Goal: Task Accomplishment & Management: Manage account settings

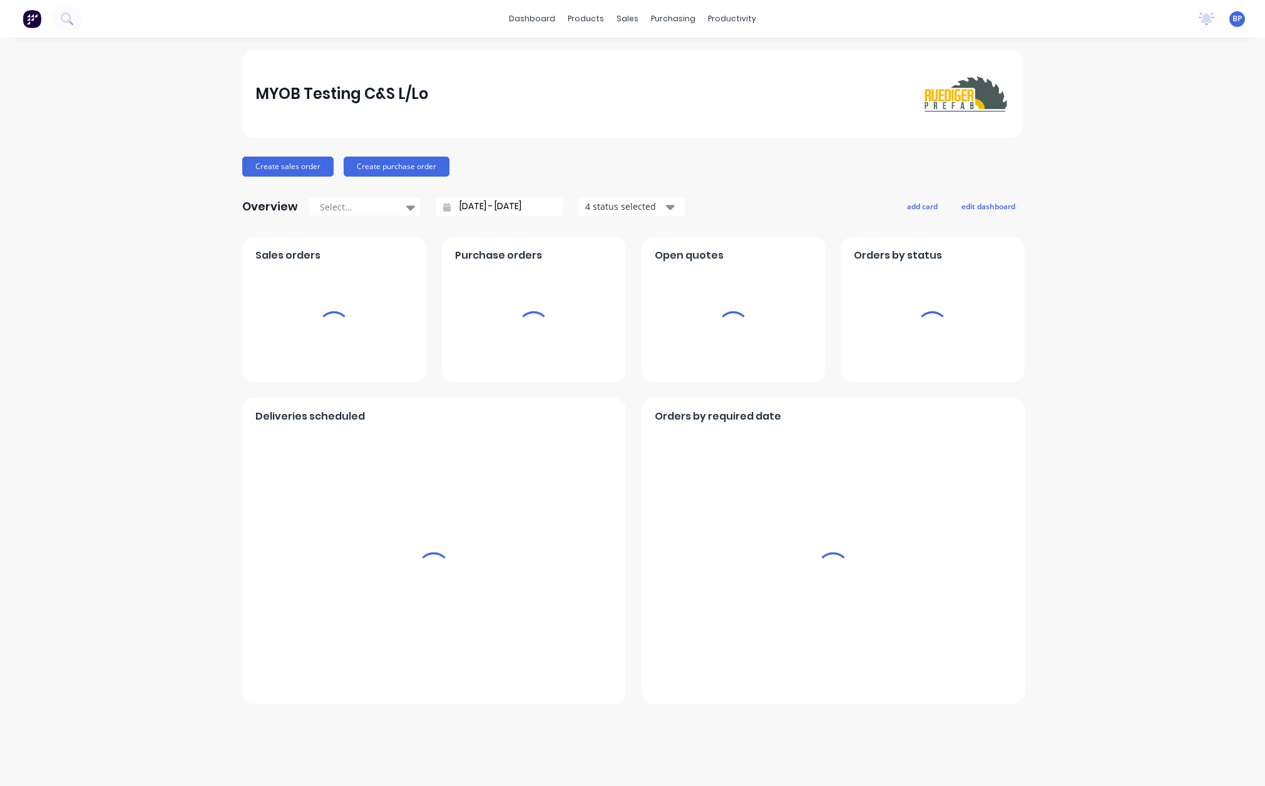
click at [690, 149] on div "MYOB Testing C&S L/Lo Create sales order Create purchase order Overview Select.…" at bounding box center [632, 377] width 781 height 654
click at [1243, 23] on div "BP MYOB Testing C&S L/Lo [PERSON_NAME] Standard User Profile Sign out" at bounding box center [1238, 19] width 16 height 16
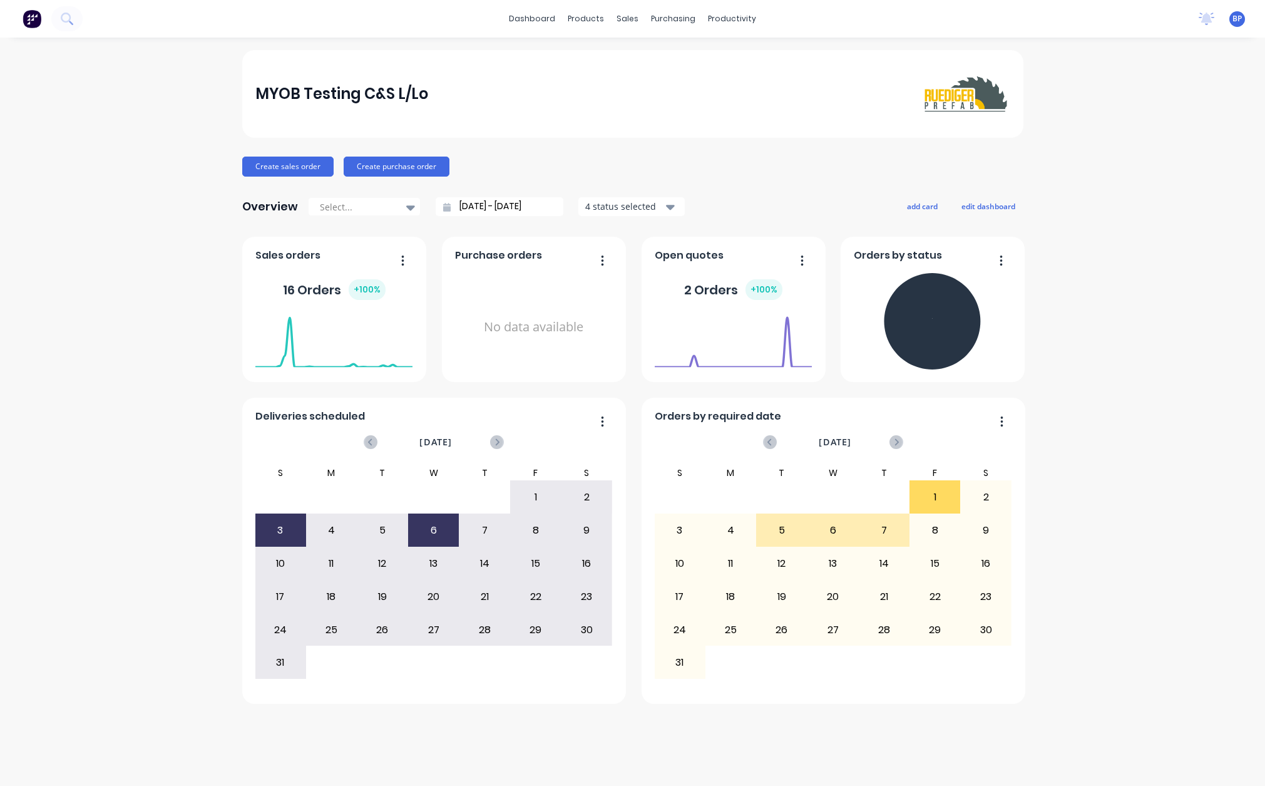
click at [1238, 18] on span "BP" at bounding box center [1237, 18] width 9 height 11
click at [1137, 224] on div "MYOB Testing C&S L/Lo Create sales order Create purchase order Overview Select.…" at bounding box center [632, 411] width 1265 height 723
click at [744, 158] on div "Create sales order Create purchase order" at bounding box center [632, 167] width 781 height 20
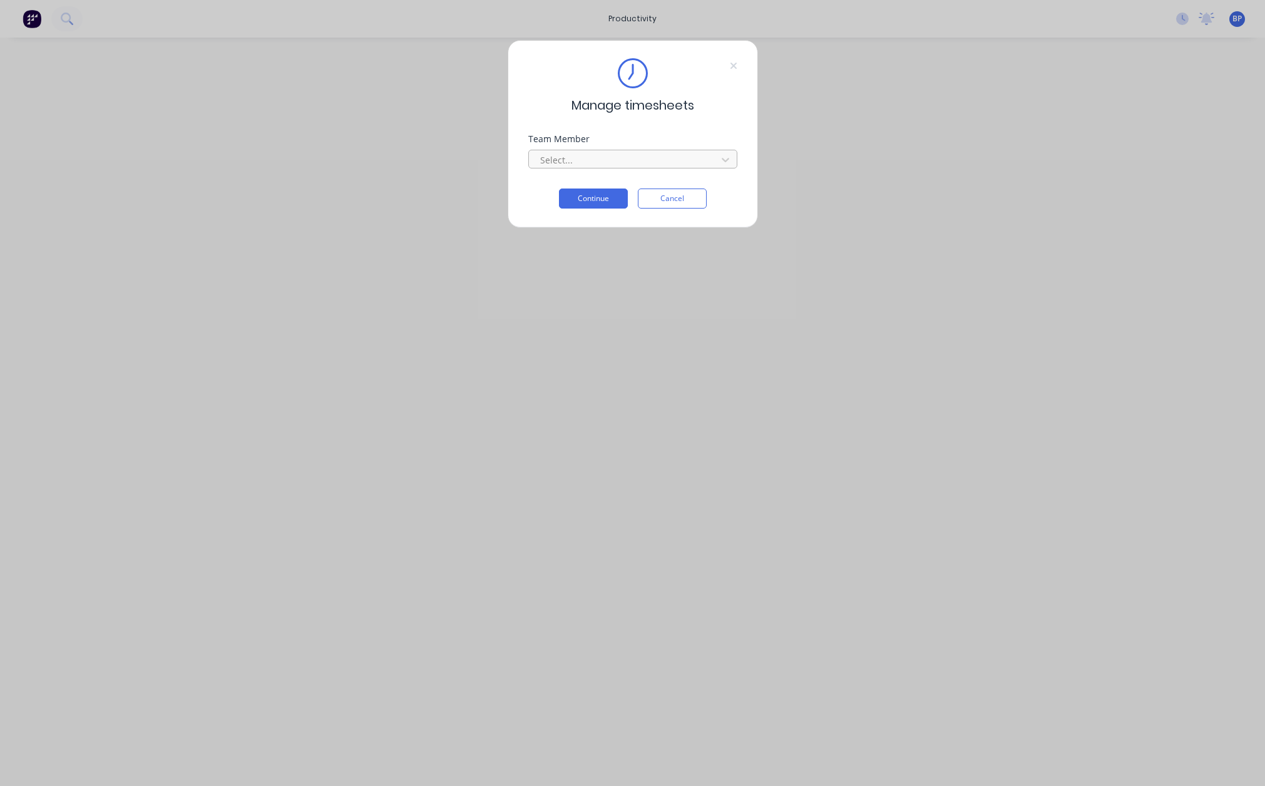
click at [661, 162] on div at bounding box center [625, 160] width 172 height 16
click at [626, 167] on div at bounding box center [625, 160] width 172 height 16
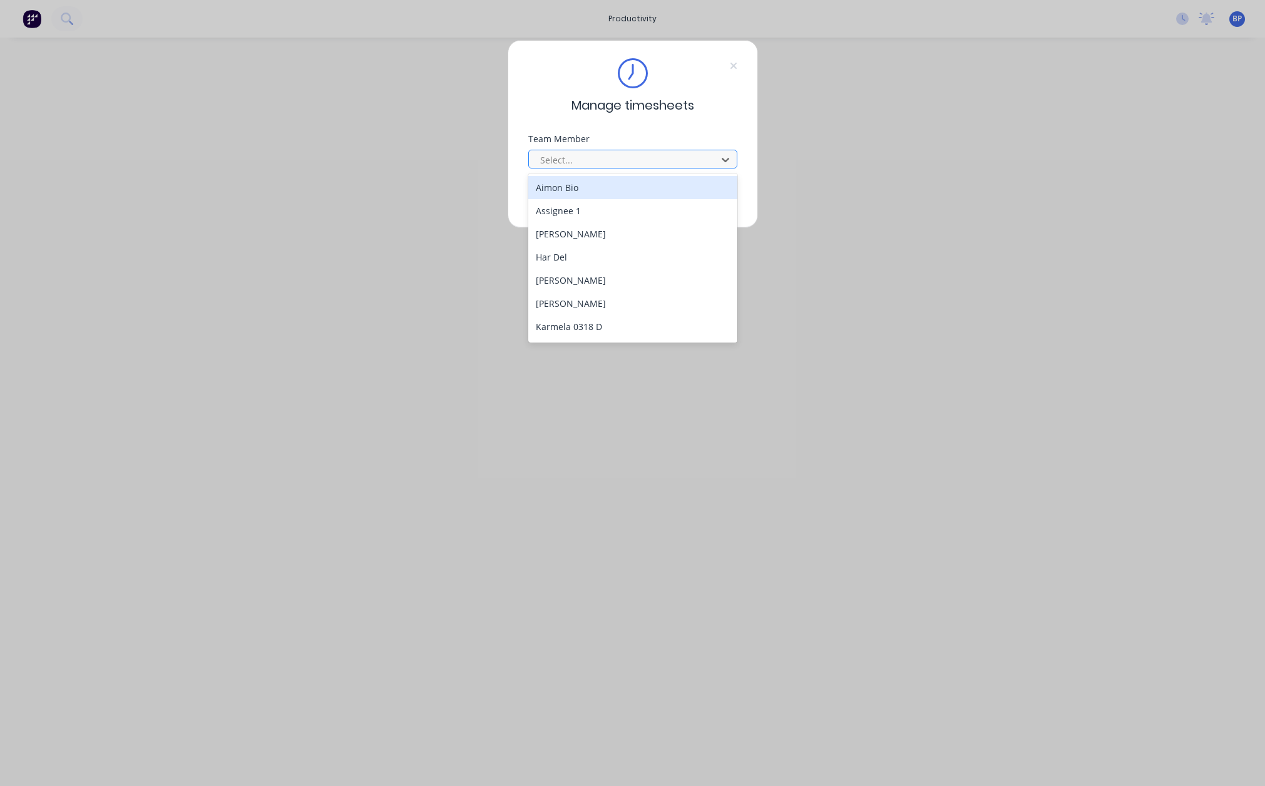
click at [622, 163] on div at bounding box center [625, 160] width 172 height 16
click at [620, 187] on div "Aimon Bio" at bounding box center [632, 187] width 209 height 23
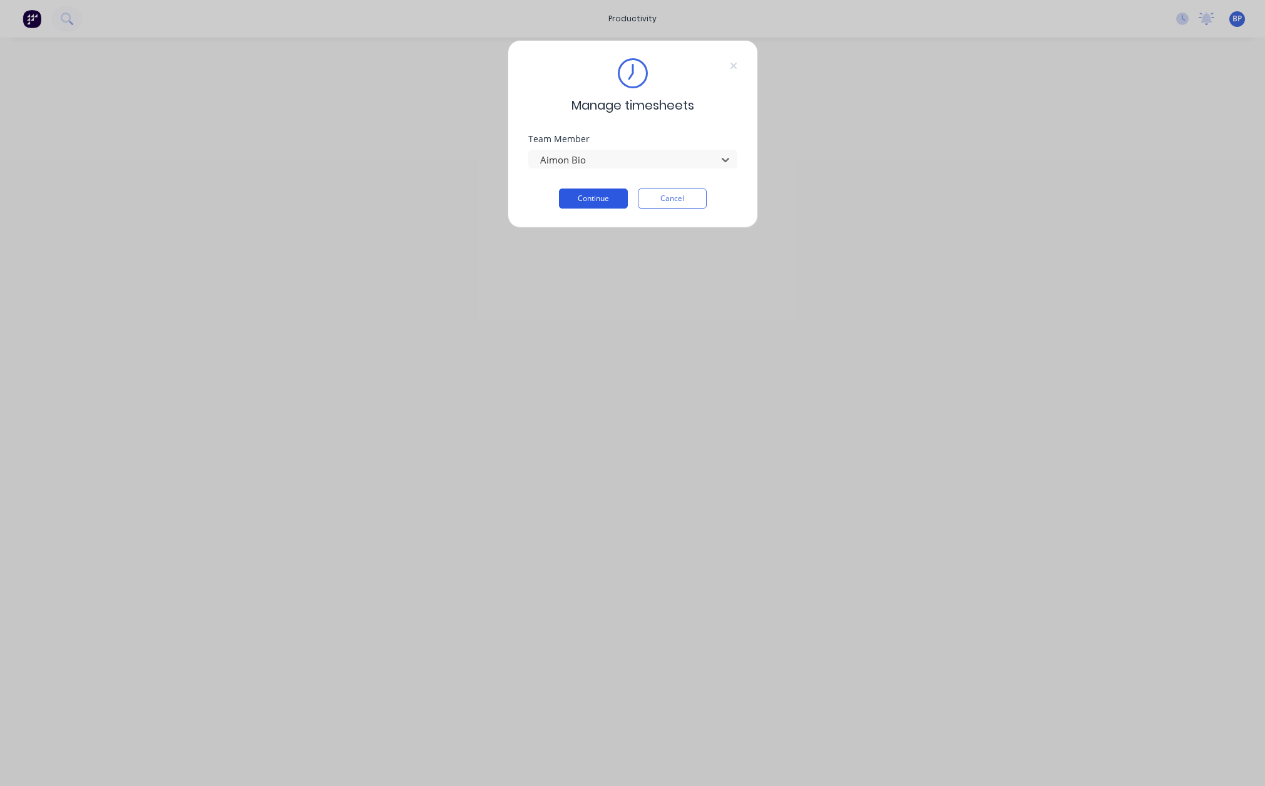
click at [605, 199] on button "Continue" at bounding box center [593, 198] width 69 height 20
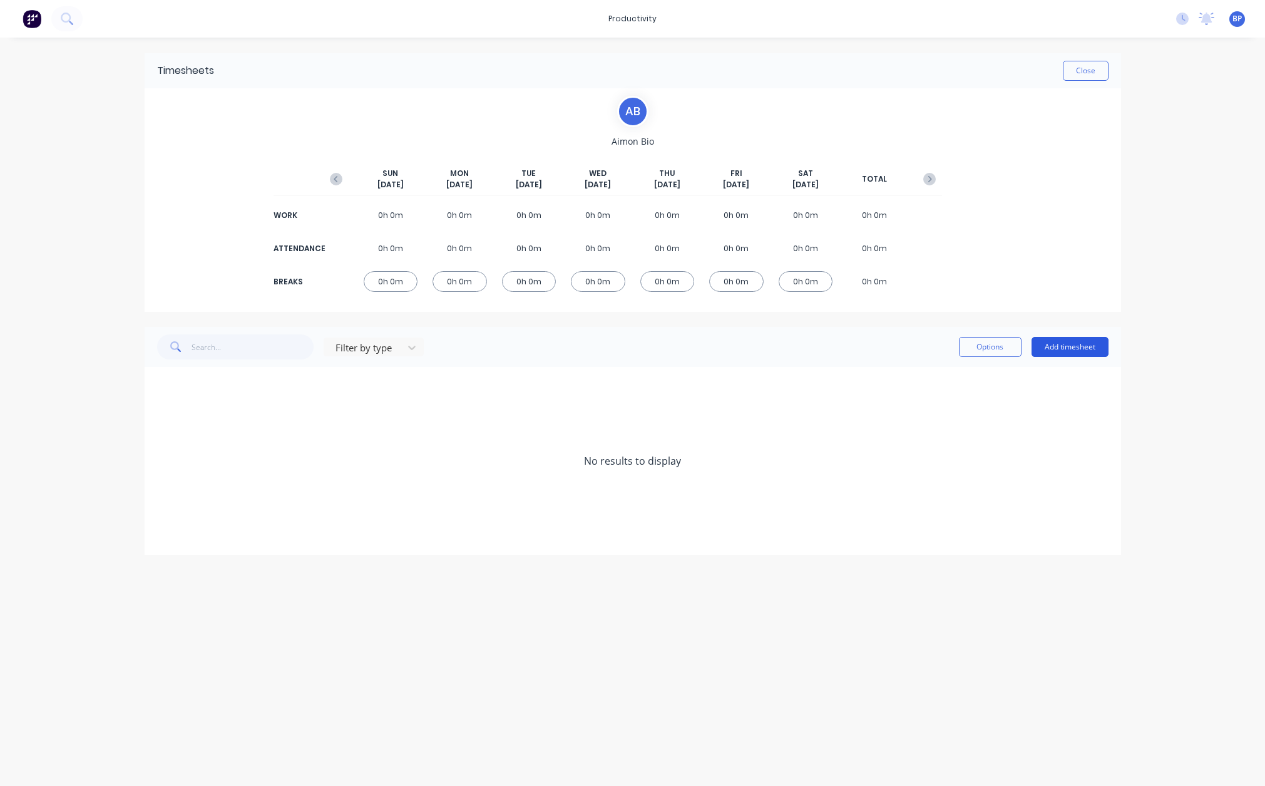
click at [1083, 347] on button "Add timesheet" at bounding box center [1070, 347] width 77 height 20
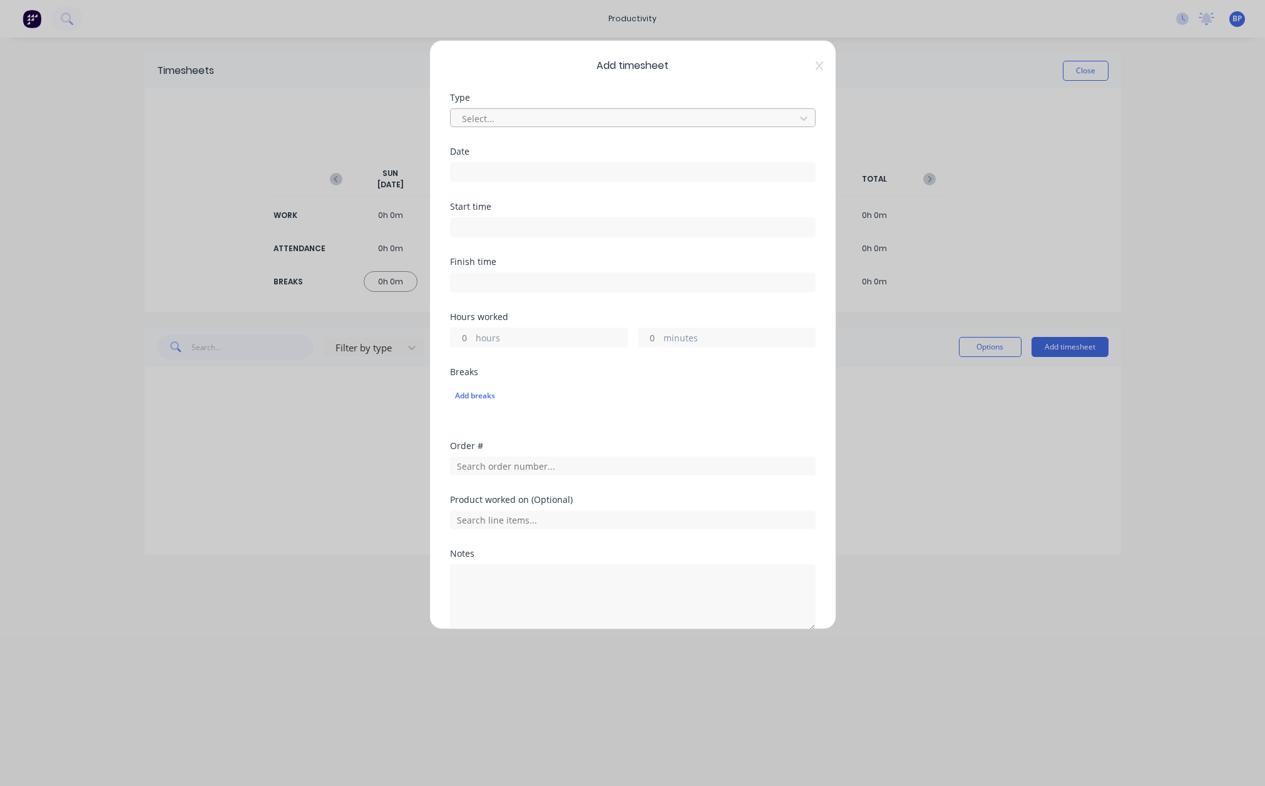
click at [470, 121] on div at bounding box center [625, 119] width 328 height 16
click at [513, 91] on div "Add timesheet Type 3 results available. Use Up and Down to choose options, pres…" at bounding box center [632, 334] width 407 height 589
click at [815, 68] on div "Add timesheet Type Select... Date Start time Finish time Hours worked hours min…" at bounding box center [632, 334] width 407 height 589
click at [816, 61] on icon at bounding box center [820, 66] width 8 height 10
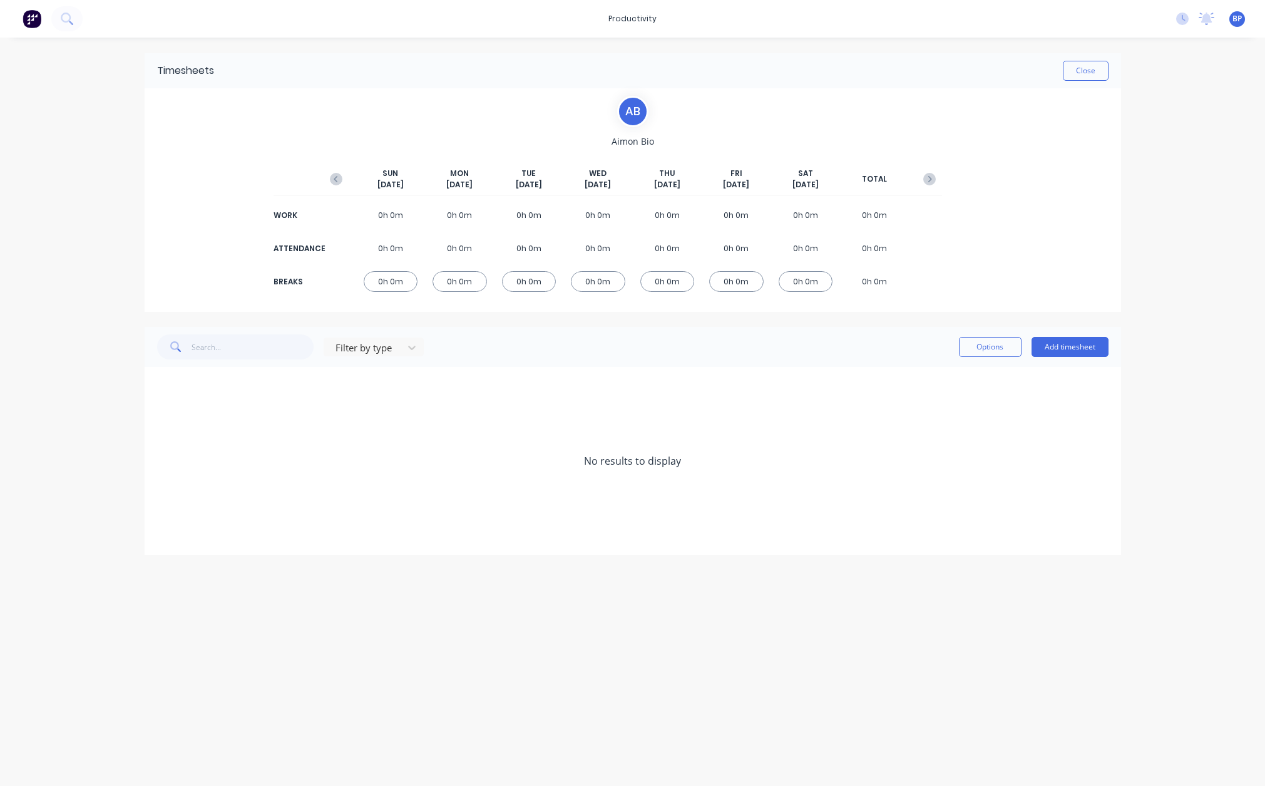
click at [615, 639] on div "Timesheets Close A B Aimon Bio SUN Aug 10th MON Aug 11th TUE Aug 12th WED Aug 1…" at bounding box center [633, 399] width 1002 height 723
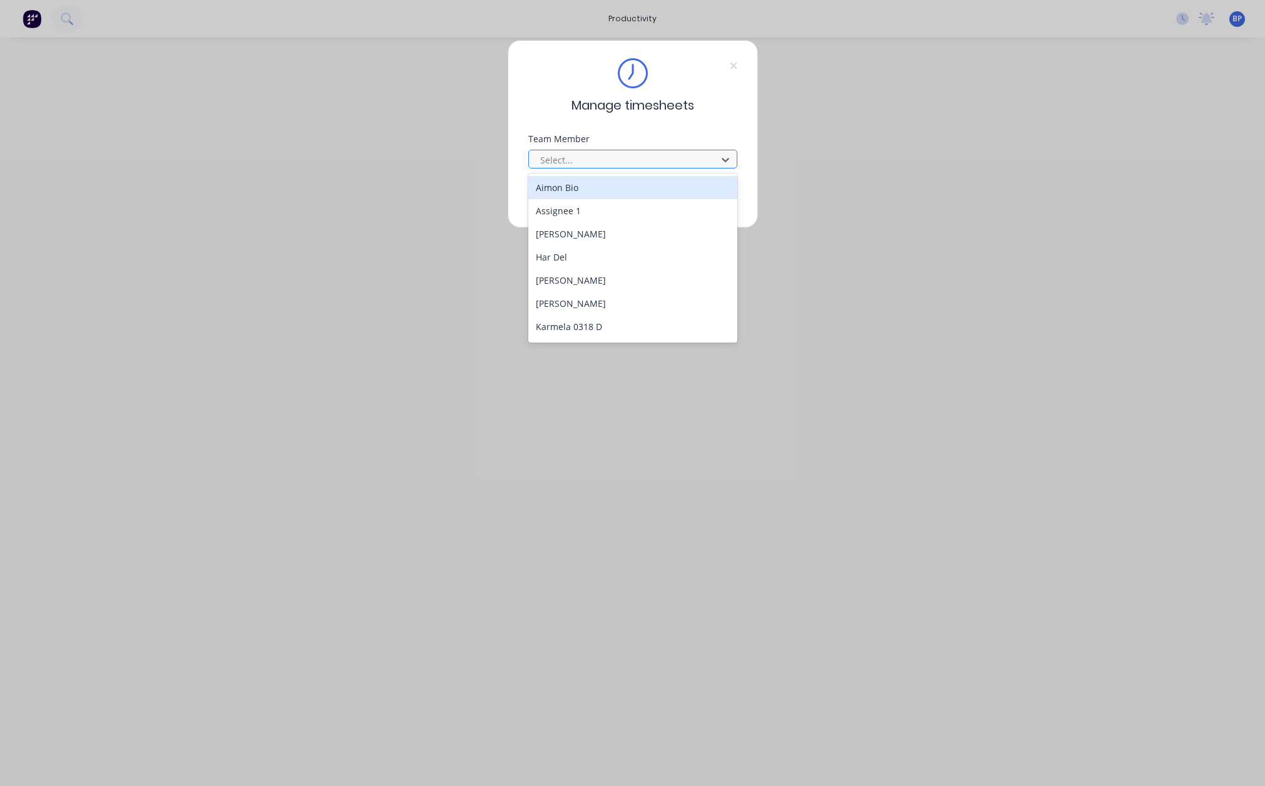
click at [594, 163] on div at bounding box center [625, 160] width 172 height 16
click at [586, 200] on div "Assignee 1" at bounding box center [632, 210] width 209 height 23
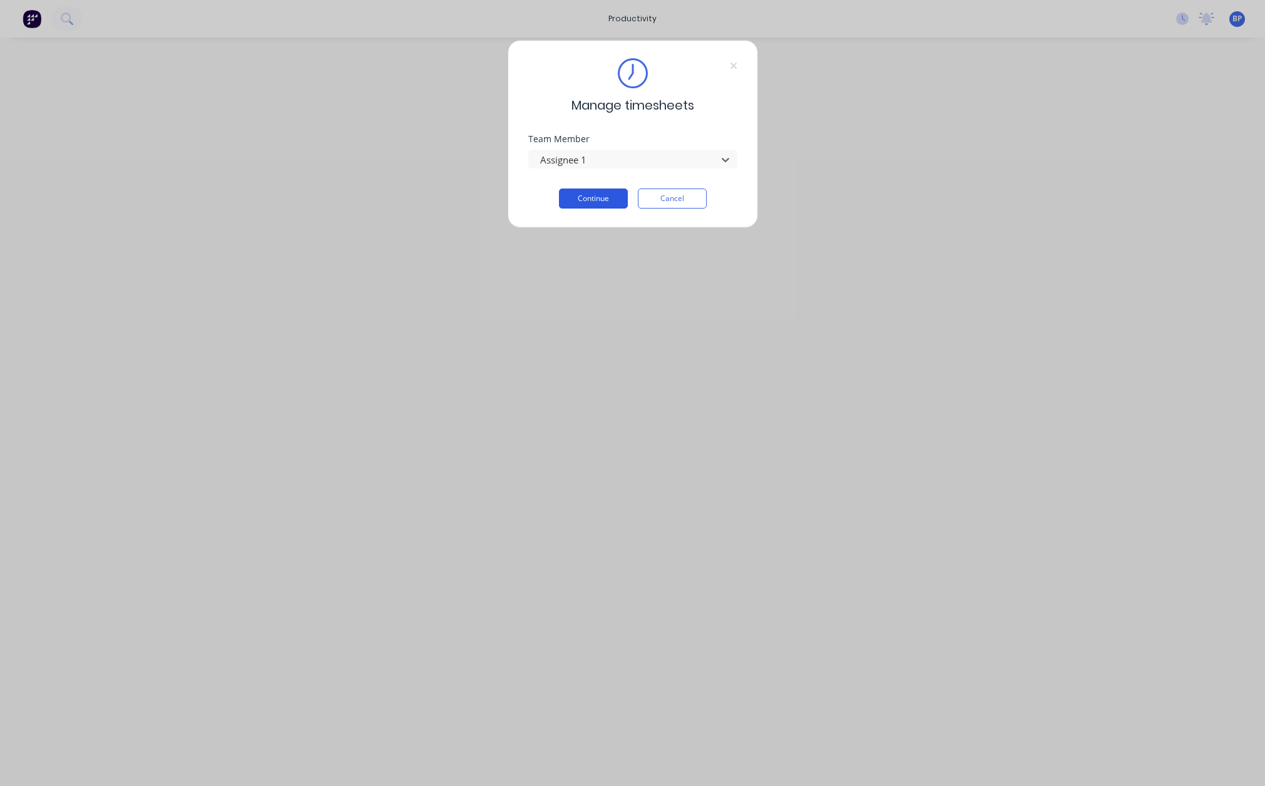
click at [587, 200] on button "Continue" at bounding box center [593, 198] width 69 height 20
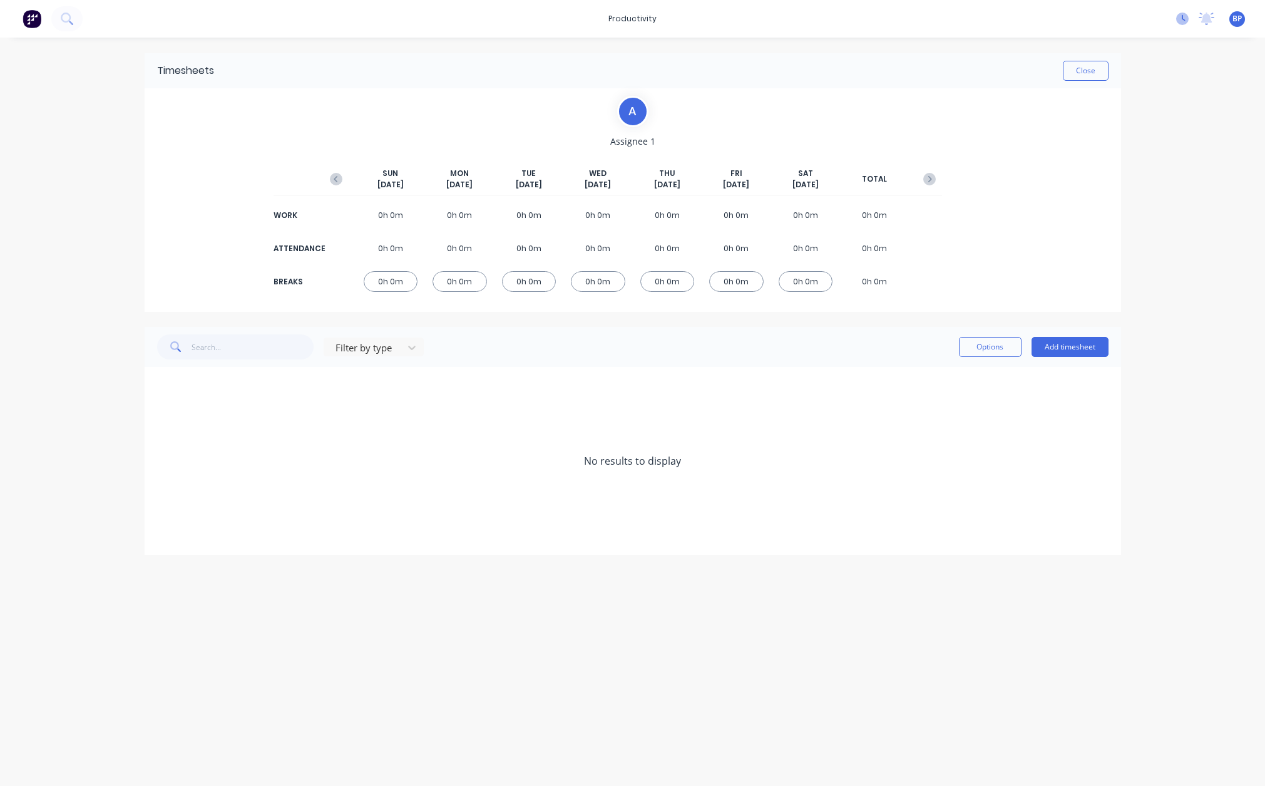
click at [1185, 16] on icon at bounding box center [1182, 19] width 13 height 13
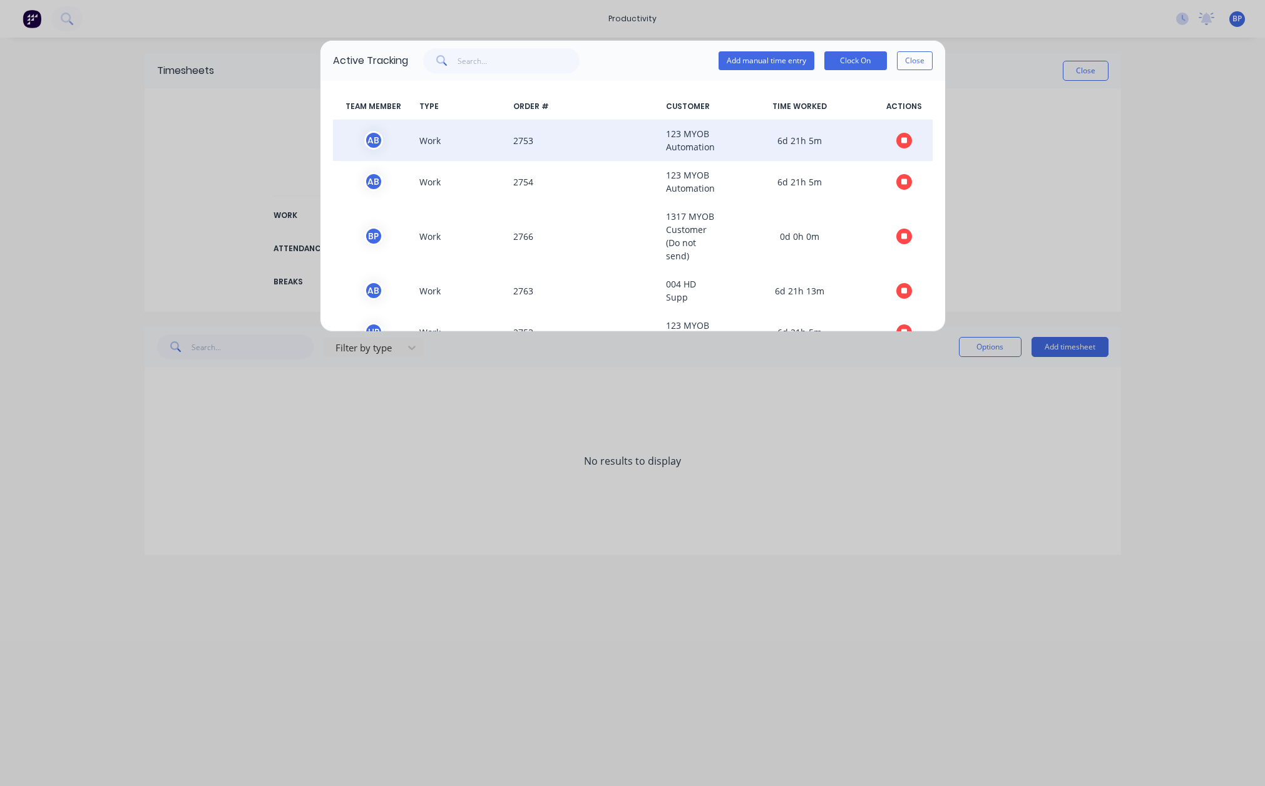
click at [517, 135] on span "2753" at bounding box center [584, 140] width 153 height 26
click at [528, 137] on span "2753" at bounding box center [584, 140] width 153 height 26
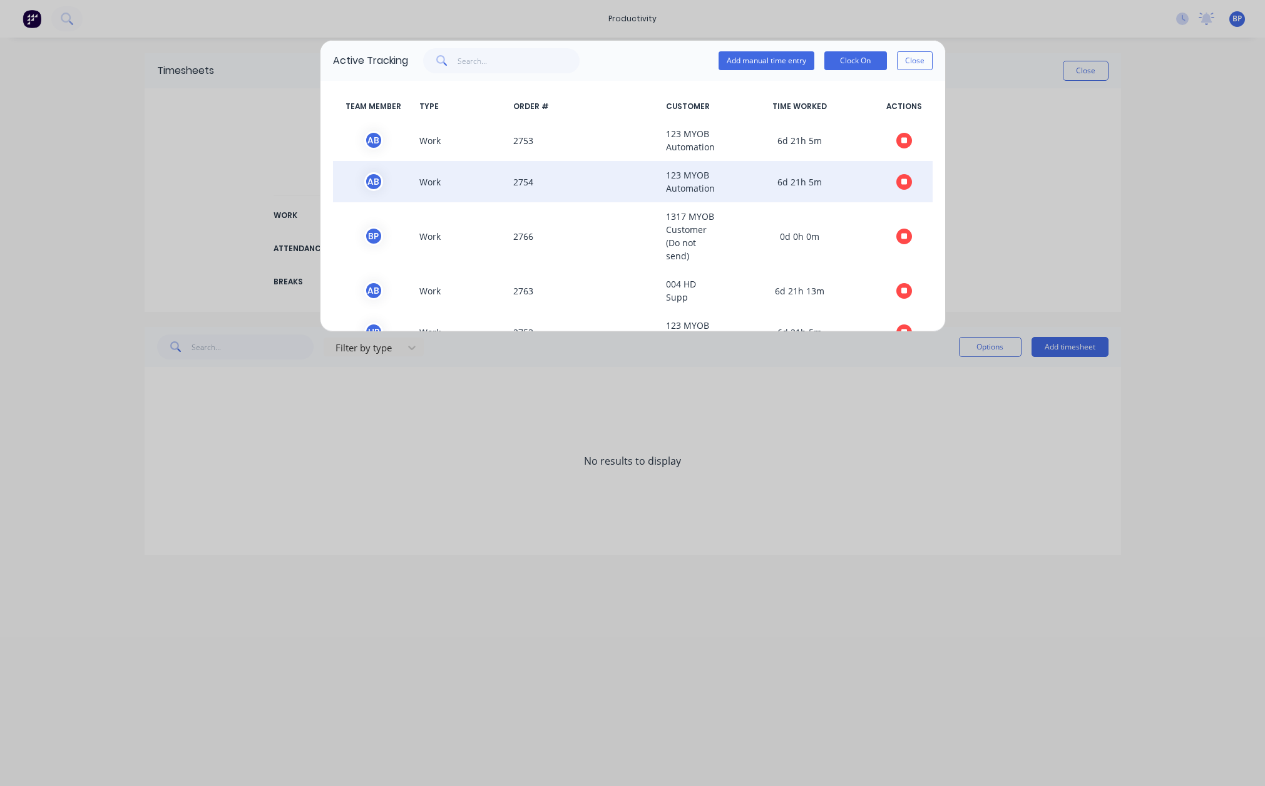
click at [527, 174] on span "2754" at bounding box center [584, 181] width 153 height 26
click at [525, 183] on span "2754" at bounding box center [584, 181] width 153 height 26
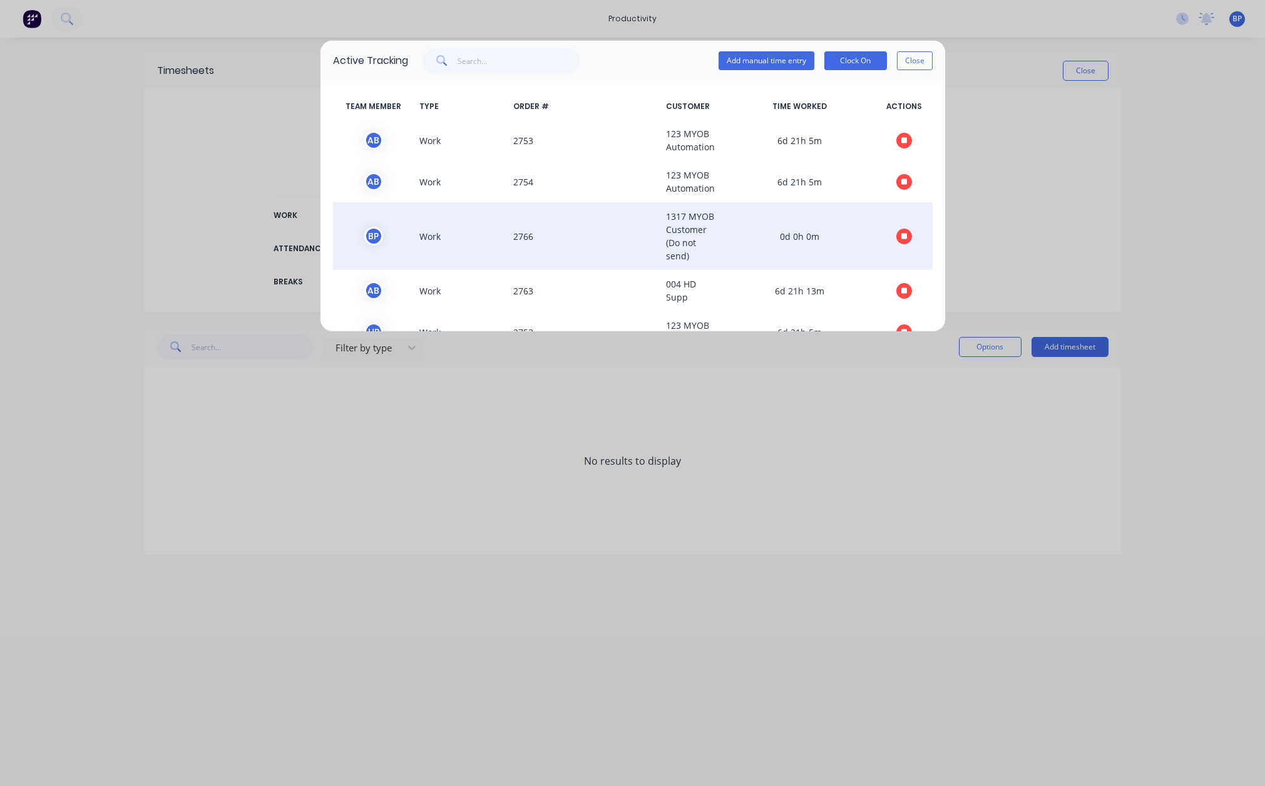
click at [527, 235] on span "2766" at bounding box center [584, 236] width 153 height 53
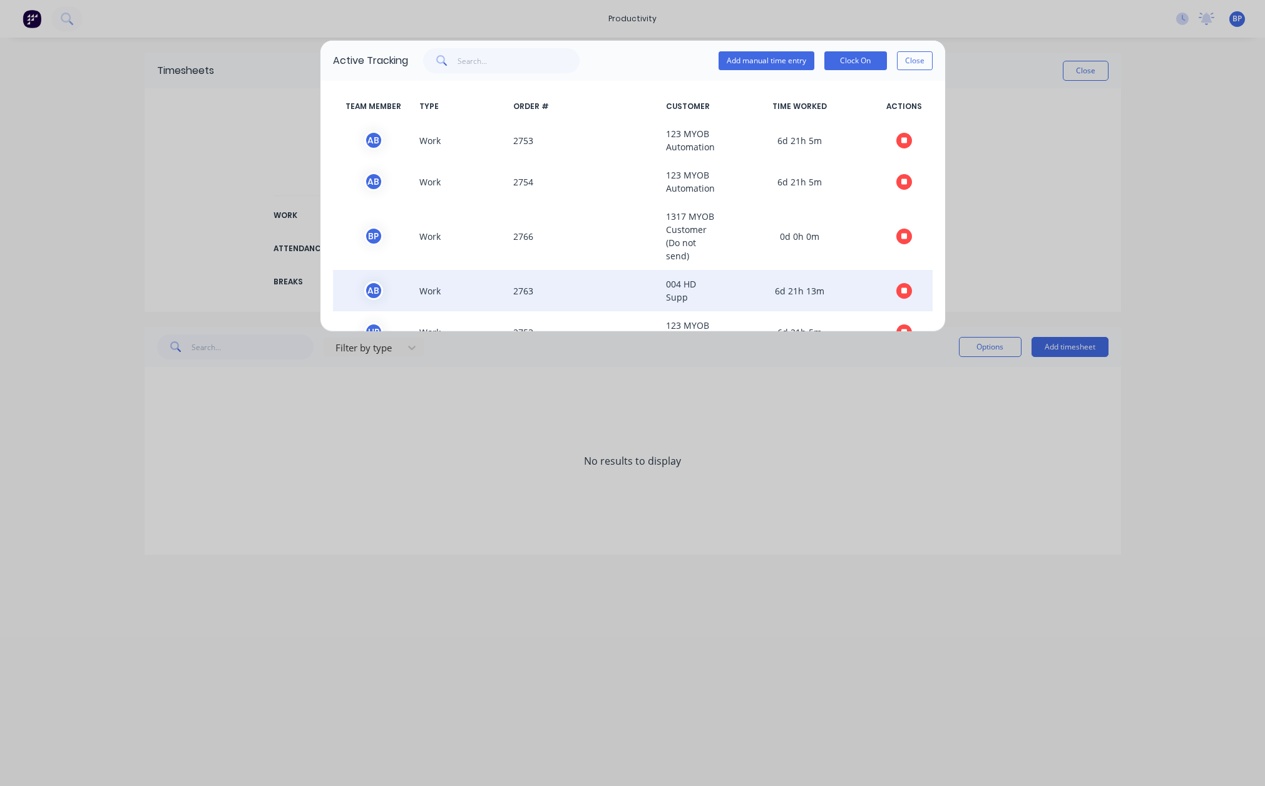
click at [523, 296] on span "2763" at bounding box center [584, 290] width 153 height 26
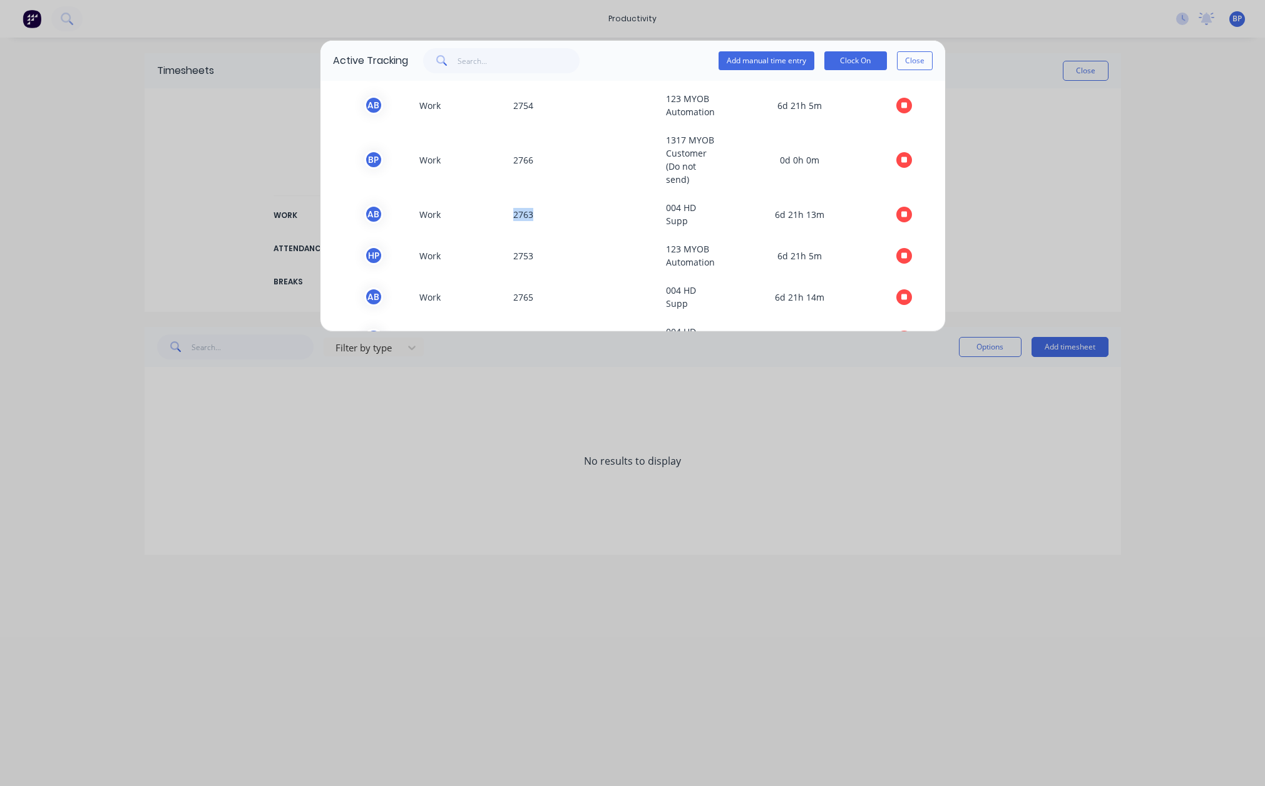
scroll to position [184, 0]
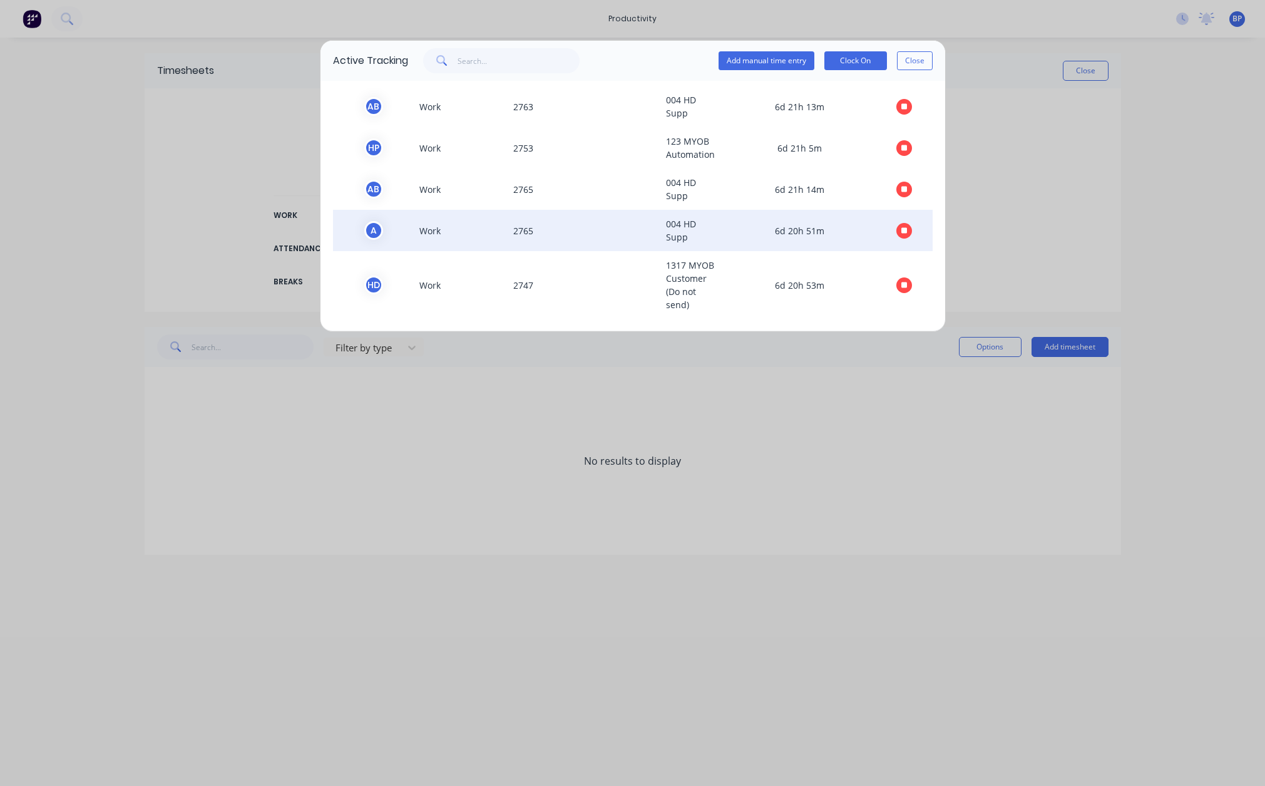
click at [522, 234] on span "2765" at bounding box center [584, 230] width 153 height 26
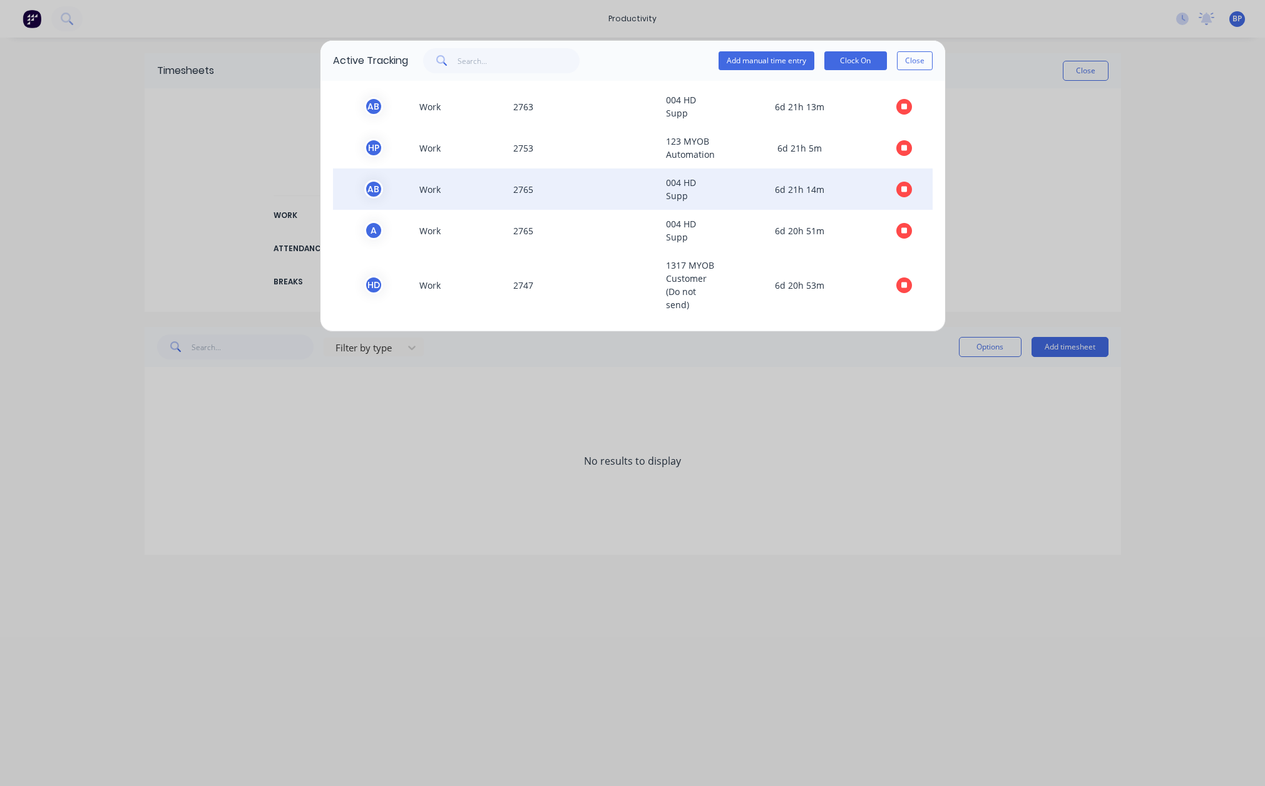
click at [520, 190] on span "2765" at bounding box center [584, 189] width 153 height 26
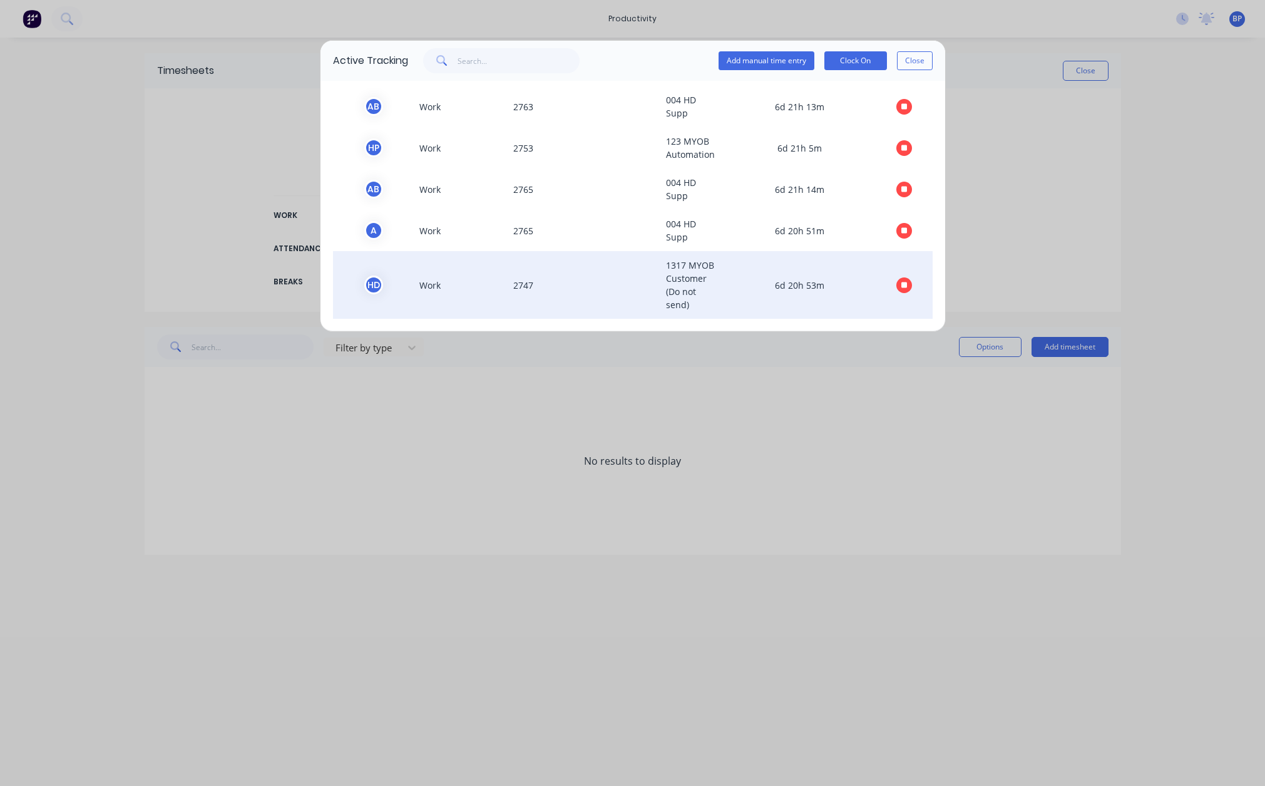
click at [524, 283] on span "2747" at bounding box center [584, 285] width 153 height 53
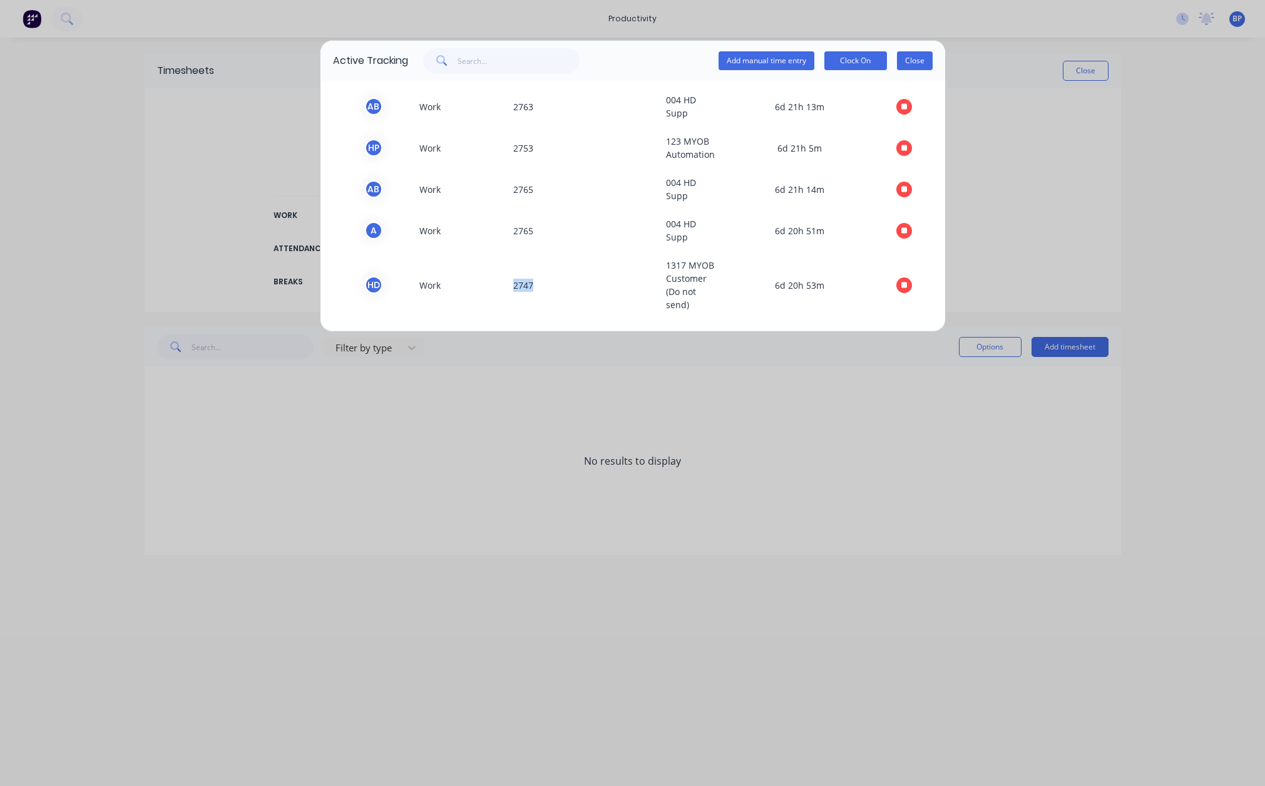
click at [900, 54] on button "Close" at bounding box center [915, 60] width 36 height 19
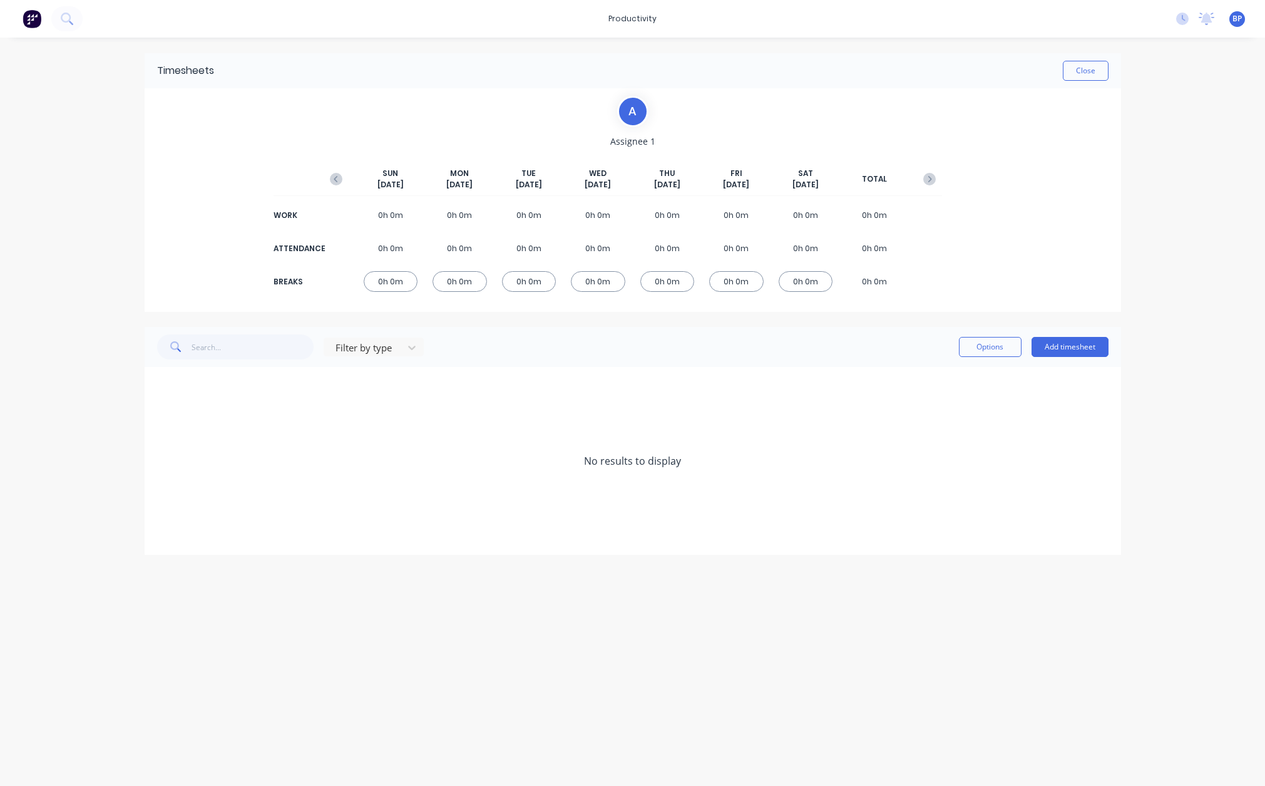
click at [571, 653] on div "Timesheets Close A Assignee 1 SUN Aug 10th MON Aug 11th TUE Aug 12th WED Aug 13…" at bounding box center [633, 399] width 1002 height 723
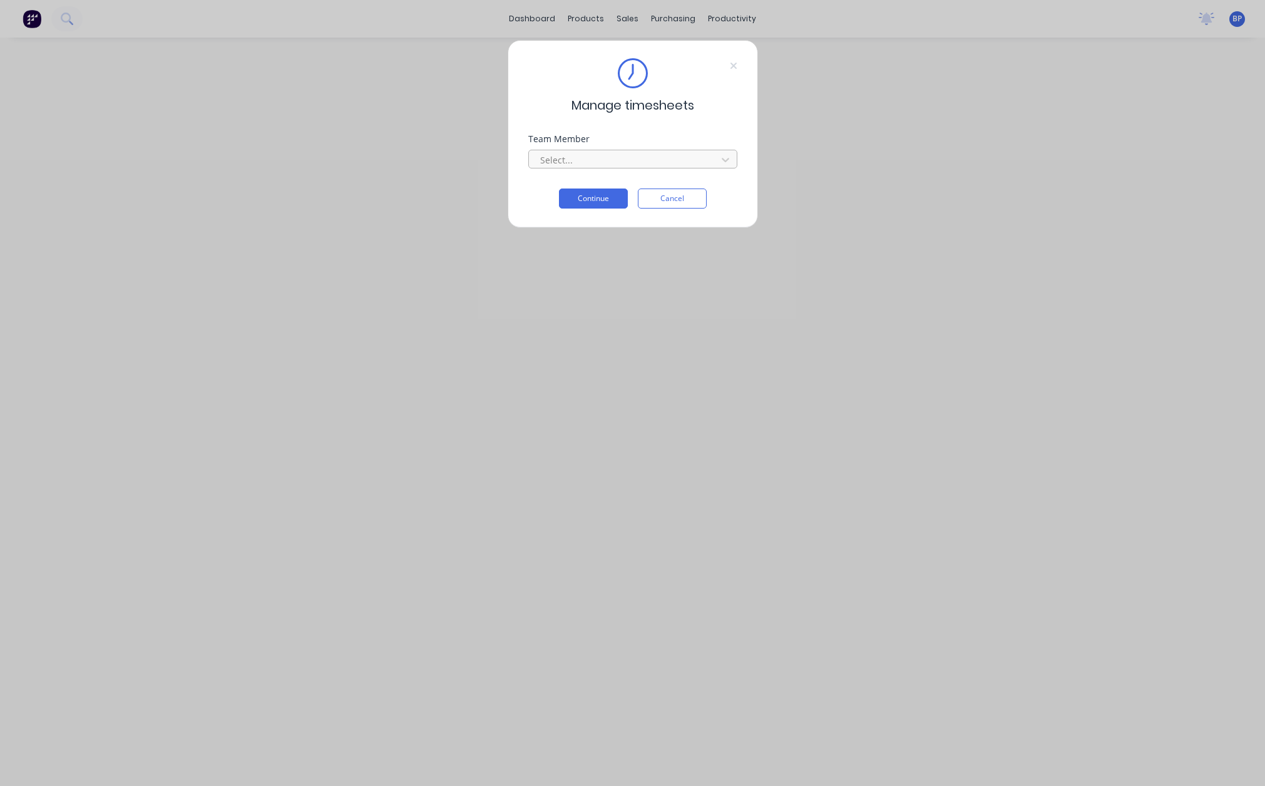
click at [675, 152] on div at bounding box center [625, 160] width 172 height 16
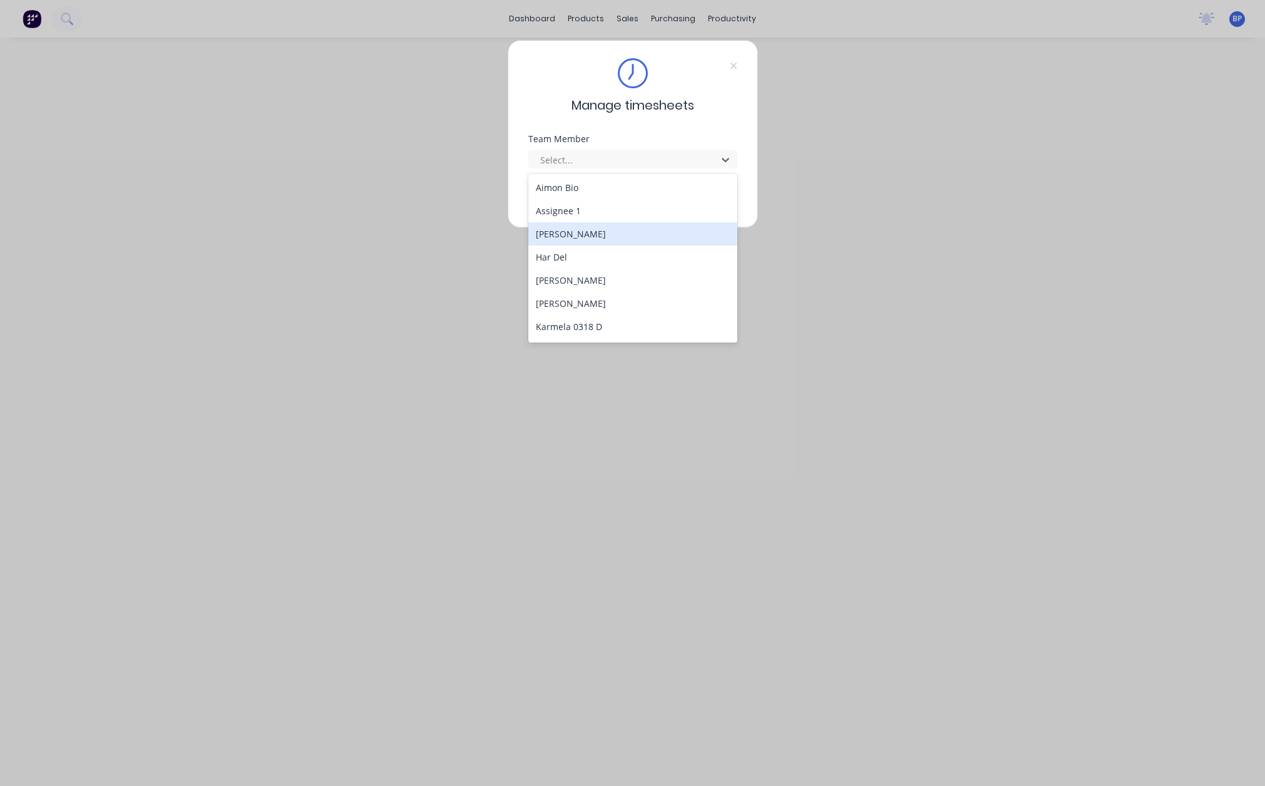
click at [622, 252] on div "Har Del" at bounding box center [632, 256] width 209 height 23
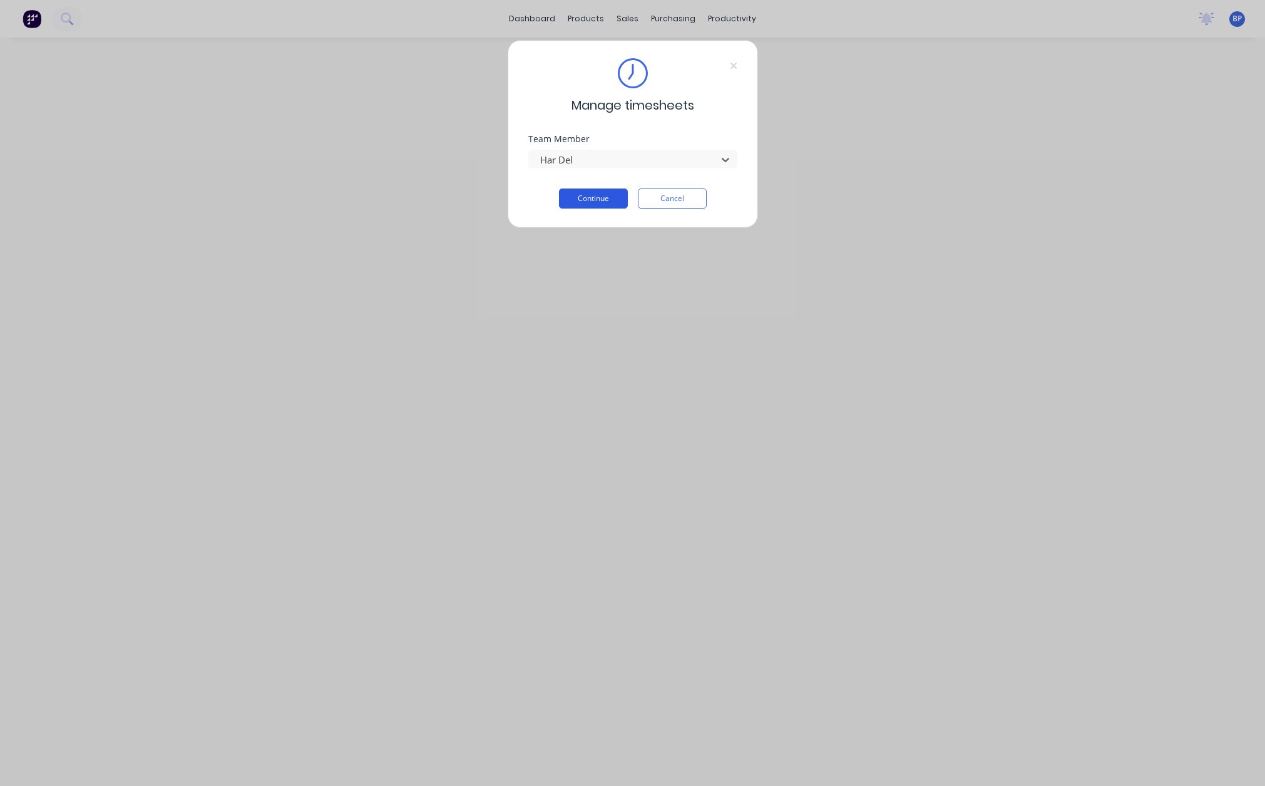
click at [608, 198] on button "Continue" at bounding box center [593, 198] width 69 height 20
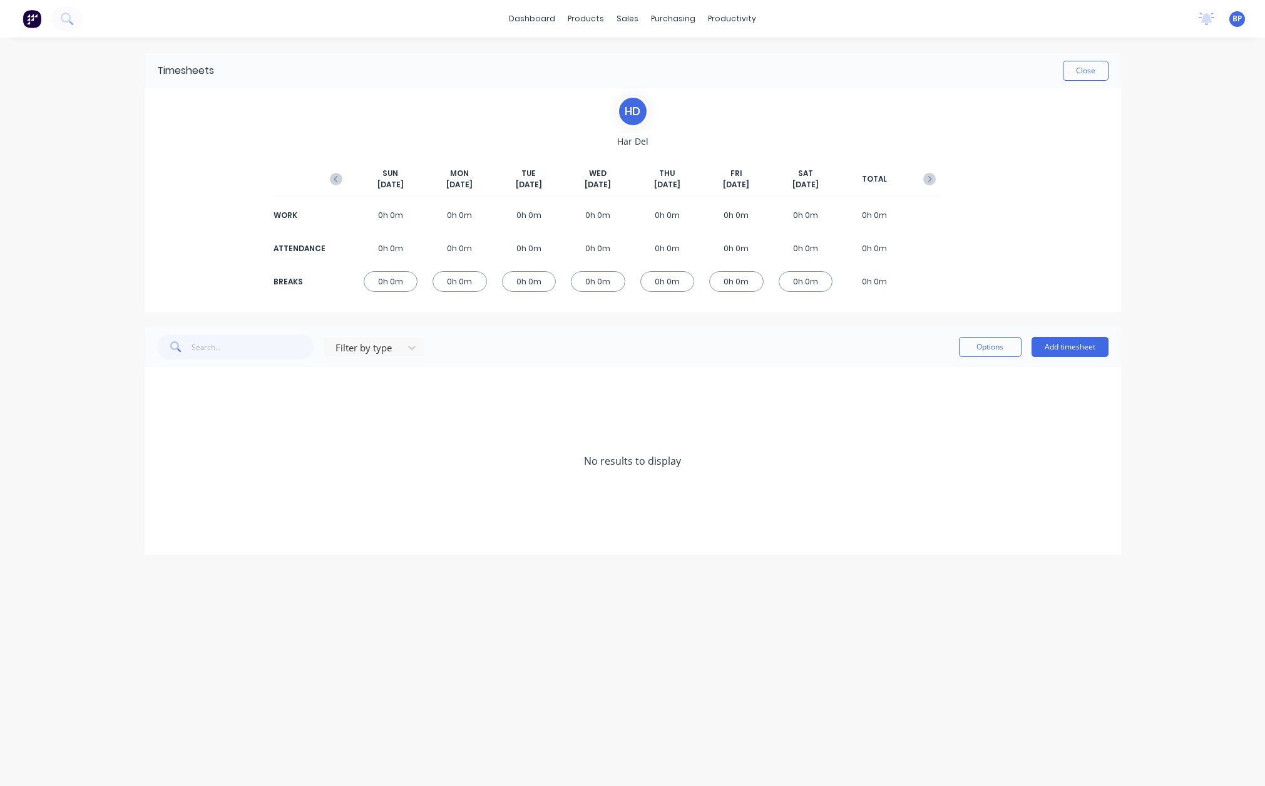
click at [1243, 24] on div "BP MYOB Testing C&S L/Lo Billy Parrish Standard User Profile Sign out" at bounding box center [1238, 19] width 16 height 16
click at [1238, 20] on span "BP" at bounding box center [1237, 18] width 9 height 11
click at [1238, 284] on div "dashboard products sales purchasing productivity dashboard products Product Cat…" at bounding box center [632, 393] width 1265 height 786
click at [1214, 23] on icon at bounding box center [1207, 19] width 16 height 13
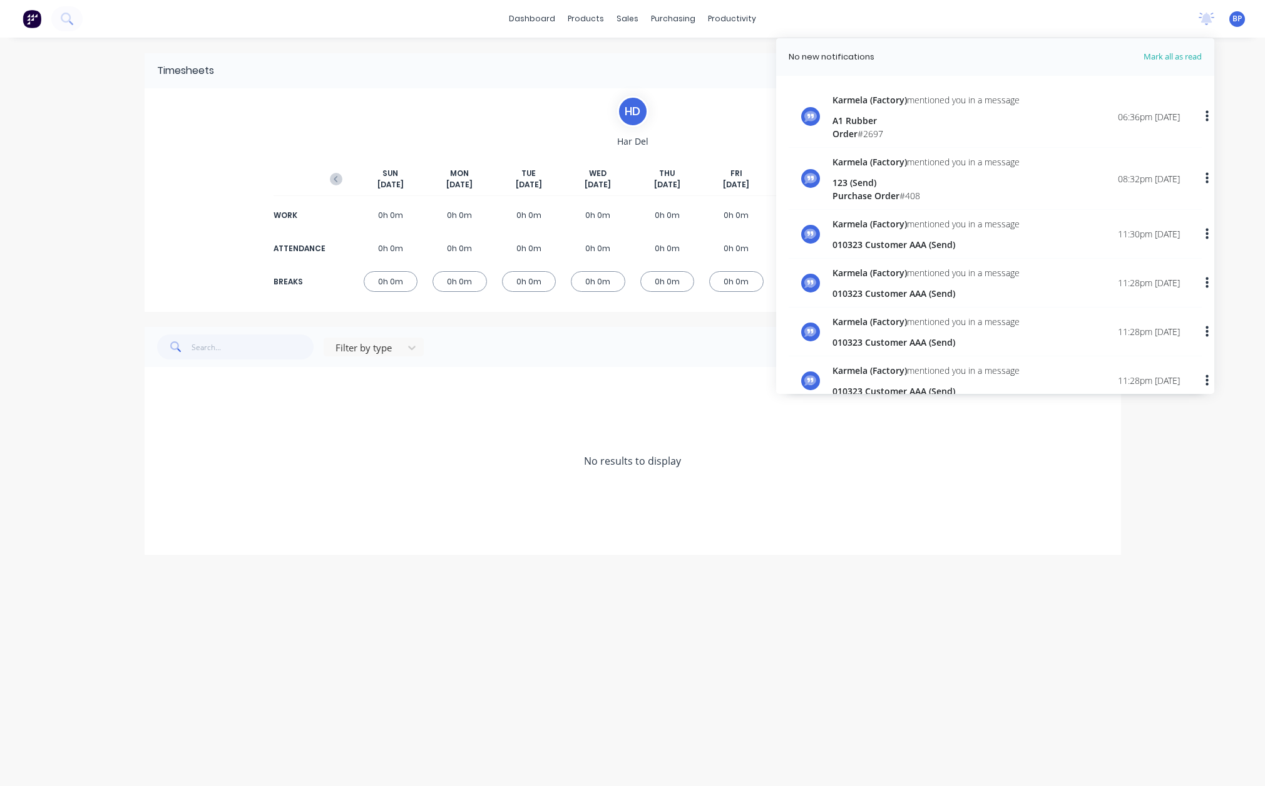
click at [1161, 500] on div "dashboard products sales purchasing productivity dashboard products Product Cat…" at bounding box center [632, 393] width 1265 height 786
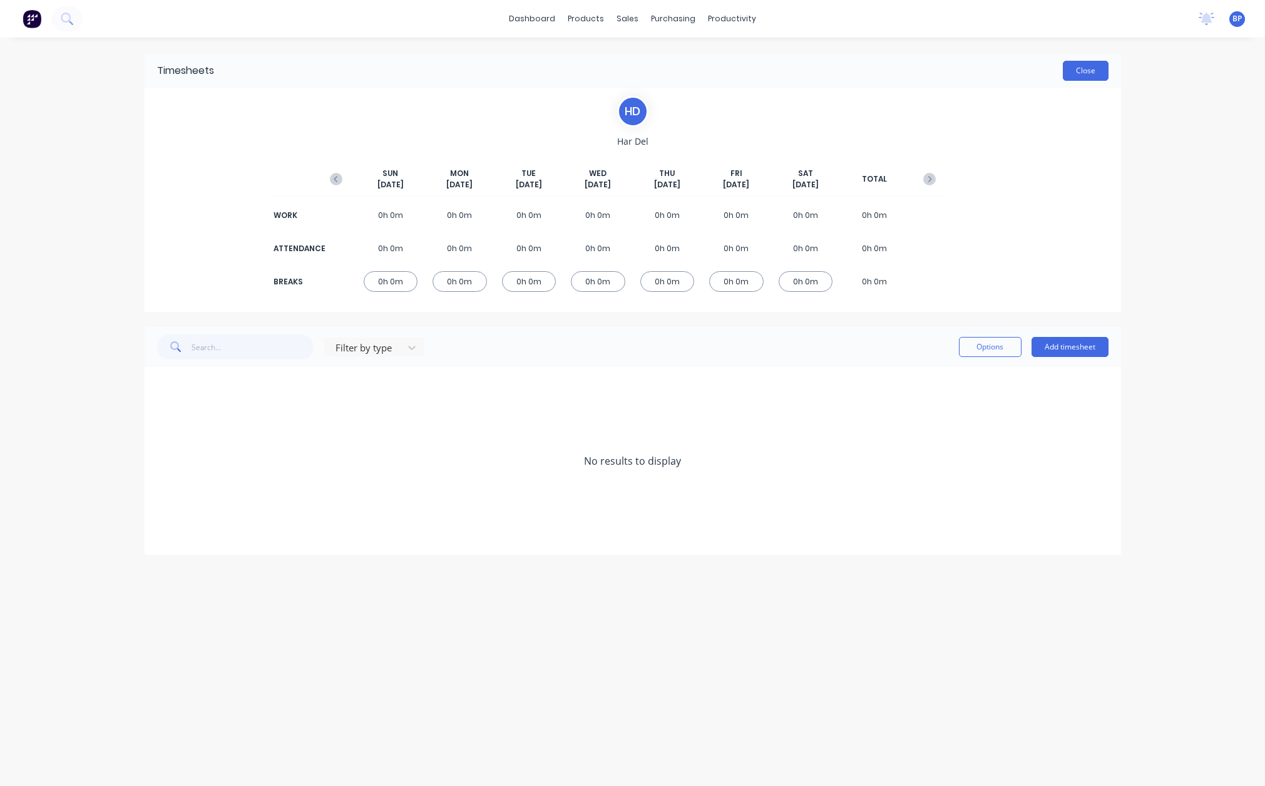
click at [1084, 71] on button "Close" at bounding box center [1086, 71] width 46 height 20
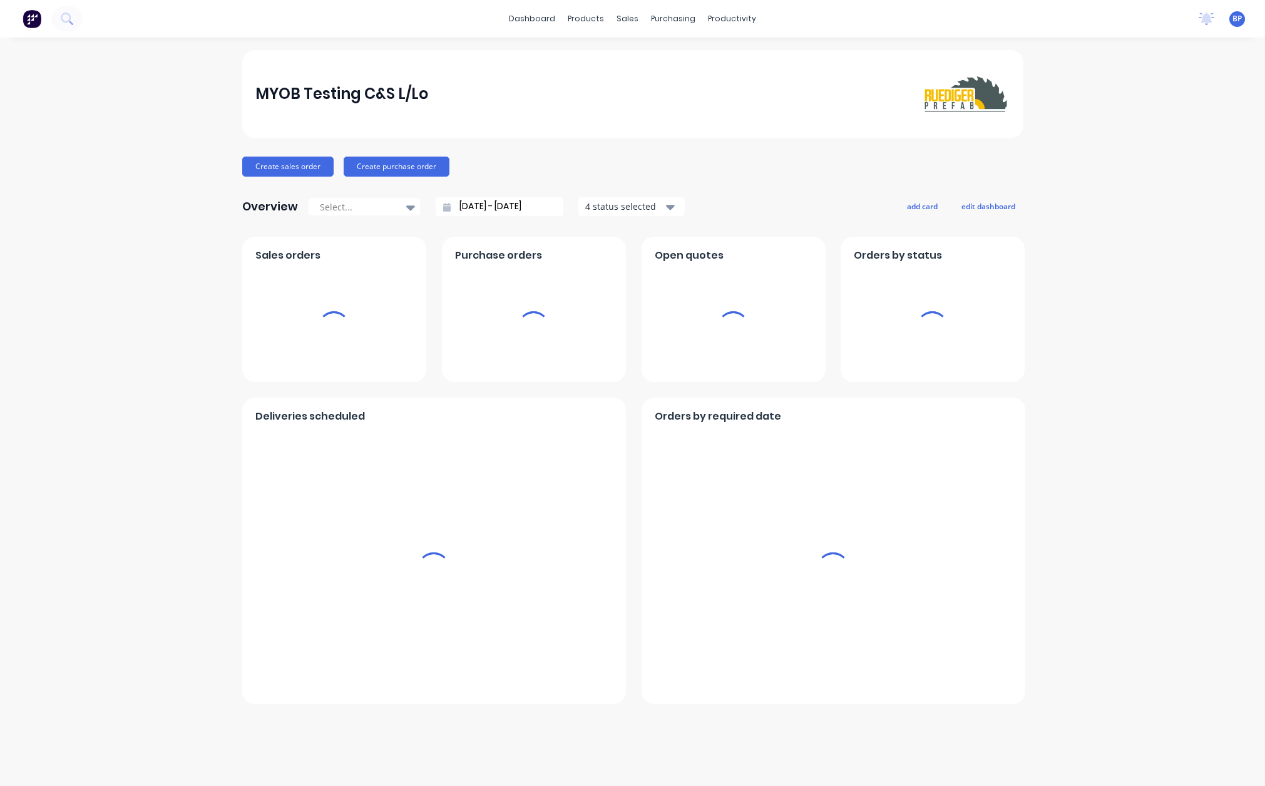
click at [1238, 16] on span "BP" at bounding box center [1237, 18] width 9 height 11
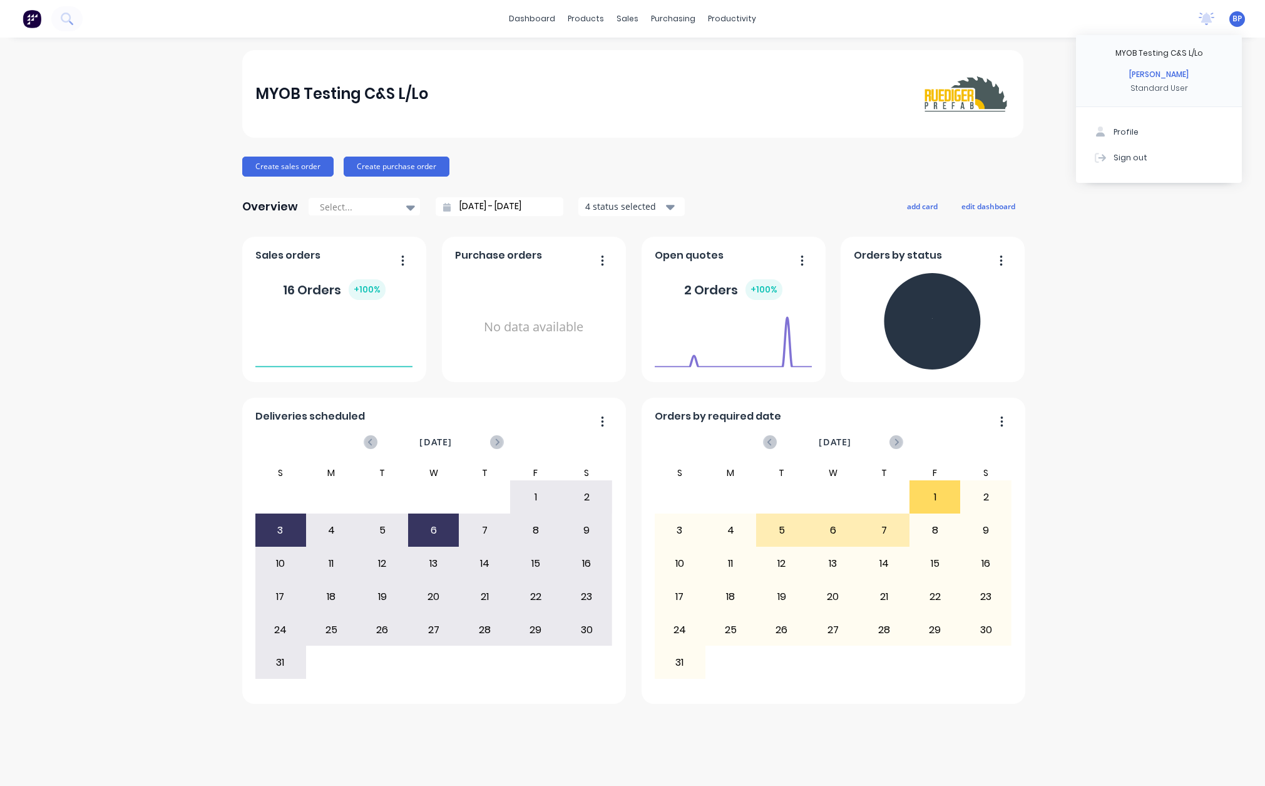
click at [1182, 278] on div "MYOB Testing C&S L/Lo Create sales order Create purchase order Overview Select.…" at bounding box center [632, 411] width 1265 height 723
click at [1204, 19] on icon at bounding box center [1206, 18] width 11 height 10
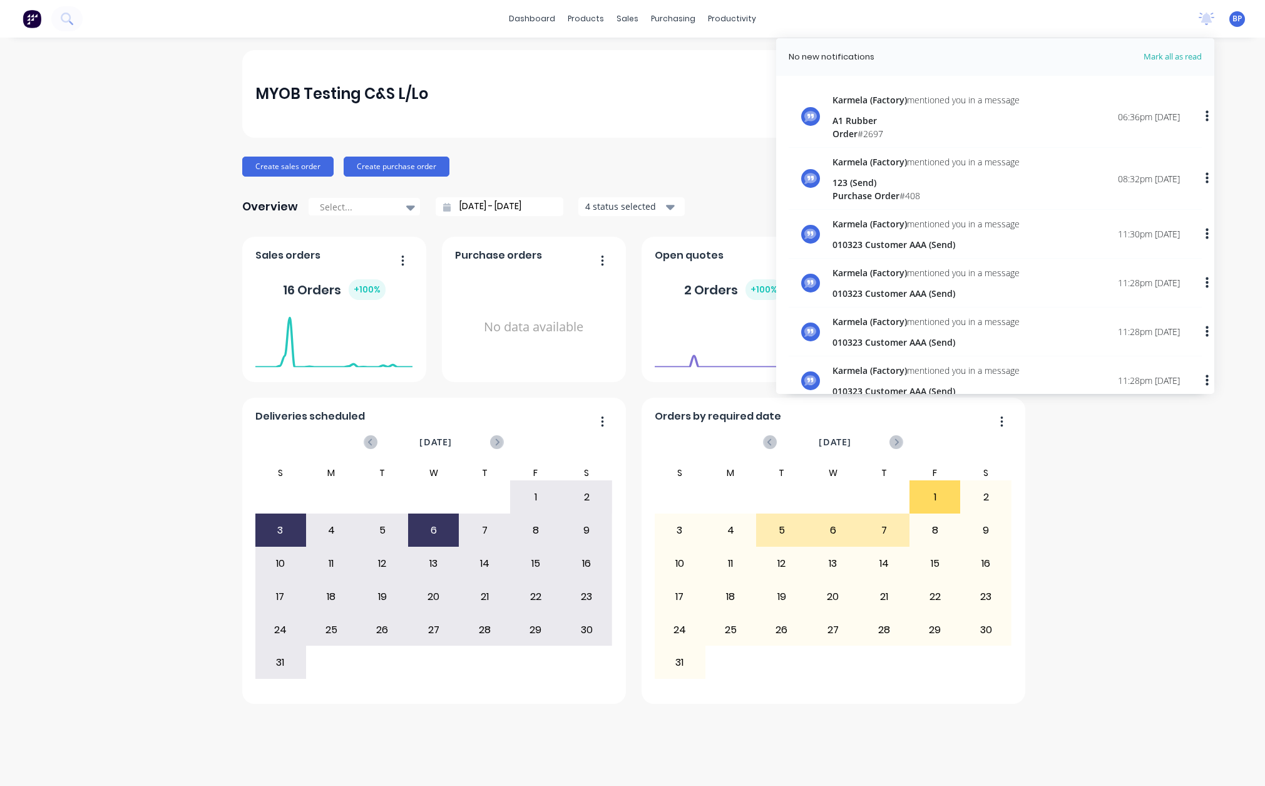
click at [1183, 503] on div "MYOB Testing C&S L/Lo Create sales order Create purchase order Overview Select.…" at bounding box center [632, 411] width 1265 height 723
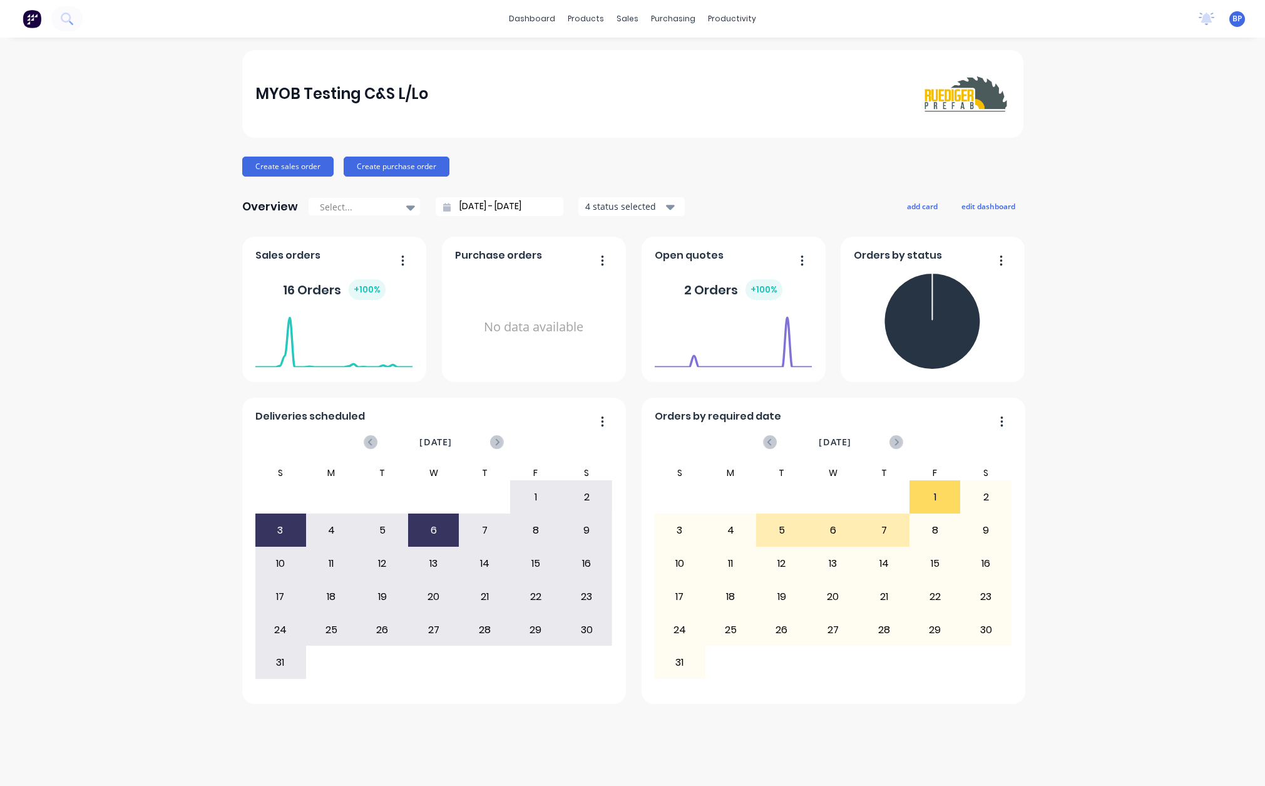
click at [1104, 200] on div "MYOB Testing C&S L/Lo Create sales order Create purchase order Overview Select.…" at bounding box center [632, 411] width 1265 height 723
click at [726, 150] on div "MYOB Testing C&S L/Lo Create sales order Create purchase order Overview Select.…" at bounding box center [632, 377] width 781 height 654
drag, startPoint x: 1162, startPoint y: 18, endPoint x: 1178, endPoint y: 62, distance: 47.1
click at [1178, 62] on div "dashboard products sales purchasing productivity dashboard products Product Cat…" at bounding box center [632, 393] width 1265 height 786
click at [1170, 247] on div "MYOB Testing C&S L/Lo Create sales order Create purchase order Overview Select.…" at bounding box center [632, 411] width 1265 height 723
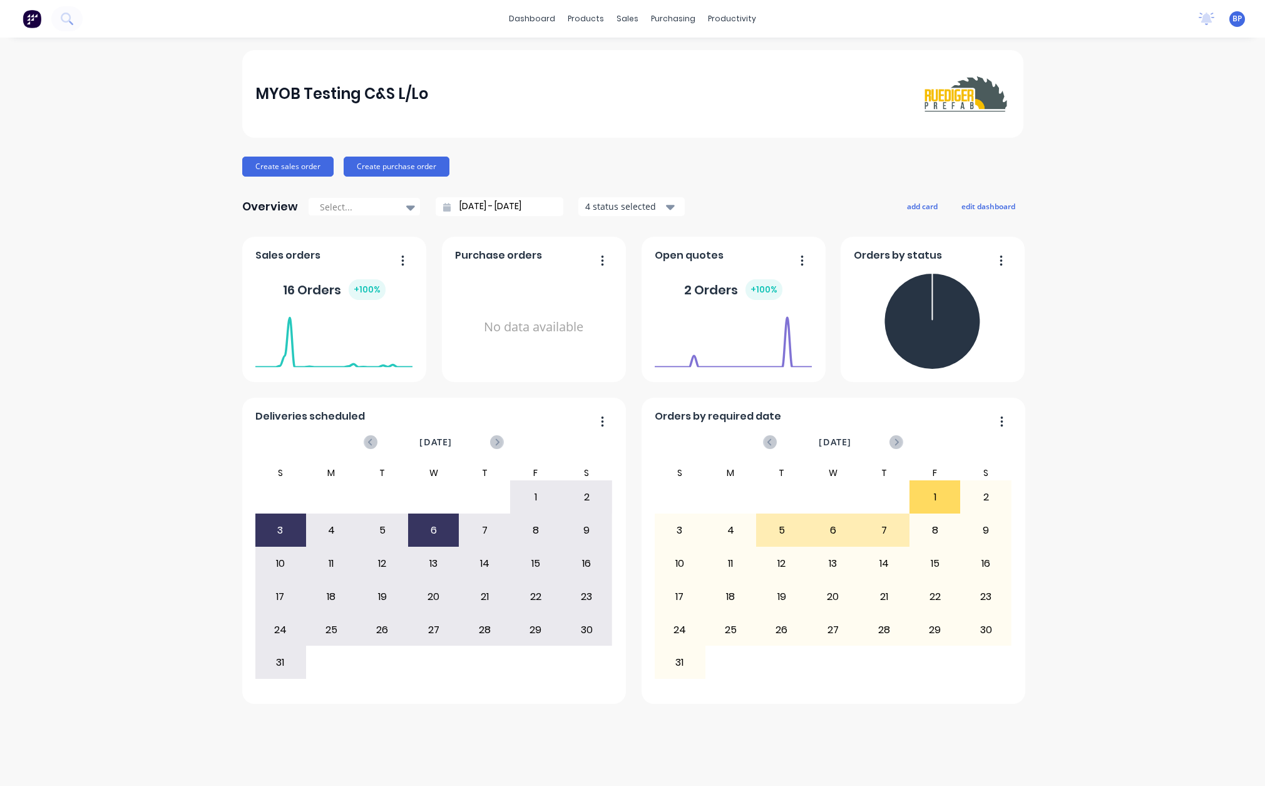
click at [215, 383] on div "MYOB Testing C&S L/Lo Create sales order Create purchase order Overview Select.…" at bounding box center [632, 411] width 1265 height 723
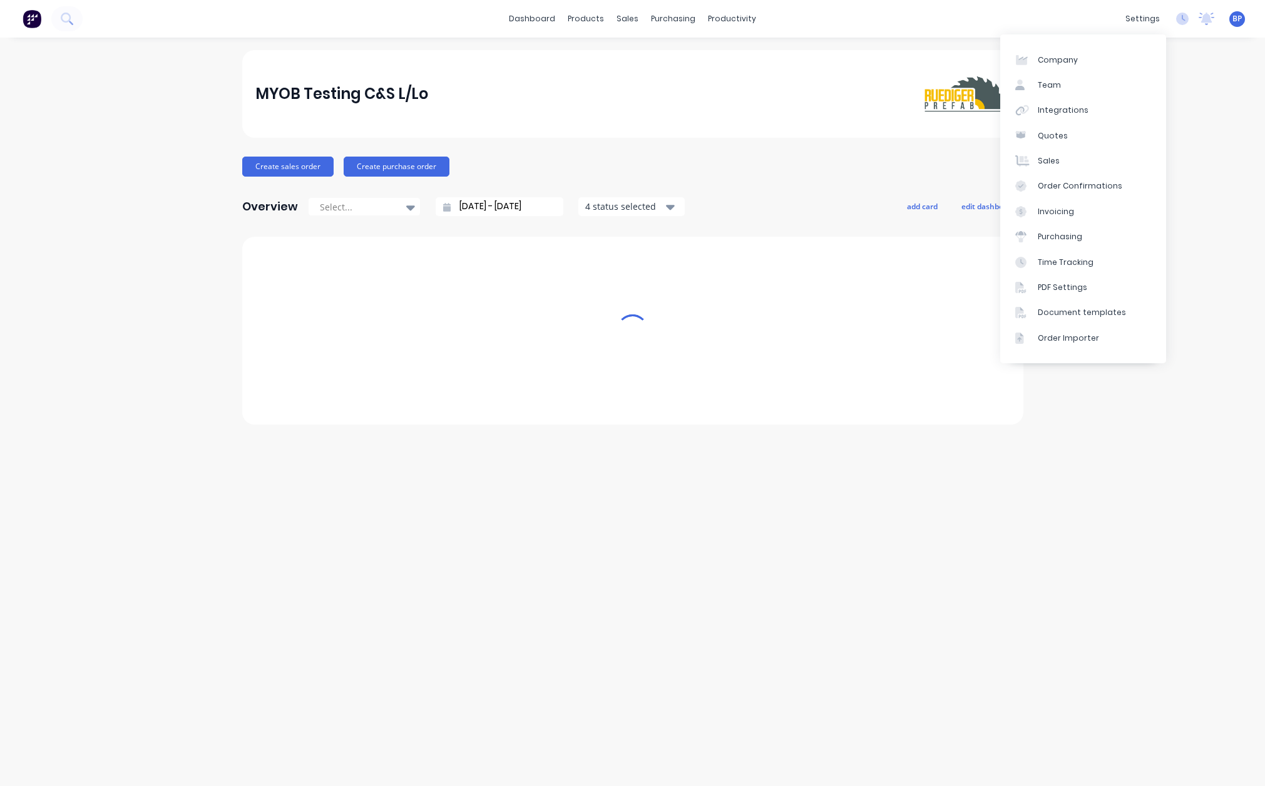
click at [1166, 77] on div "MYOB Testing C&S L/Lo Create sales order Create purchase order Overview Select.…" at bounding box center [632, 411] width 1265 height 723
click at [1182, 23] on icon at bounding box center [1182, 19] width 13 height 13
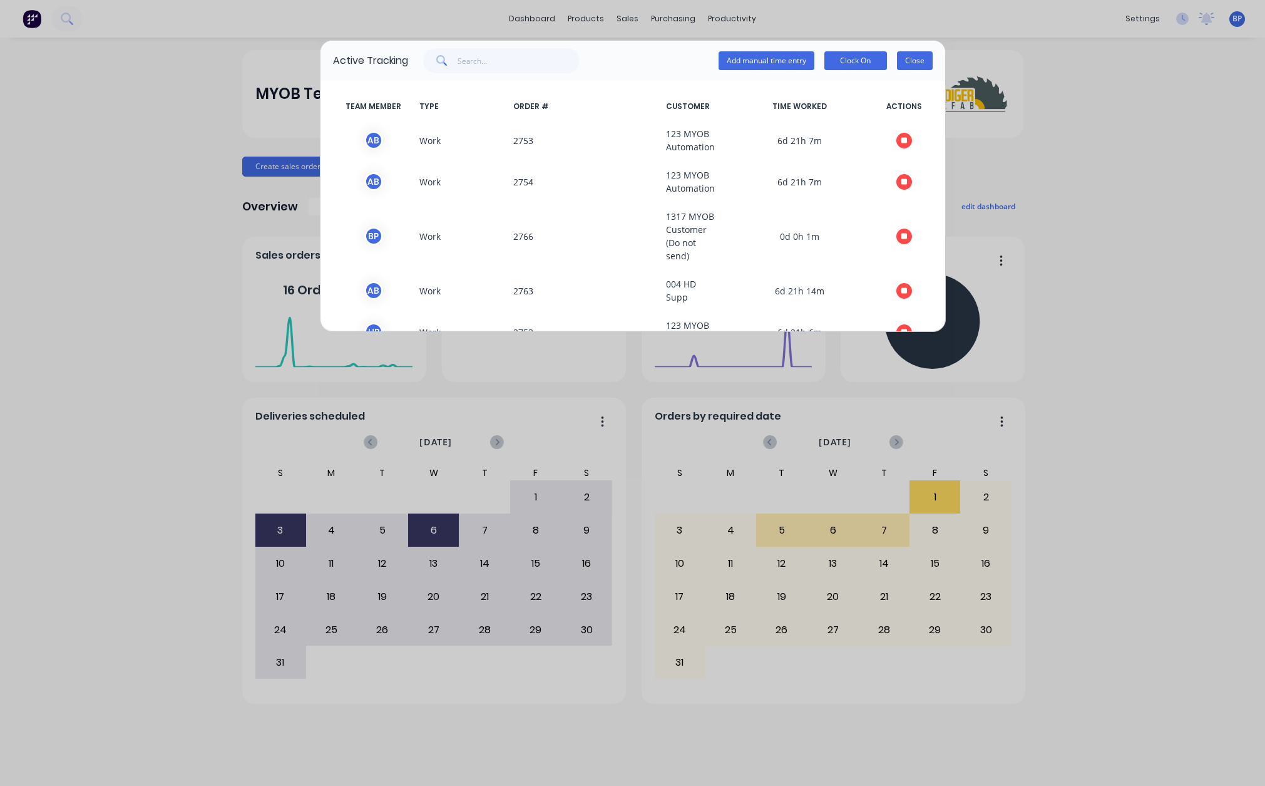
click at [920, 59] on button "Close" at bounding box center [915, 60] width 36 height 19
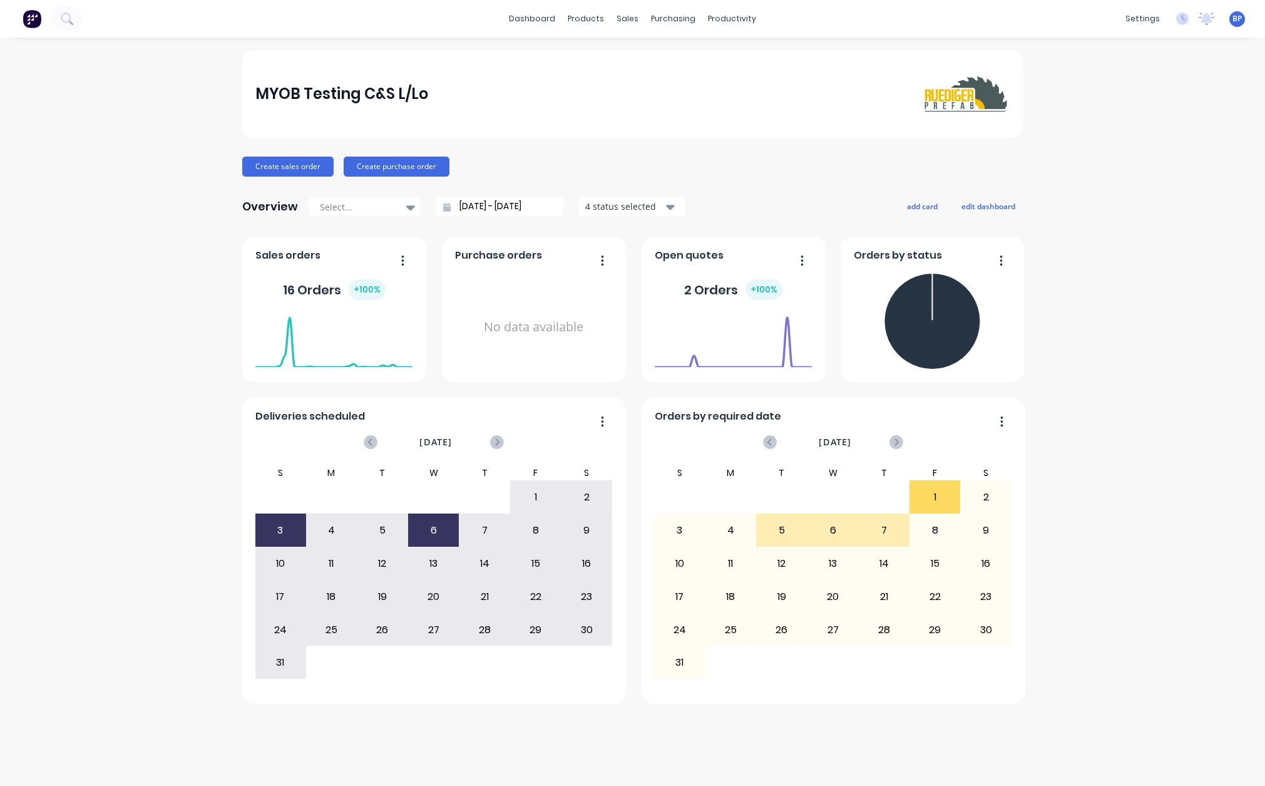
click at [1139, 140] on div "MYOB Testing C&S L/Lo Create sales order Create purchase order Overview Select.…" at bounding box center [632, 411] width 1265 height 723
click at [1184, 19] on icon at bounding box center [1184, 18] width 4 height 6
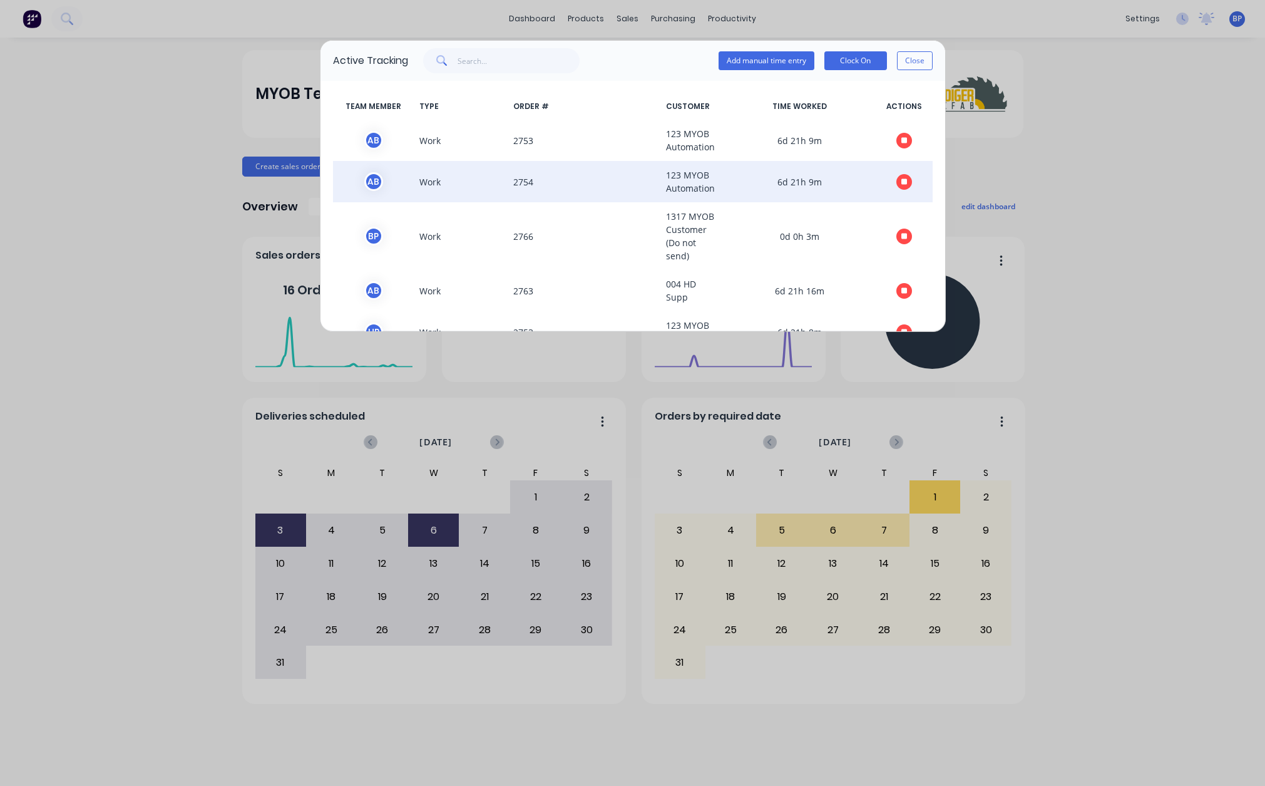
click at [529, 182] on span "2754" at bounding box center [584, 181] width 153 height 26
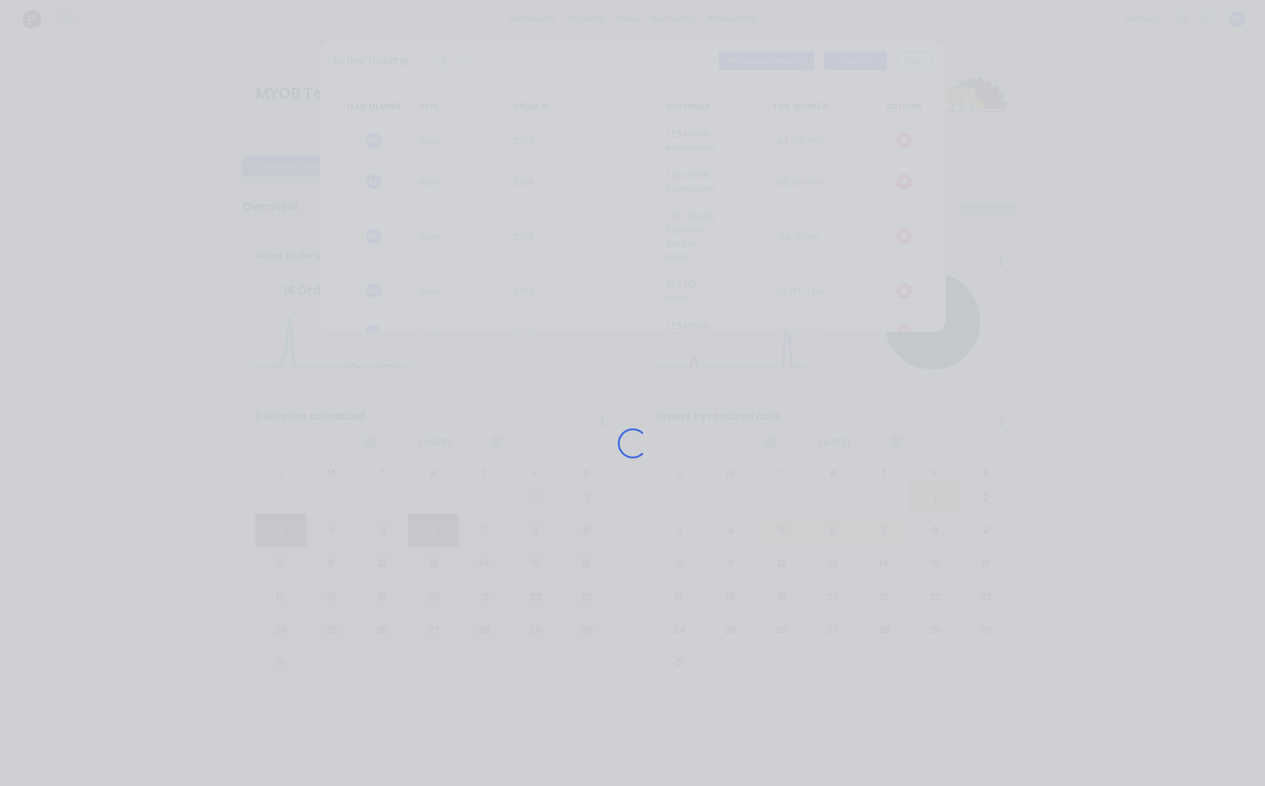
click at [524, 243] on div "Loading..." at bounding box center [633, 443] width 1002 height 786
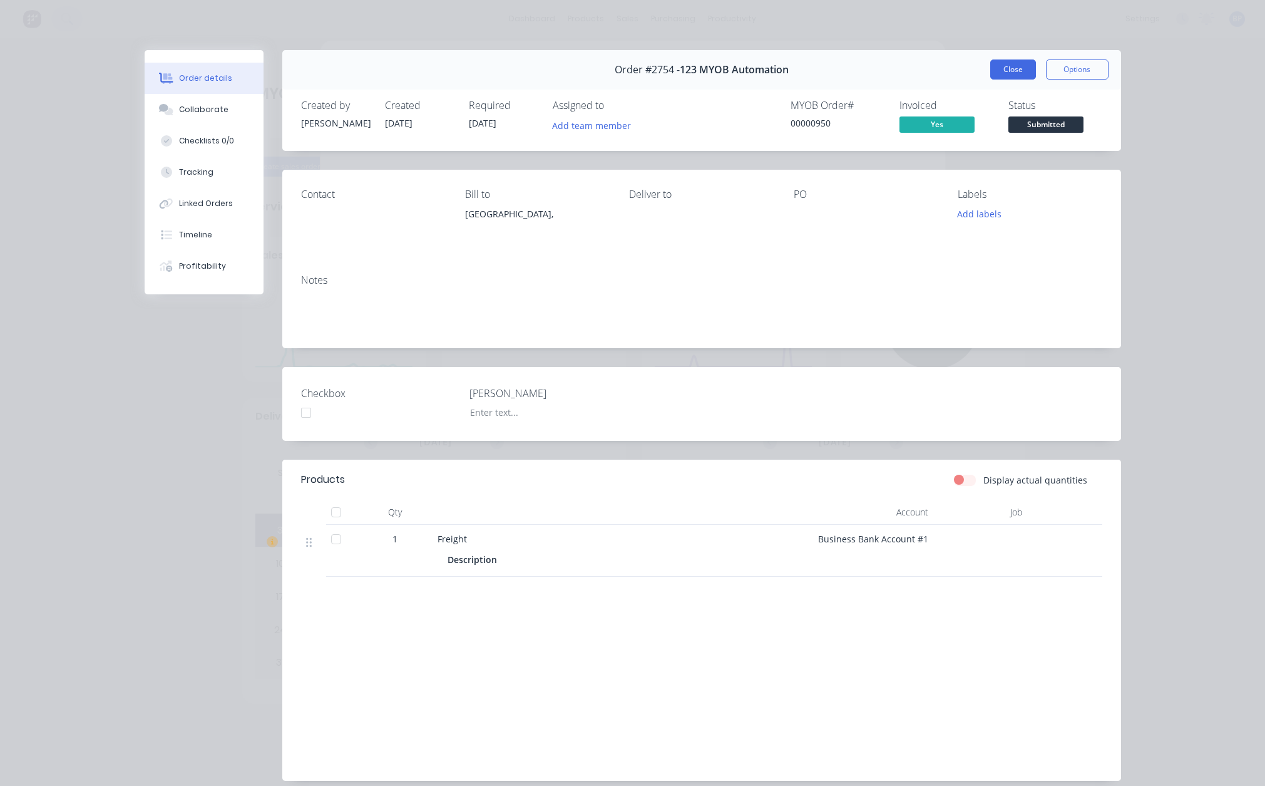
click at [1009, 72] on button "Close" at bounding box center [1013, 69] width 46 height 20
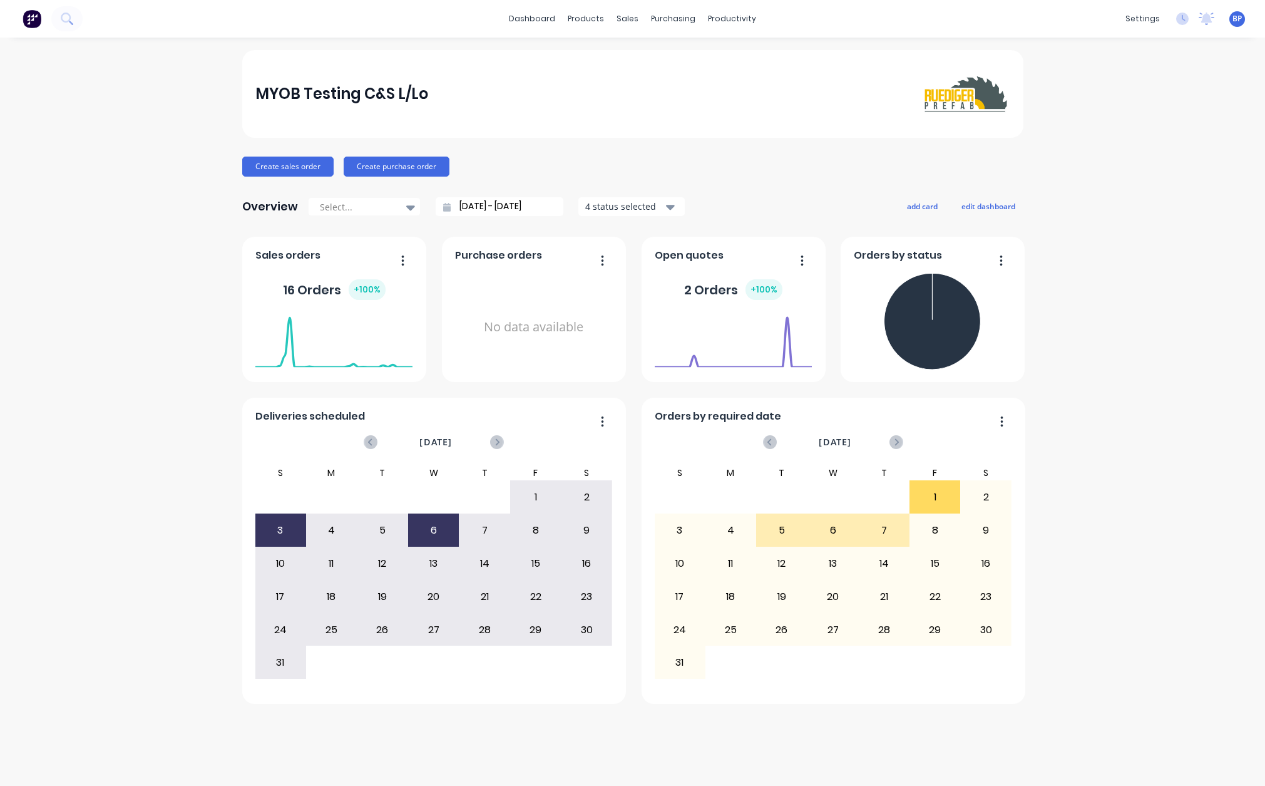
drag, startPoint x: 1080, startPoint y: 182, endPoint x: 1200, endPoint y: 46, distance: 181.0
click at [1085, 181] on div "MYOB Testing C&S L/Lo Create sales order Create purchase order Overview Select.…" at bounding box center [632, 411] width 1265 height 723
click at [1187, 18] on icon at bounding box center [1182, 19] width 13 height 13
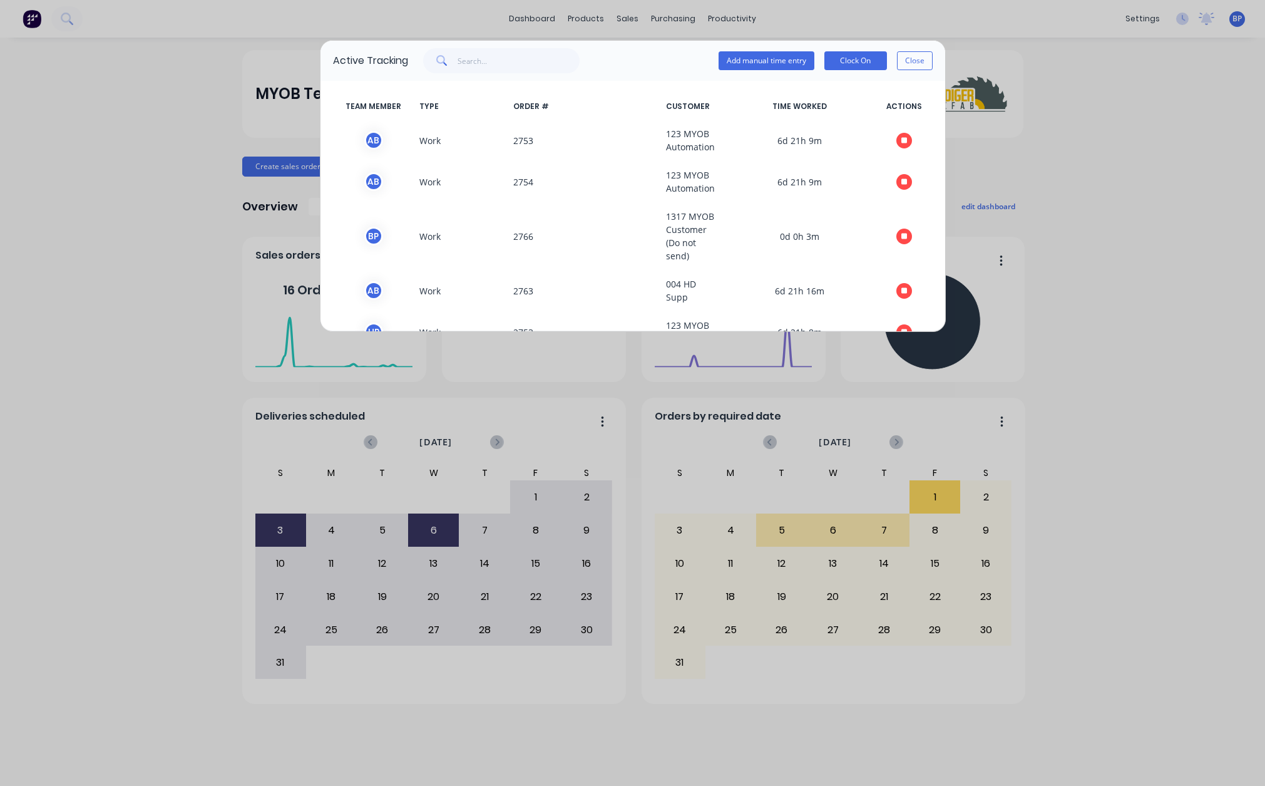
scroll to position [113, 0]
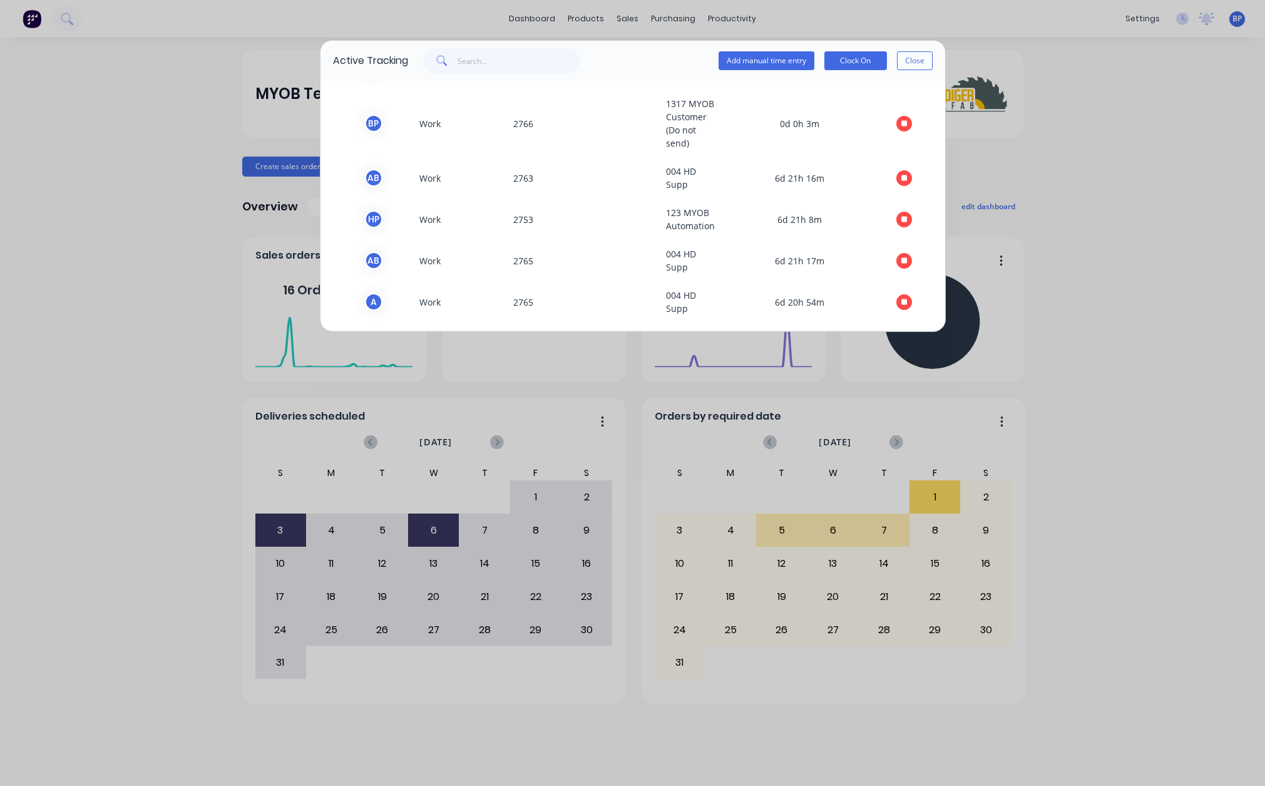
click at [1182, 80] on div "Active Tracking Add manual time entry Clock On Close TEAM MEMBER TYPE ORDER # C…" at bounding box center [632, 393] width 1265 height 786
click at [928, 61] on button "Close" at bounding box center [915, 60] width 36 height 19
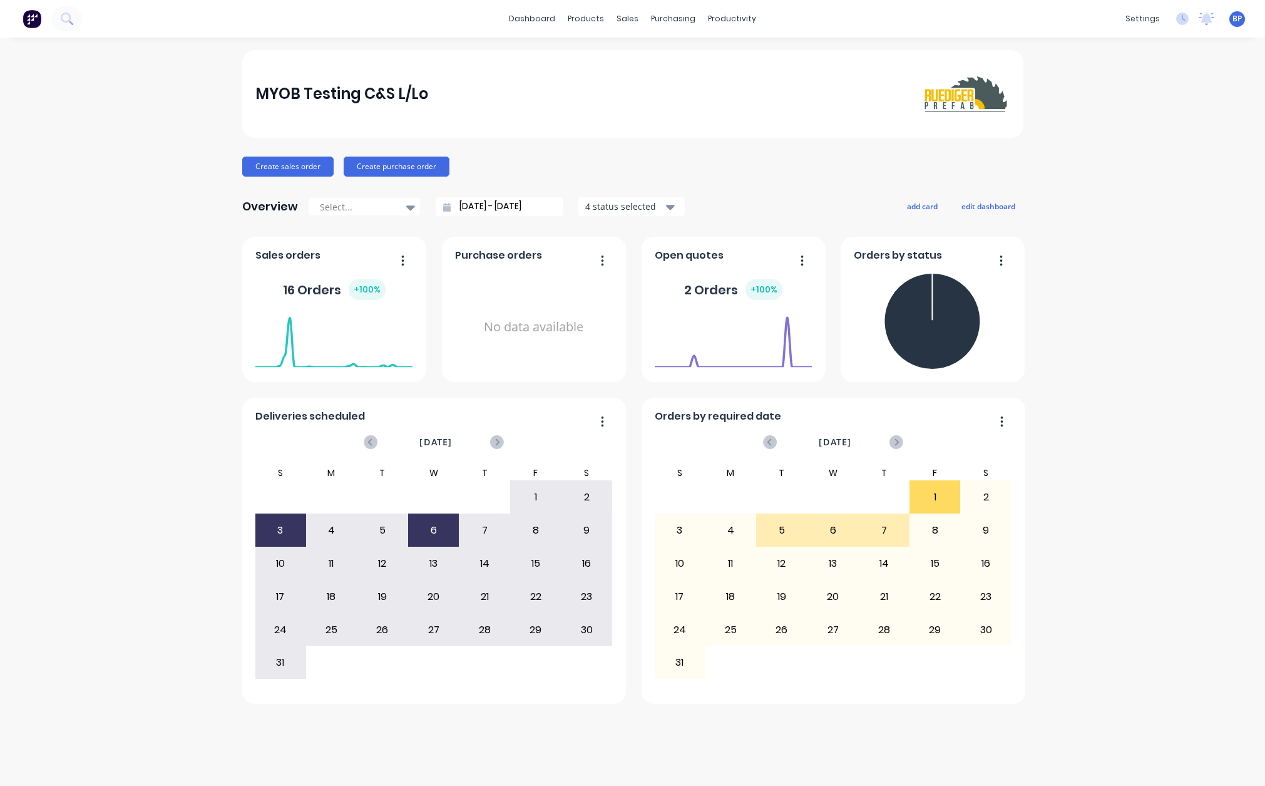
drag, startPoint x: 212, startPoint y: 418, endPoint x: 204, endPoint y: 412, distance: 9.4
click at [208, 415] on div "MYOB Testing C&S L/Lo Create sales order Create purchase order Overview Select.…" at bounding box center [632, 411] width 1265 height 723
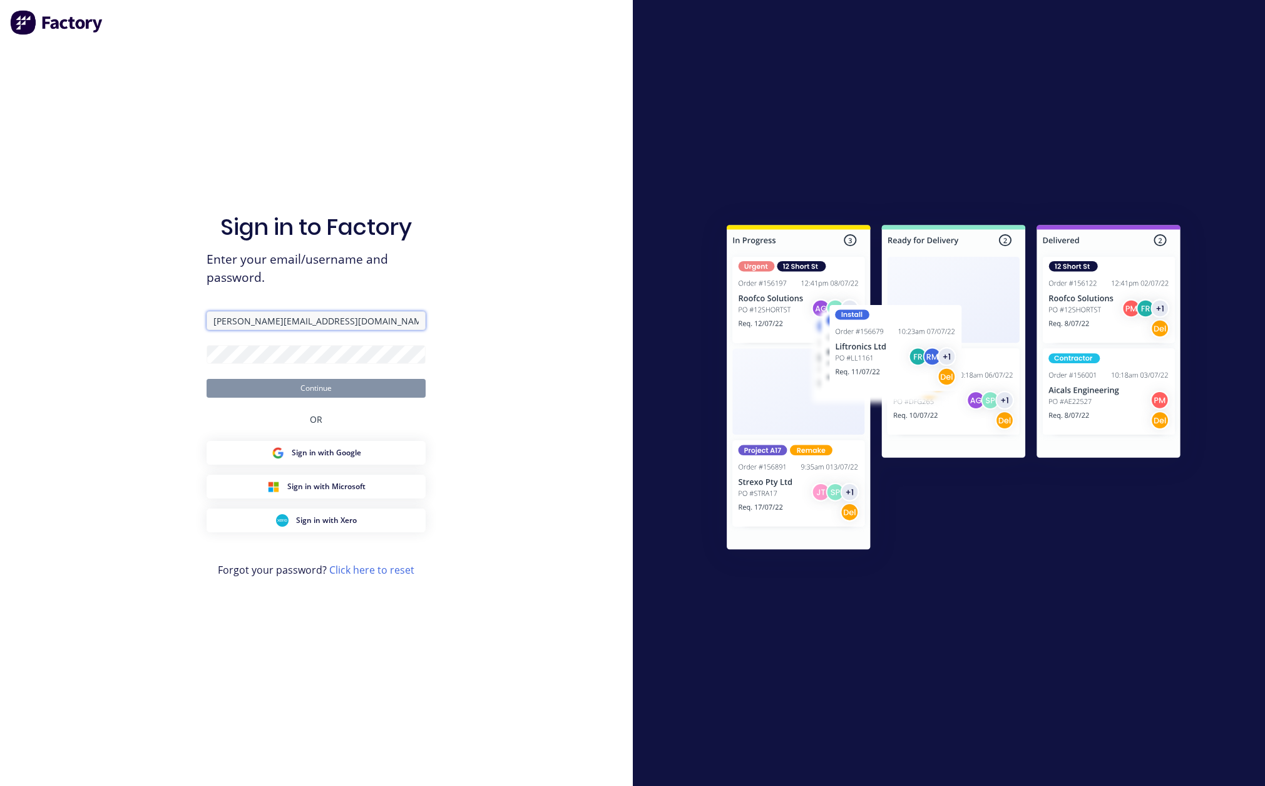
click at [381, 318] on input "[PERSON_NAME][EMAIL_ADDRESS][DOMAIN_NAME]" at bounding box center [316, 320] width 219 height 19
paste input "text"
type input "[PERSON_NAME][EMAIL_ADDRESS][DOMAIN_NAME]"
click at [553, 257] on div "Sign in to Factory Enter your email/username and password. [PERSON_NAME][EMAIL_…" at bounding box center [316, 393] width 633 height 786
click at [398, 386] on button "Continue" at bounding box center [316, 388] width 219 height 19
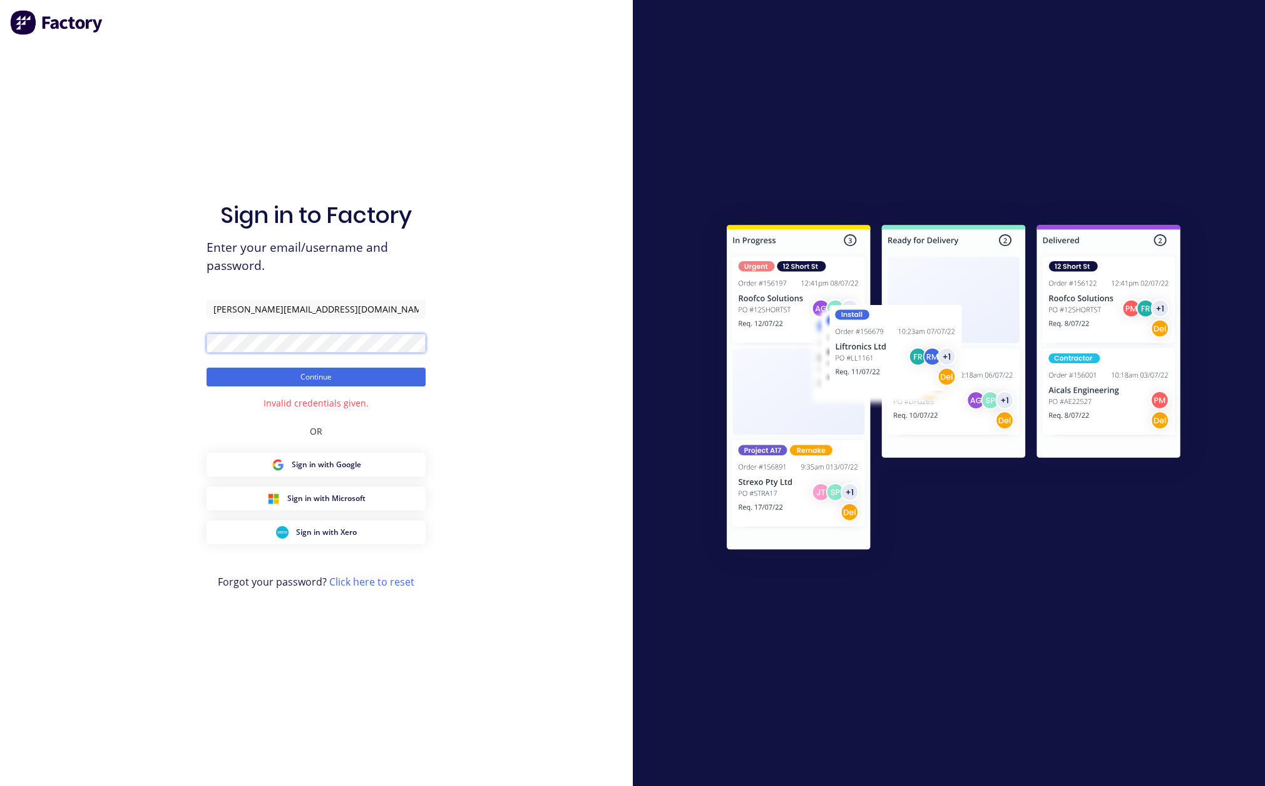
click at [207, 368] on button "Continue" at bounding box center [316, 377] width 219 height 19
click at [569, 526] on div "Sign in to Factory Enter your email/username and password. billy@factory.app Co…" at bounding box center [316, 393] width 633 height 786
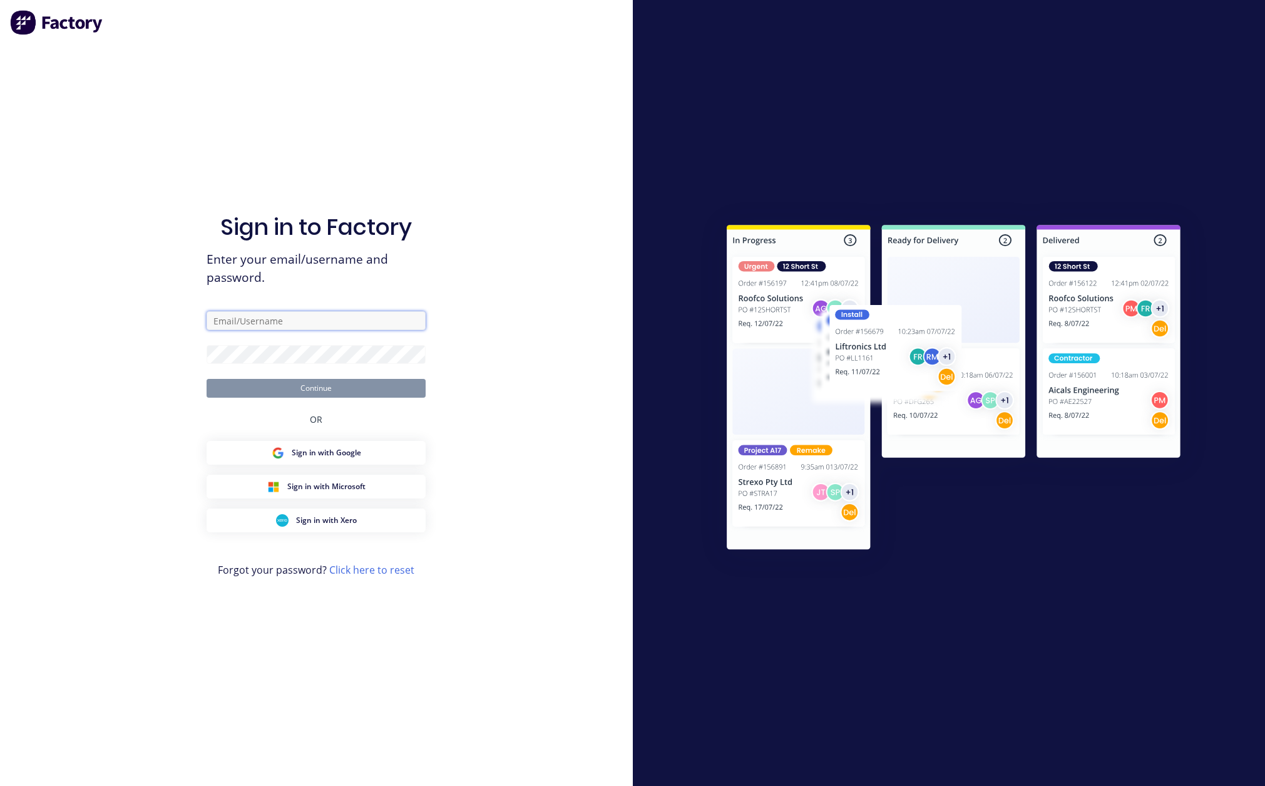
type input "billy@factory.app"
click at [563, 313] on div "Sign in to Factory Enter your email/username and password. billy@factory.app Co…" at bounding box center [316, 393] width 633 height 786
click at [378, 389] on button "Continue" at bounding box center [316, 388] width 219 height 19
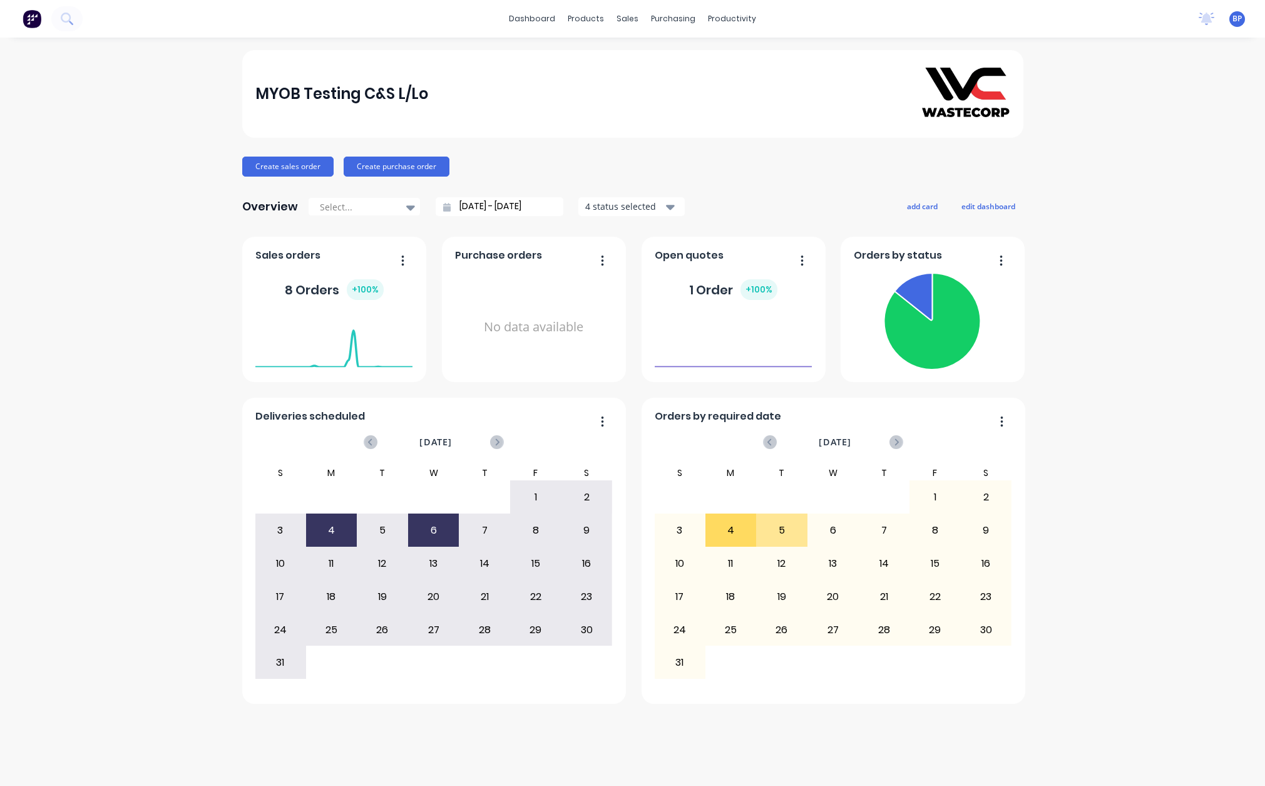
click at [44, 379] on div "MYOB Testing C&S L/Lo Create sales order Create purchase order Overview Select.…" at bounding box center [632, 411] width 1265 height 723
click at [136, 365] on div "MYOB Testing C&S L/Lo Create sales order Create purchase order Overview Select.…" at bounding box center [632, 411] width 1265 height 723
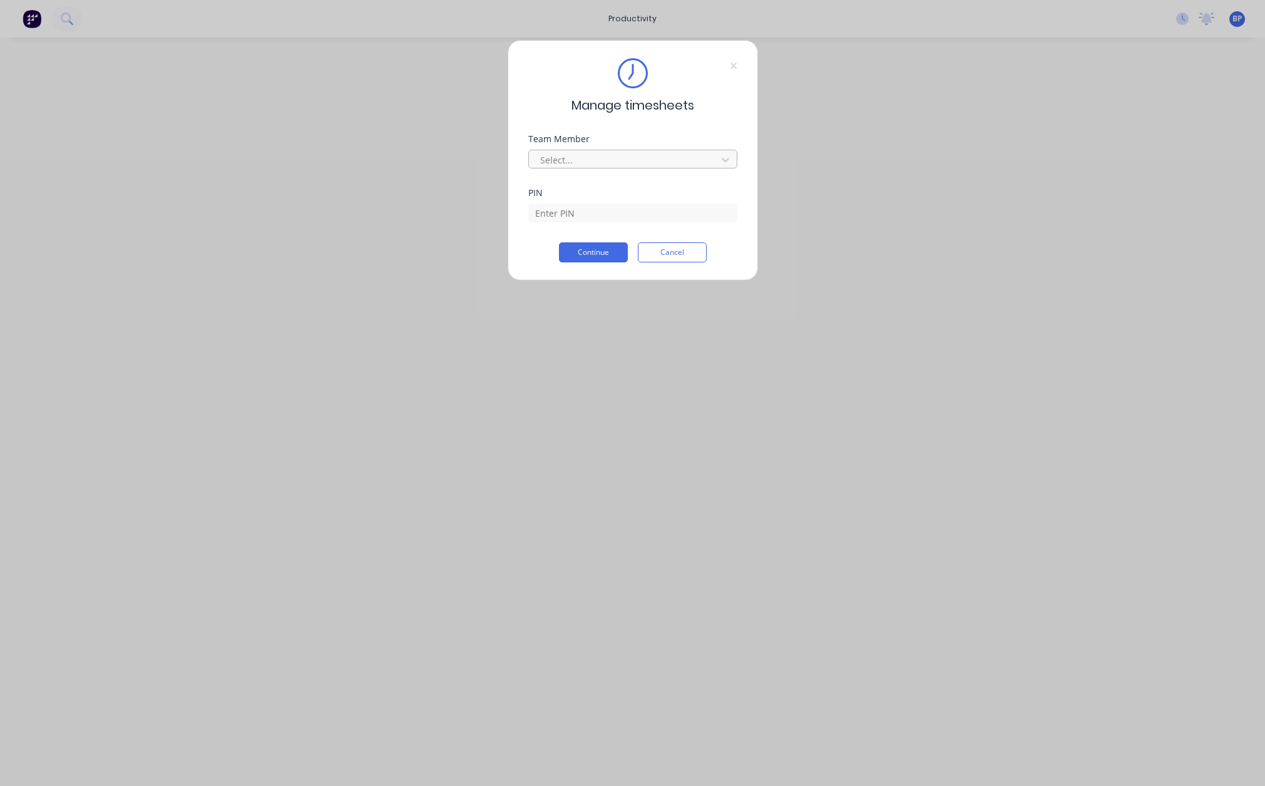
click at [601, 152] on div at bounding box center [625, 160] width 172 height 16
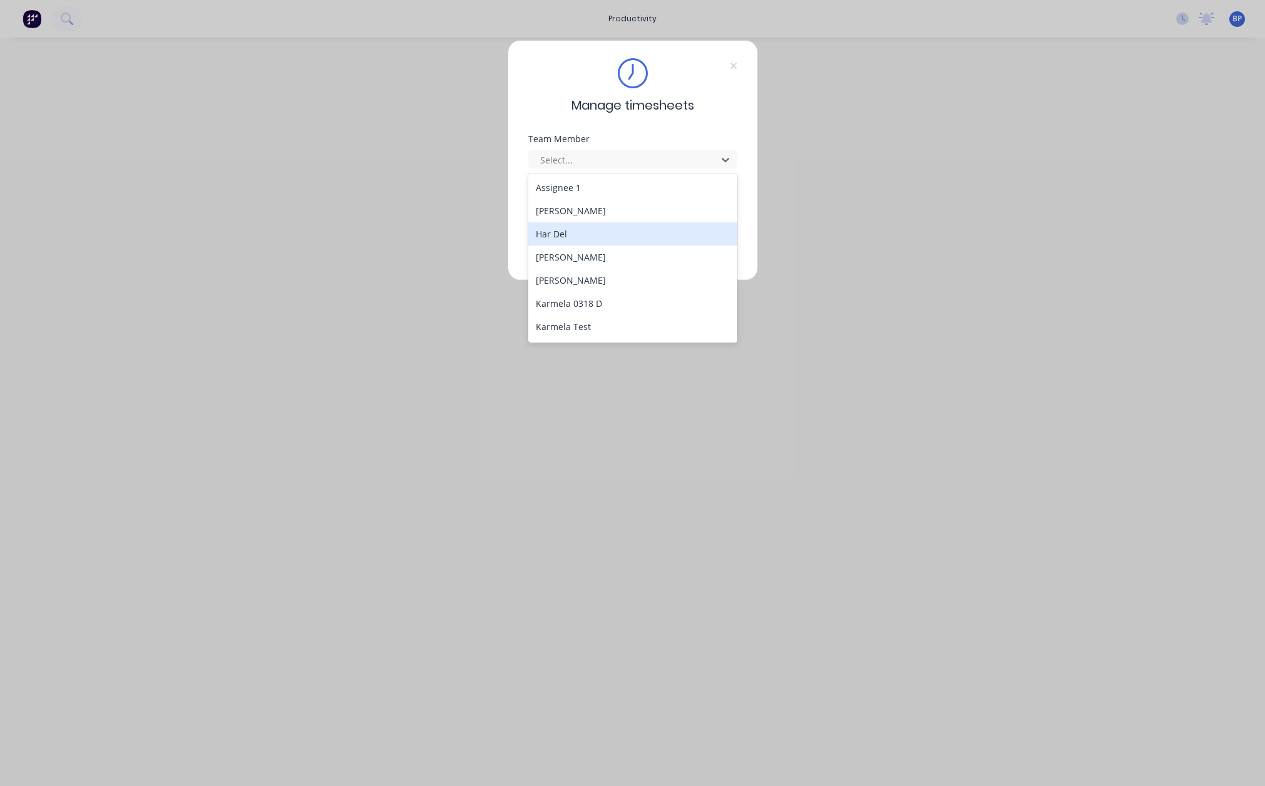
click at [604, 234] on div "Har Del" at bounding box center [632, 233] width 209 height 23
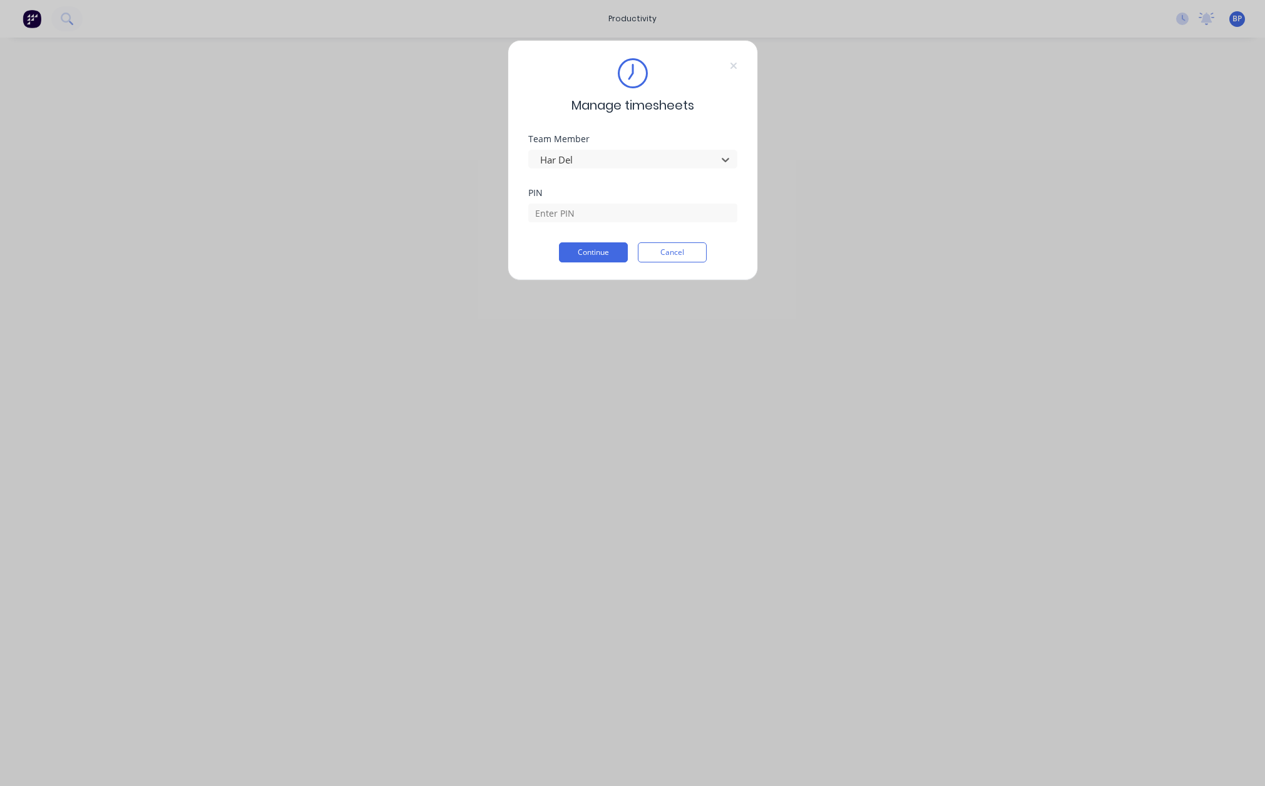
click at [609, 267] on div "Manage timesheets Team Member option Har Del, selected. Har Del PIN Continue Ca…" at bounding box center [633, 160] width 250 height 240
click at [608, 255] on button "Continue" at bounding box center [593, 252] width 69 height 20
click at [608, 210] on input at bounding box center [632, 212] width 209 height 19
click at [691, 258] on button "Cancel" at bounding box center [672, 262] width 69 height 20
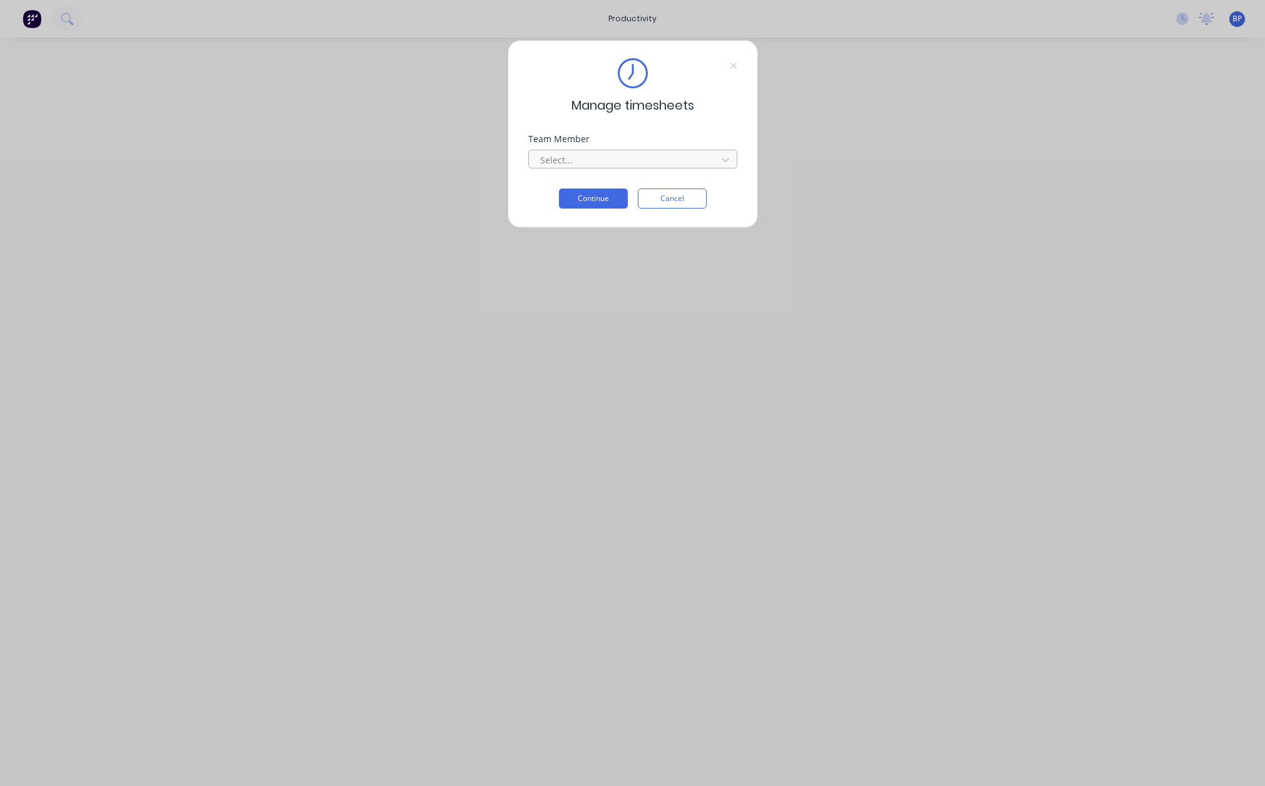
click at [634, 155] on div at bounding box center [625, 160] width 172 height 16
click at [597, 206] on button "Continue" at bounding box center [593, 198] width 69 height 20
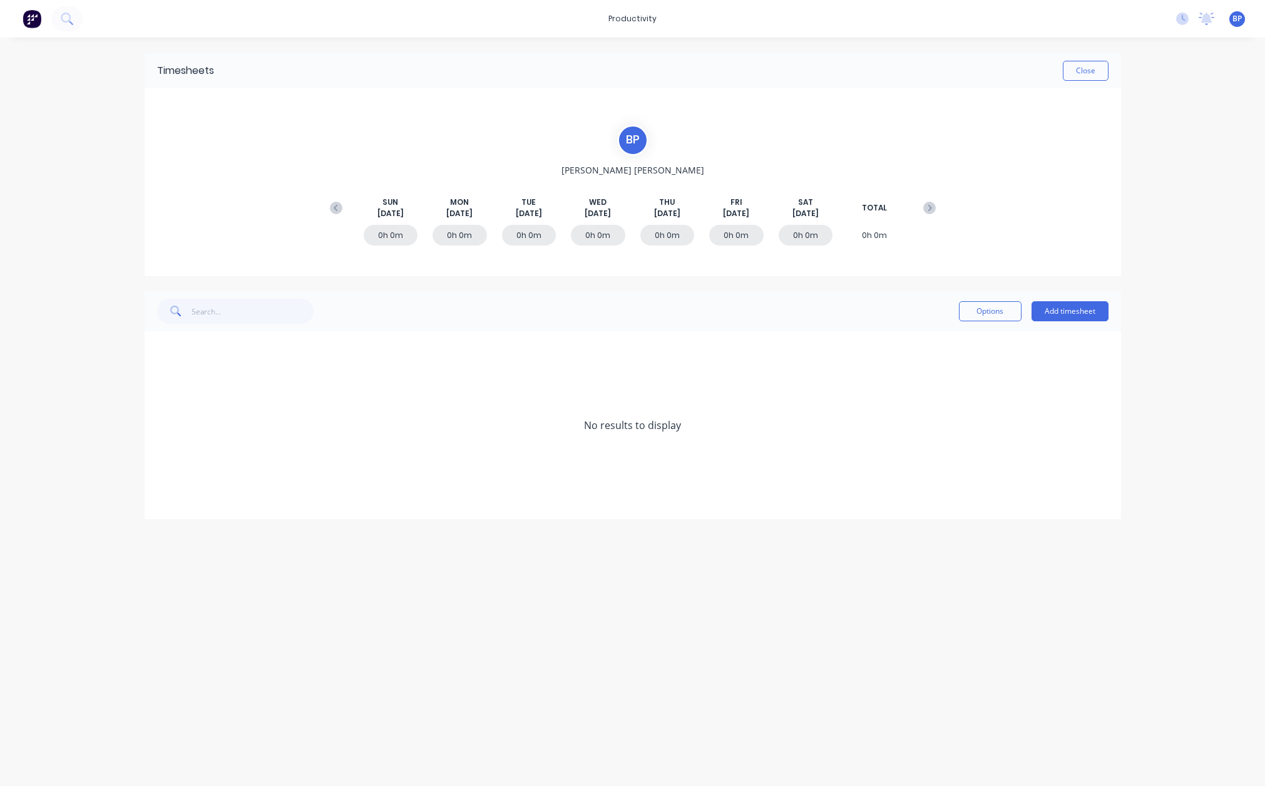
click at [1243, 116] on div "productivity productivity Workflow Planner Delivery Scheduling Timesheets No ne…" at bounding box center [632, 393] width 1265 height 786
click at [1181, 24] on icon at bounding box center [1182, 19] width 13 height 13
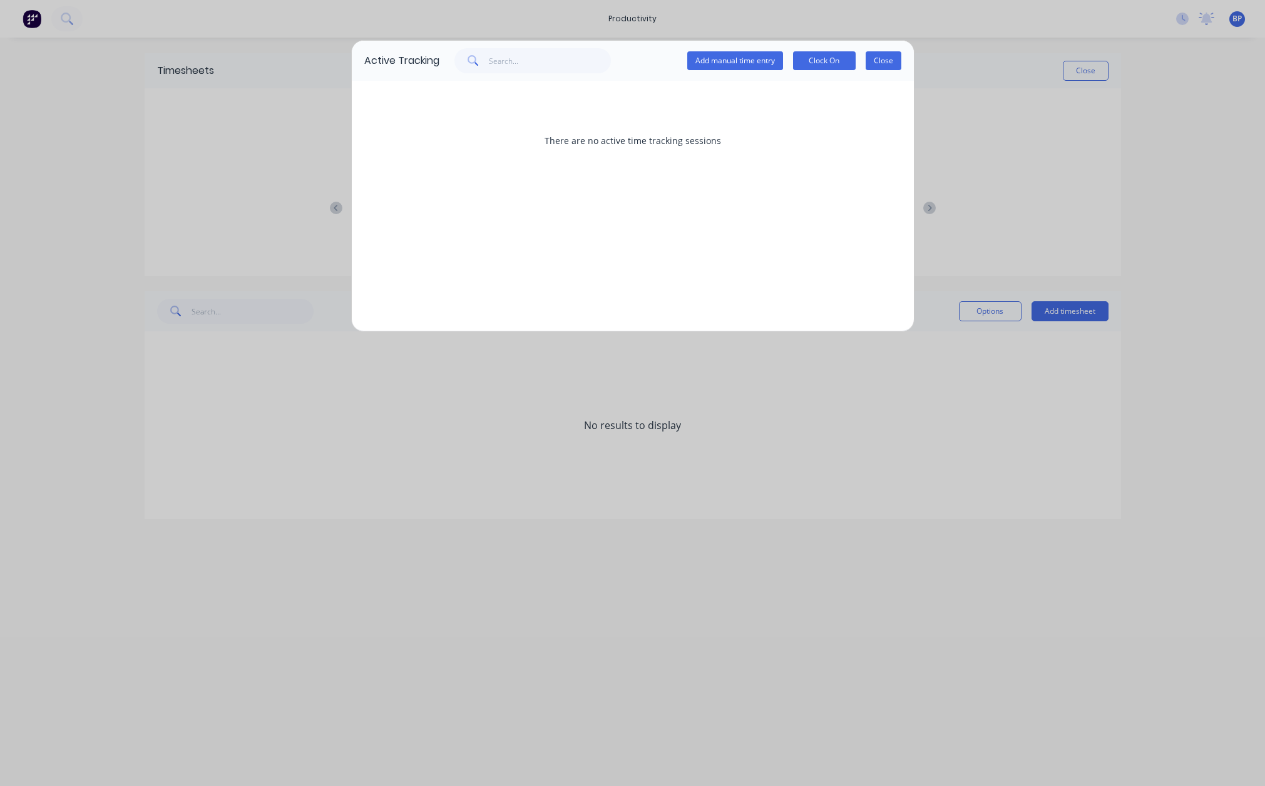
click at [889, 54] on button "Close" at bounding box center [884, 60] width 36 height 19
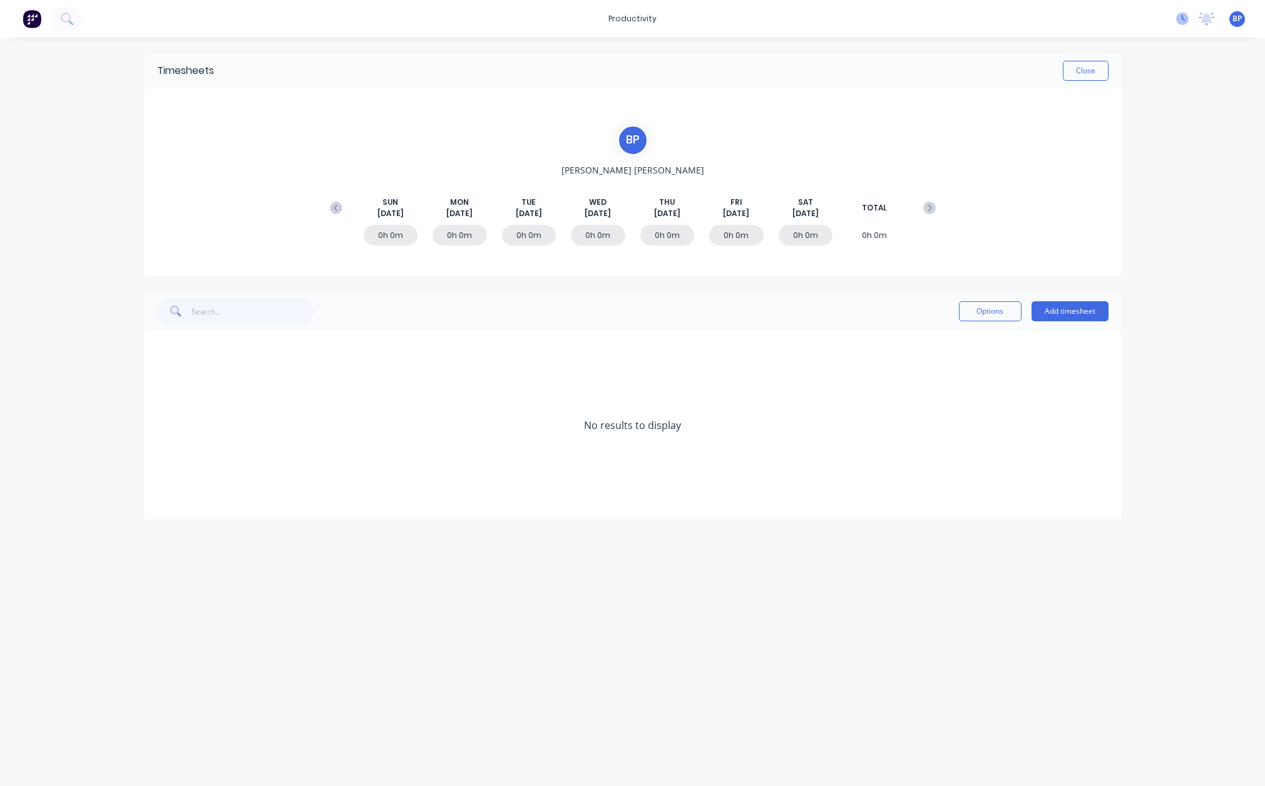
click at [1184, 13] on icon at bounding box center [1182, 19] width 13 height 13
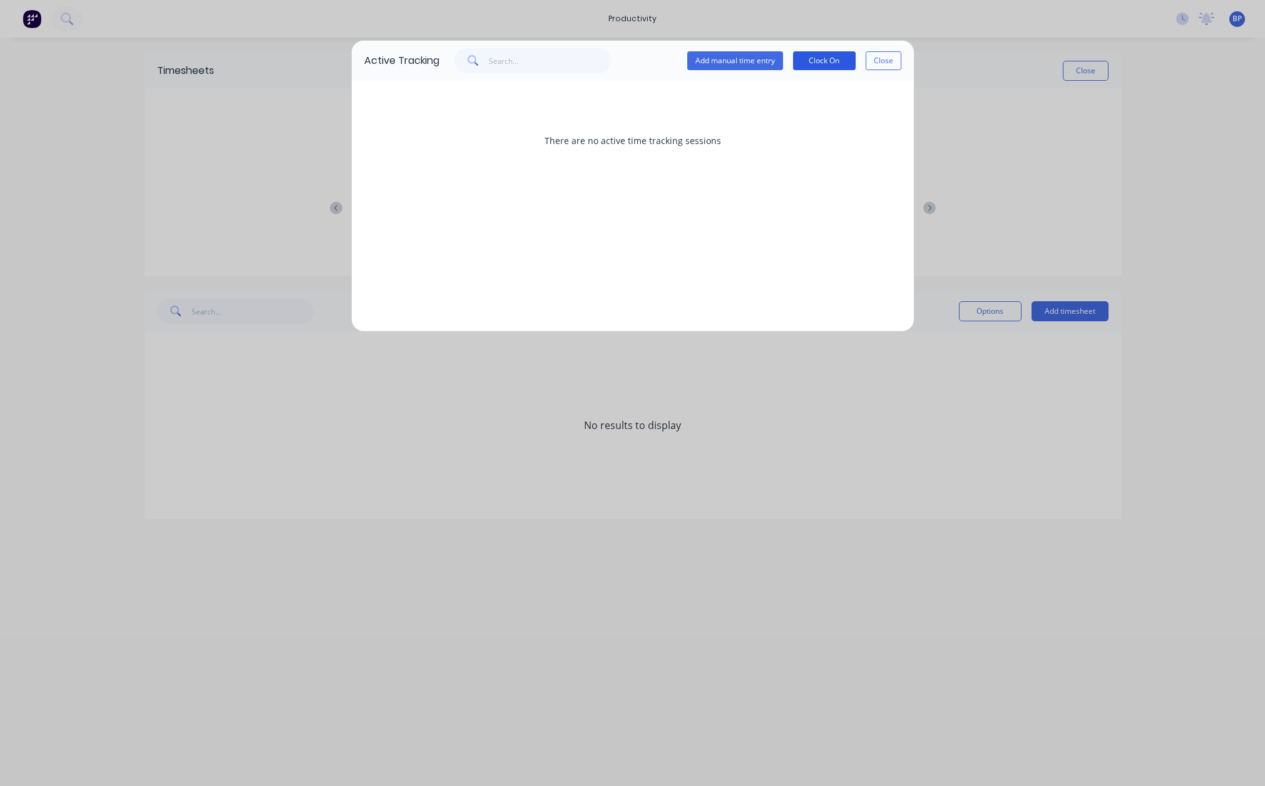
click at [840, 59] on button "Clock On" at bounding box center [824, 60] width 63 height 19
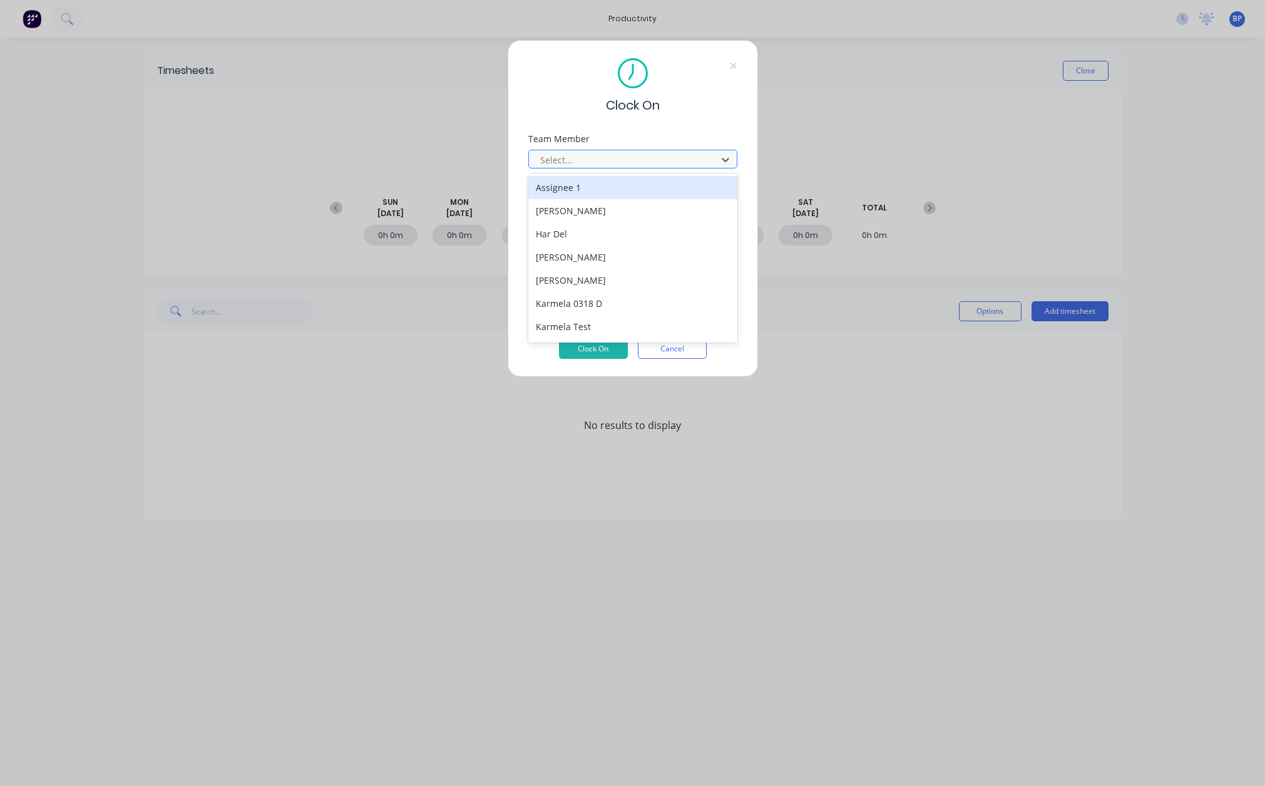
click at [566, 160] on div at bounding box center [625, 160] width 172 height 16
click at [566, 199] on div "[PERSON_NAME]" at bounding box center [632, 210] width 209 height 23
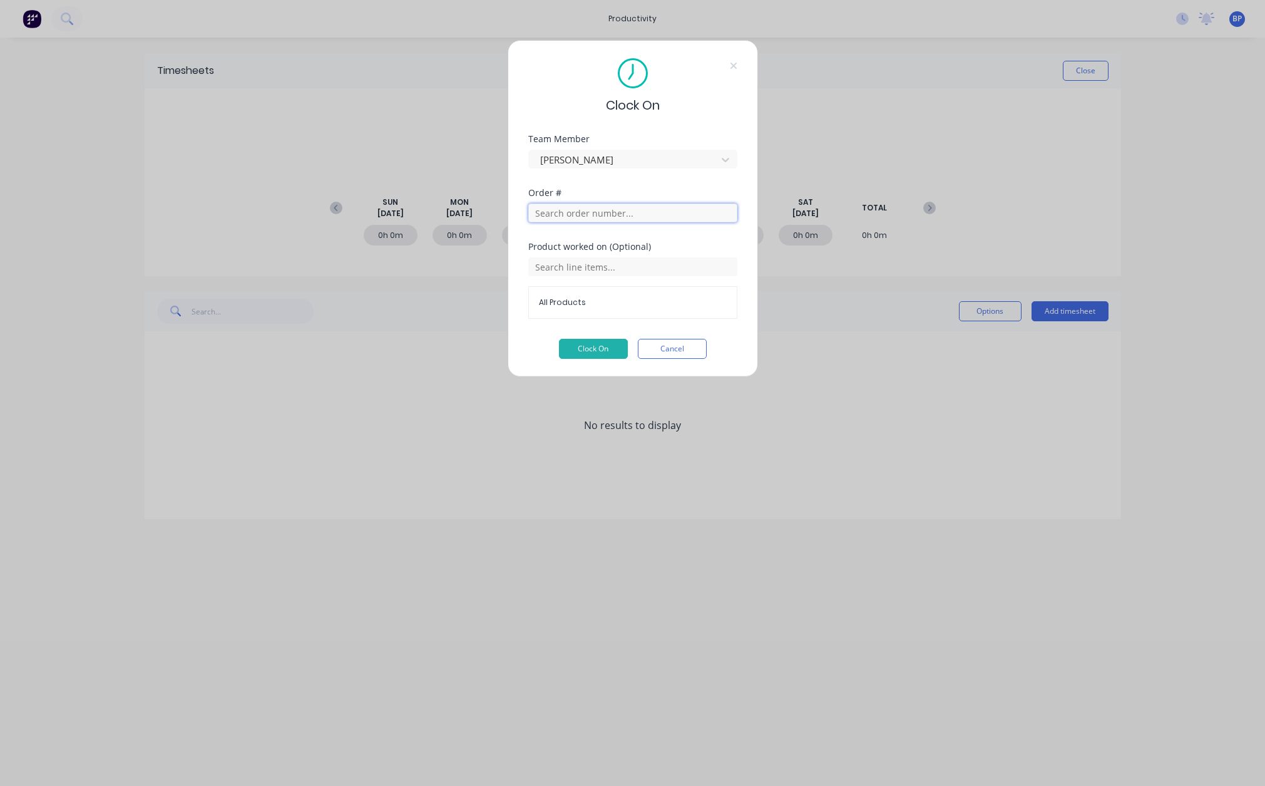
click at [563, 210] on input "text" at bounding box center [632, 212] width 209 height 19
click at [620, 217] on input "text" at bounding box center [632, 212] width 209 height 19
click at [651, 208] on input "text" at bounding box center [632, 212] width 209 height 19
click at [612, 208] on input "2768" at bounding box center [632, 212] width 209 height 19
type input "2736"
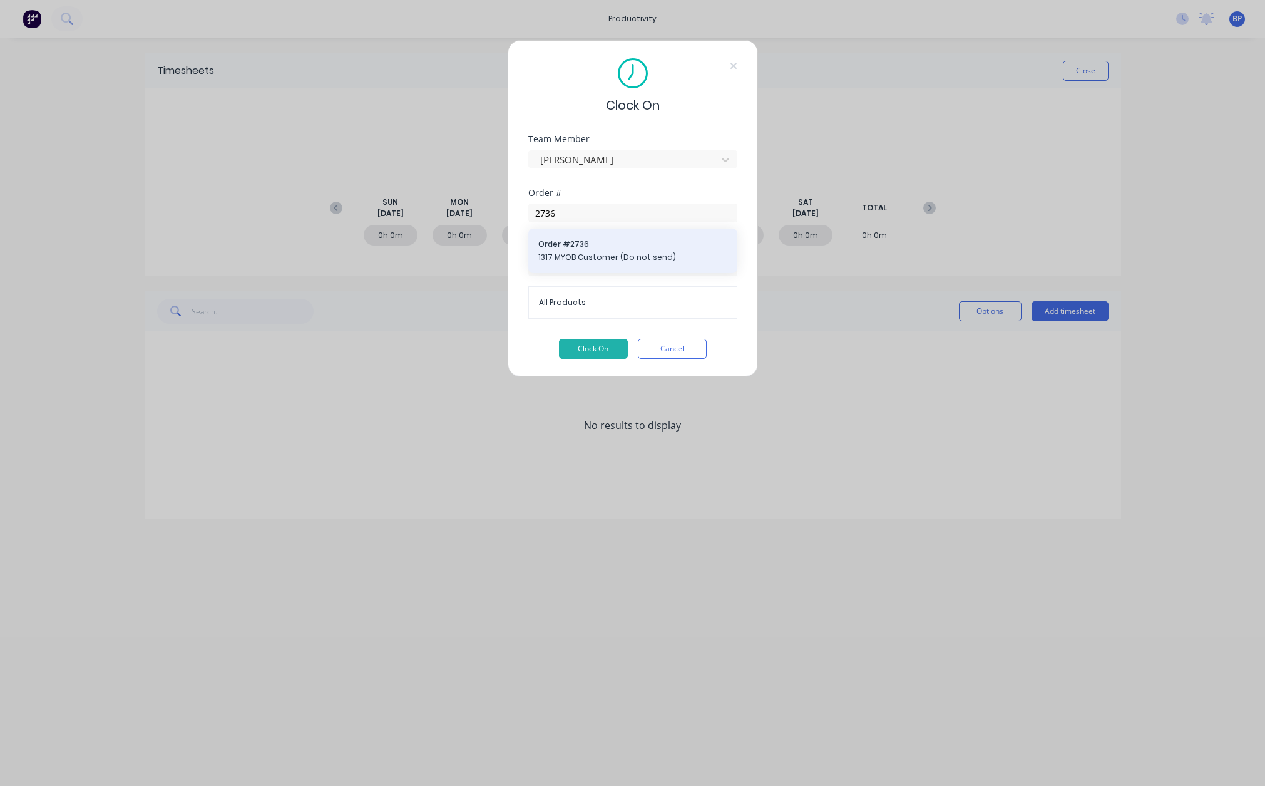
click at [613, 240] on span "Order # 2736" at bounding box center [632, 244] width 189 height 11
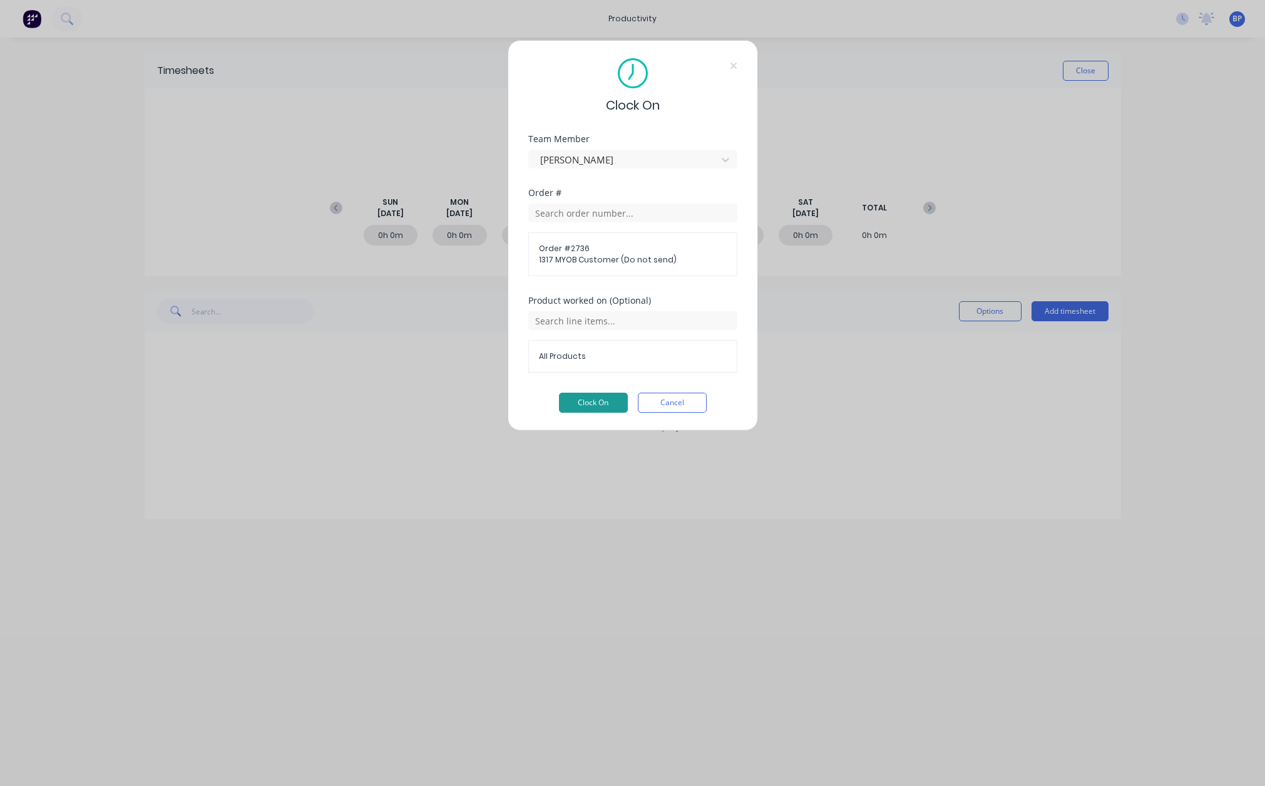
click at [612, 402] on button "Clock On" at bounding box center [593, 403] width 69 height 20
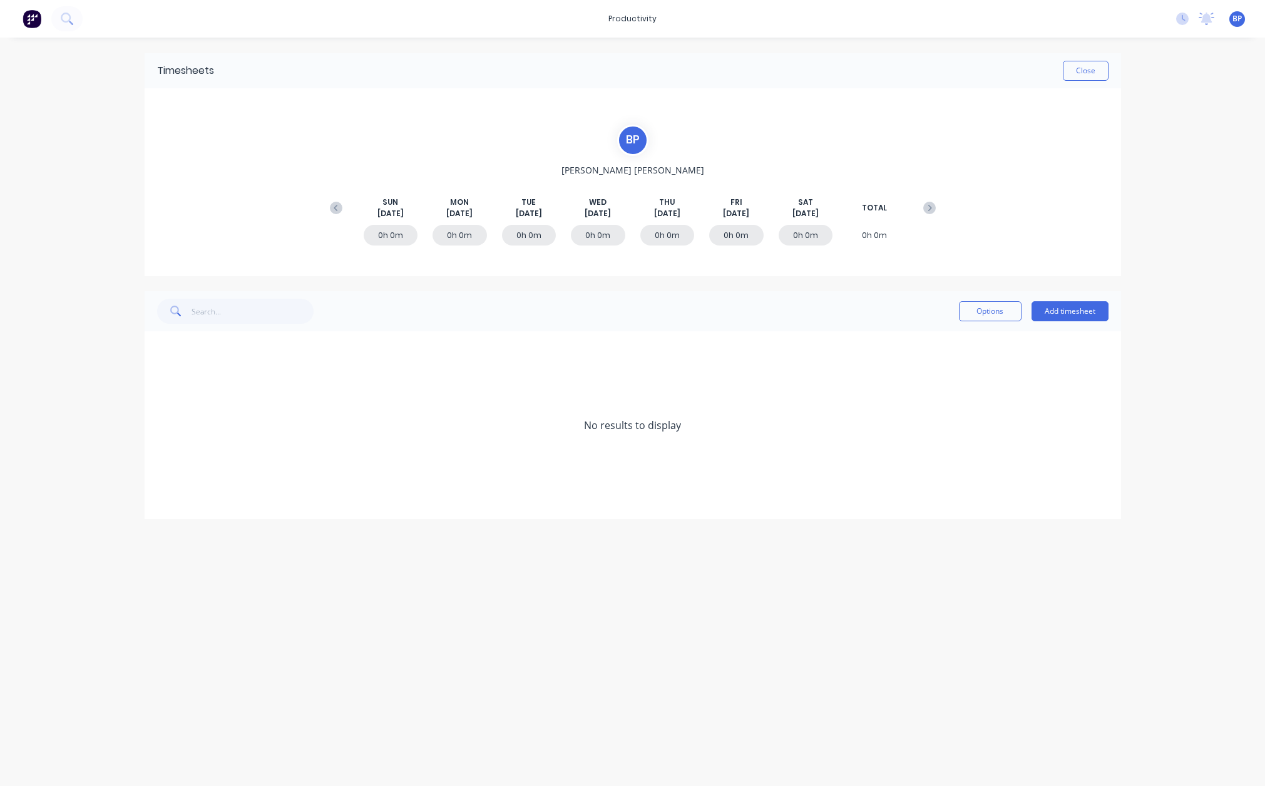
click at [1026, 610] on div "Timesheets Close B P Billy Parrish SUN Aug 10th MON Aug 11th TUE Aug 12th WED A…" at bounding box center [633, 399] width 1002 height 723
click at [1188, 20] on icon at bounding box center [1182, 19] width 13 height 13
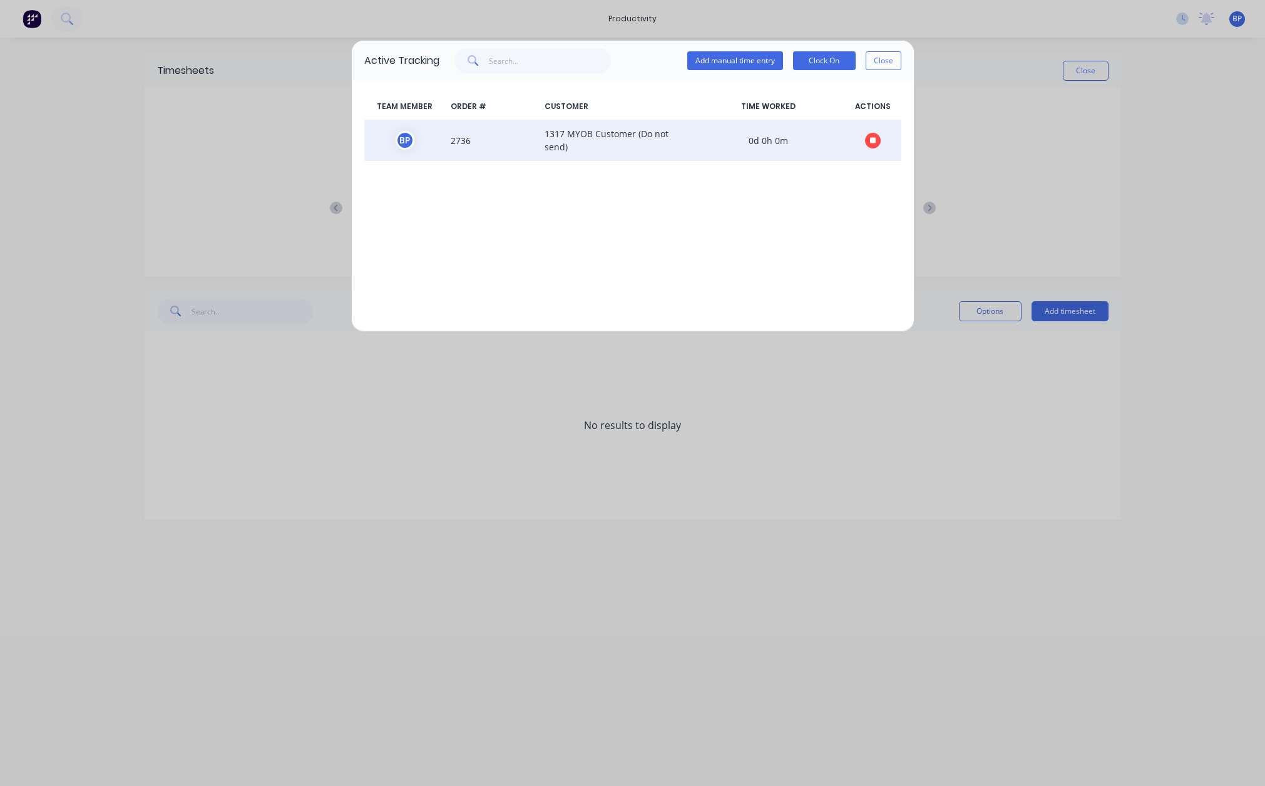
click at [458, 140] on span "2736" at bounding box center [493, 140] width 94 height 26
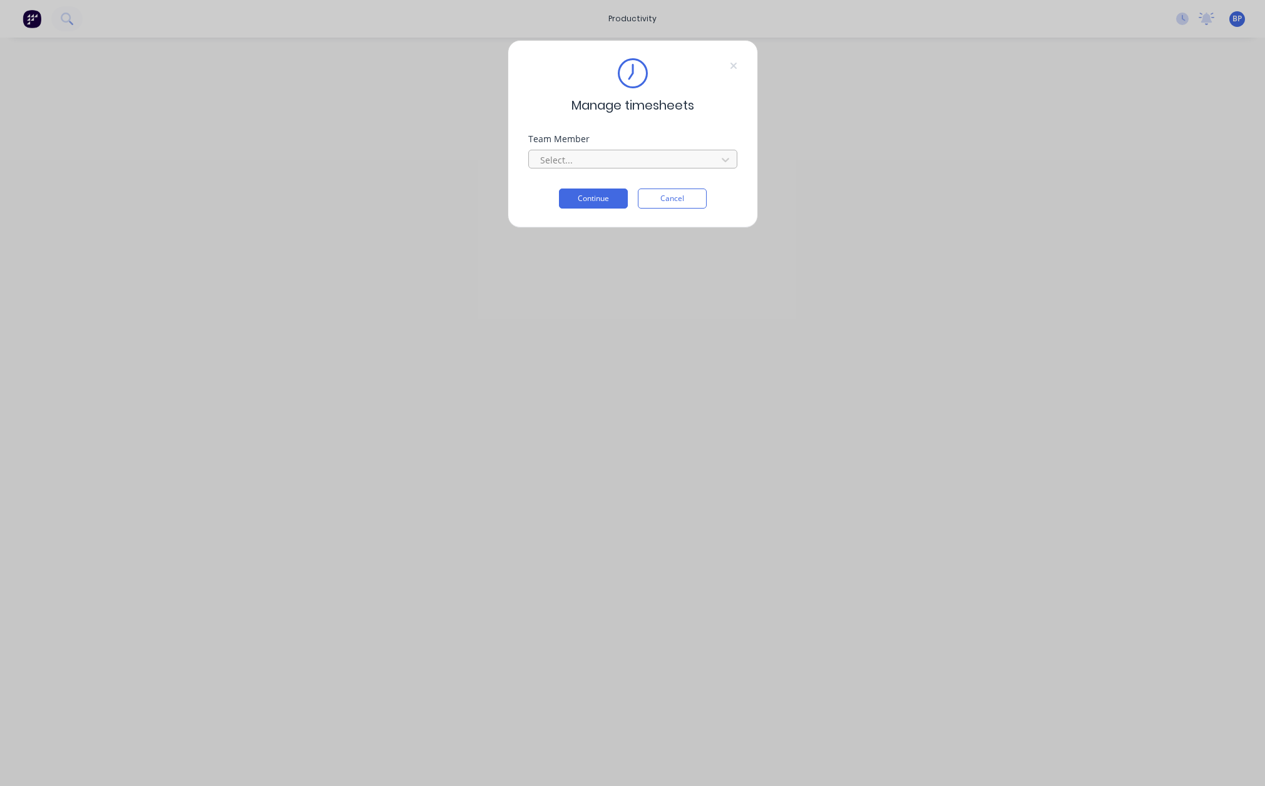
click at [580, 159] on div at bounding box center [625, 160] width 172 height 16
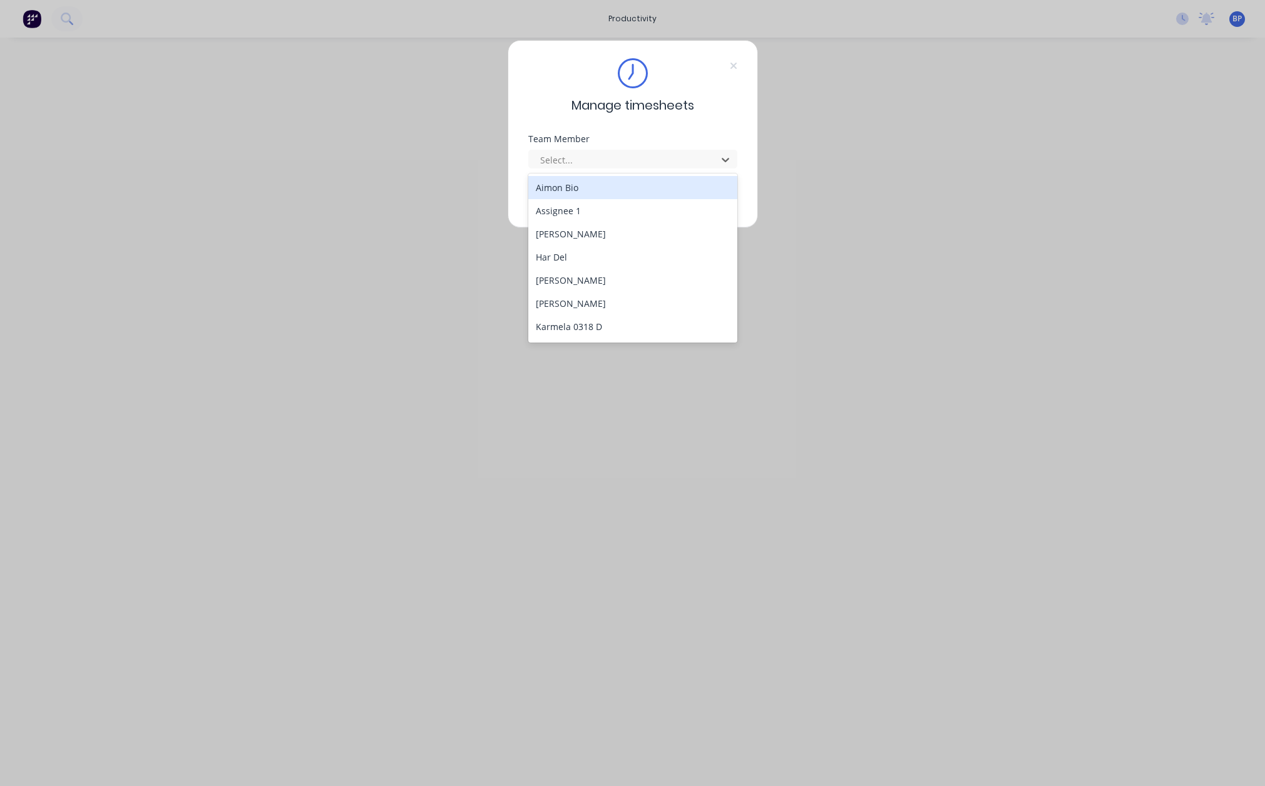
click at [582, 182] on div "Aimon Bio" at bounding box center [632, 187] width 209 height 23
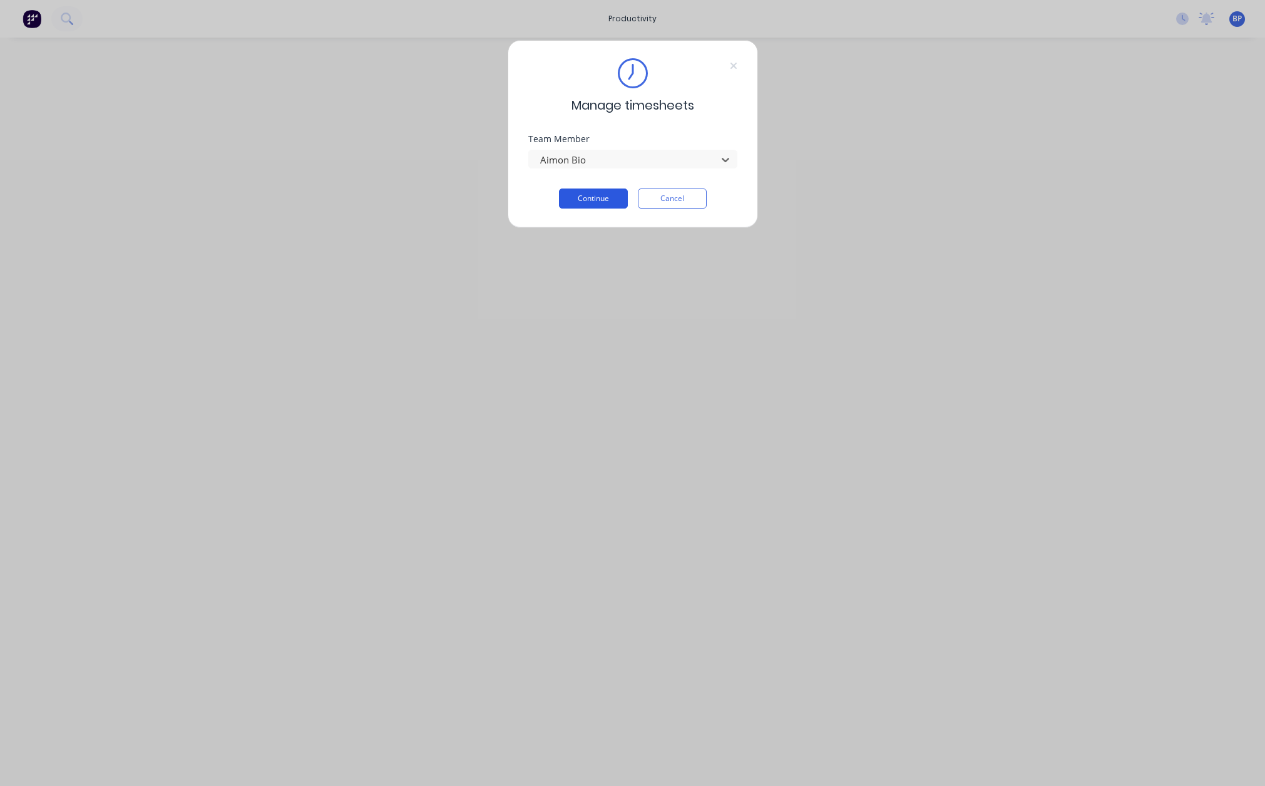
click at [587, 202] on button "Continue" at bounding box center [593, 198] width 69 height 20
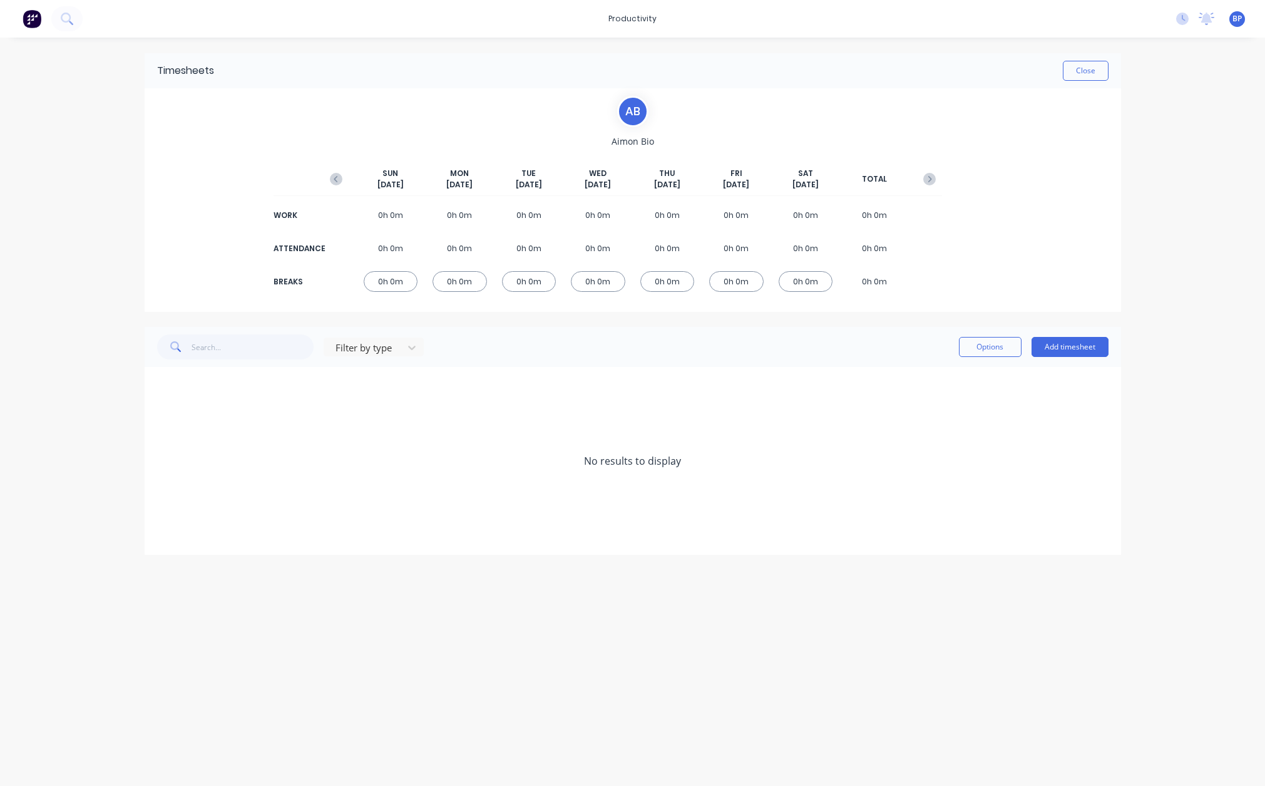
click at [1144, 136] on div "productivity productivity Workflow Planner Delivery Scheduling Timesheets No ne…" at bounding box center [632, 393] width 1265 height 786
click at [1182, 16] on icon at bounding box center [1184, 18] width 4 height 6
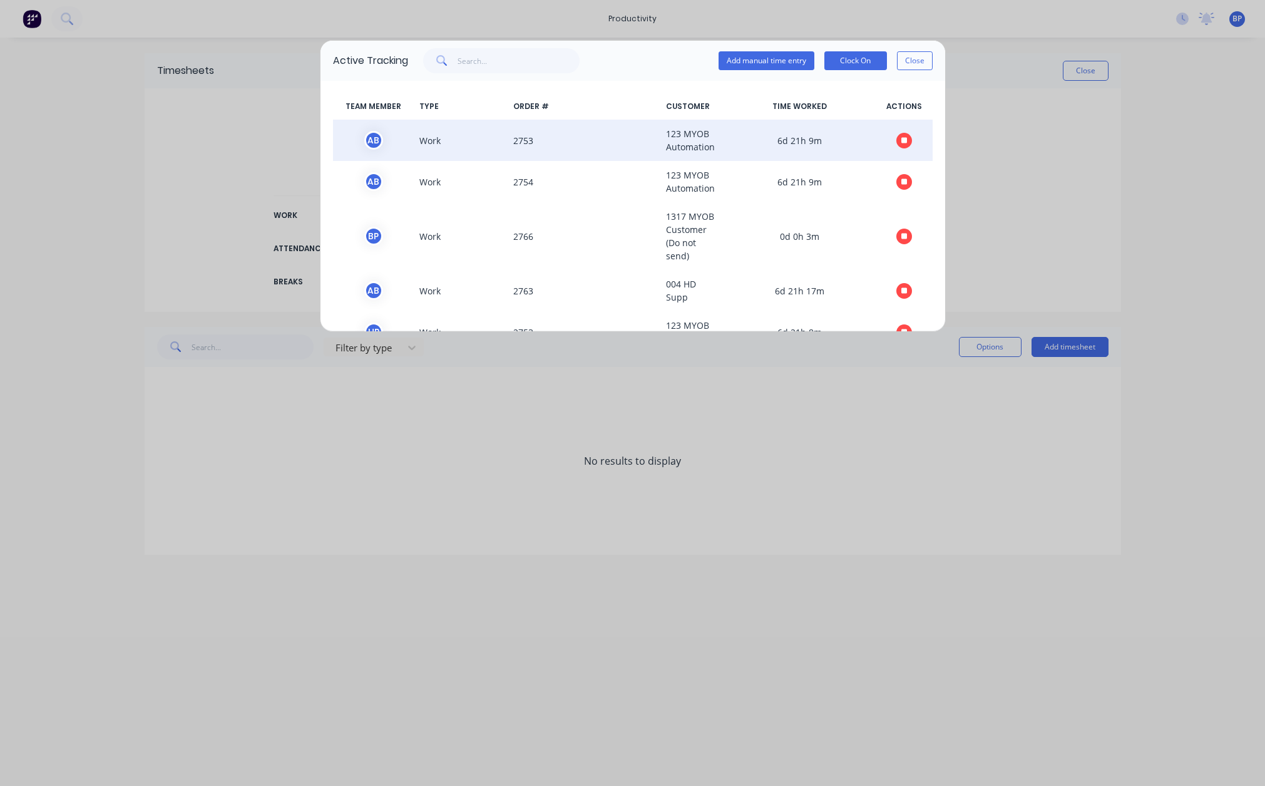
click at [525, 141] on span "2753" at bounding box center [584, 140] width 153 height 26
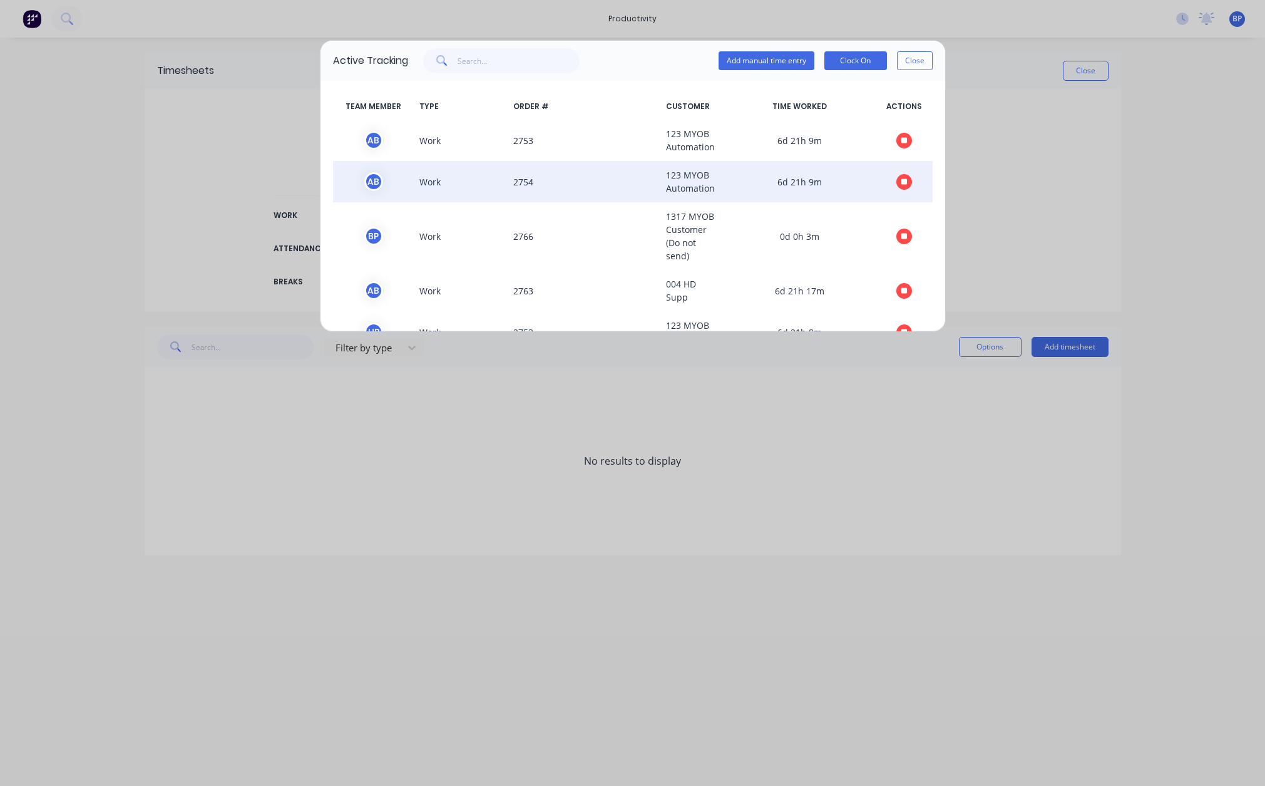
click at [522, 179] on span "2754" at bounding box center [584, 181] width 153 height 26
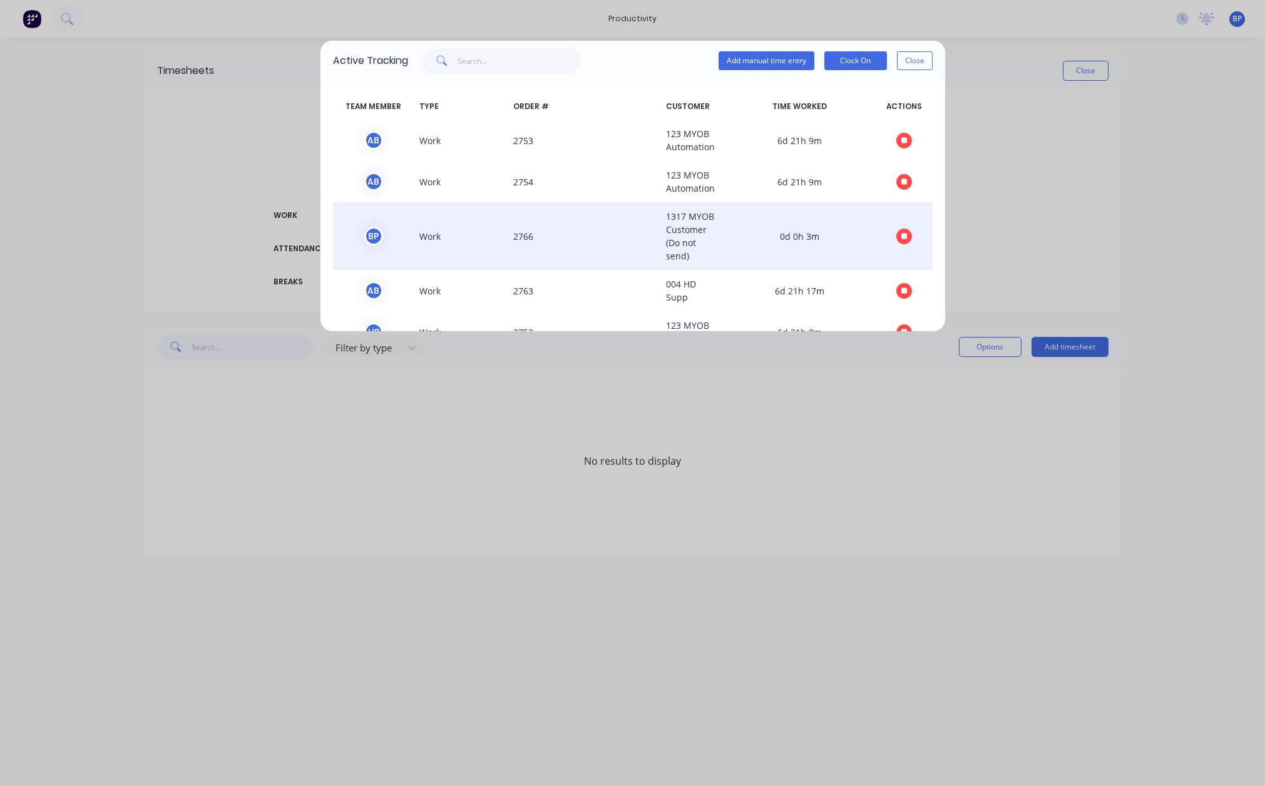
click at [528, 241] on span "2766" at bounding box center [584, 236] width 153 height 53
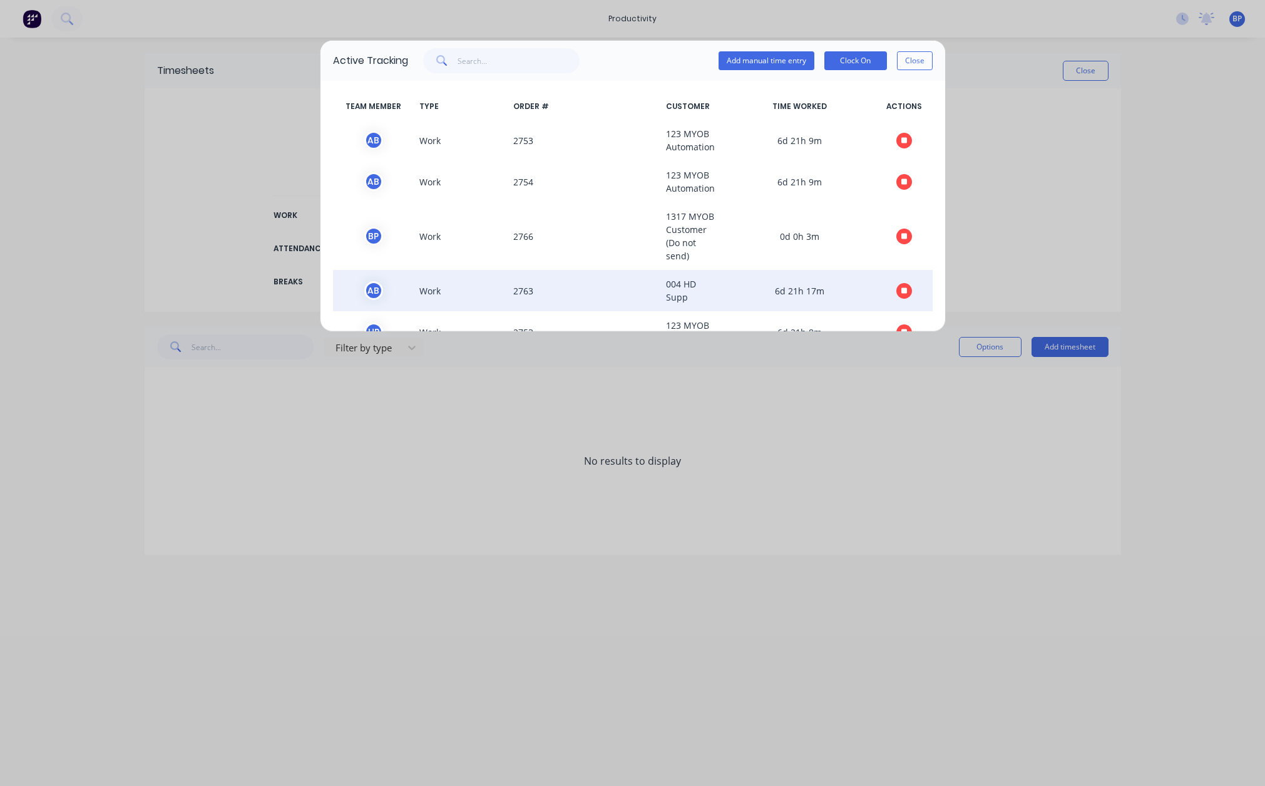
click at [520, 290] on span "2763" at bounding box center [584, 290] width 153 height 26
click at [519, 291] on span "2763" at bounding box center [584, 290] width 153 height 26
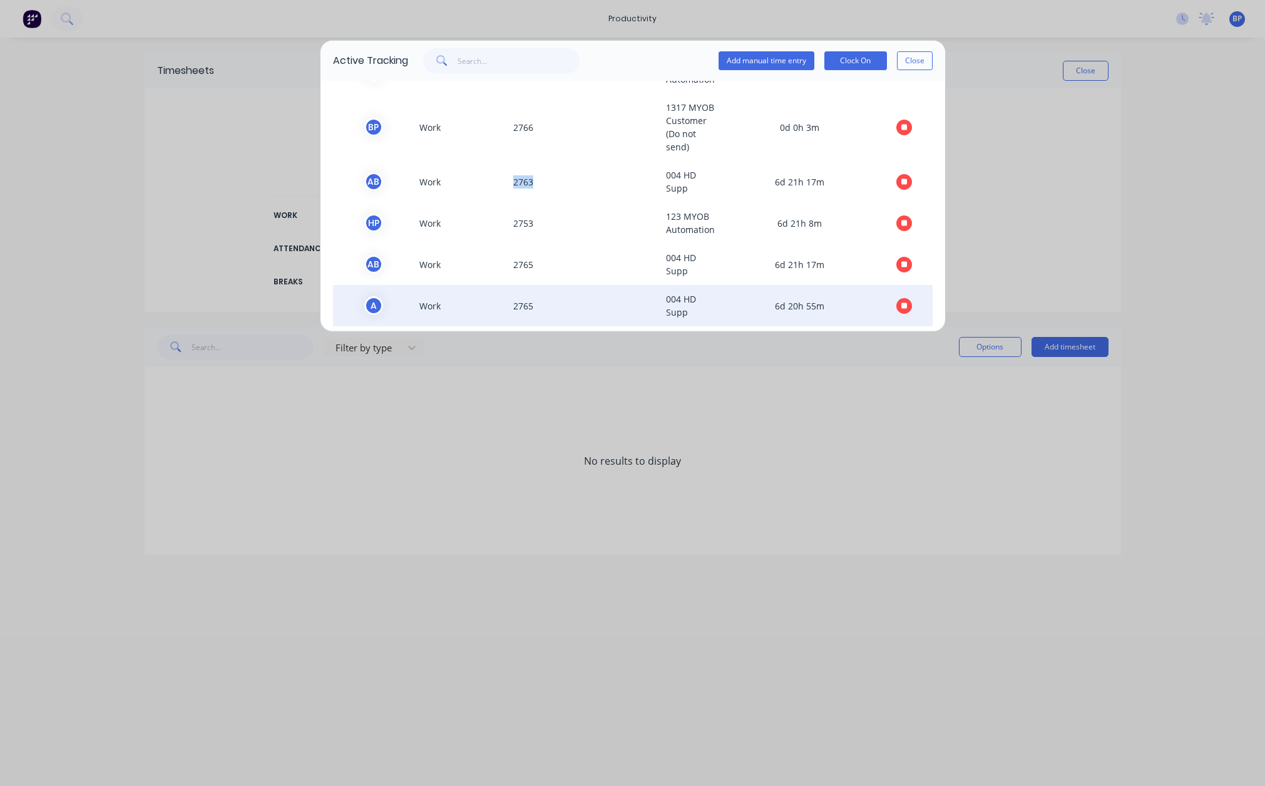
scroll to position [184, 0]
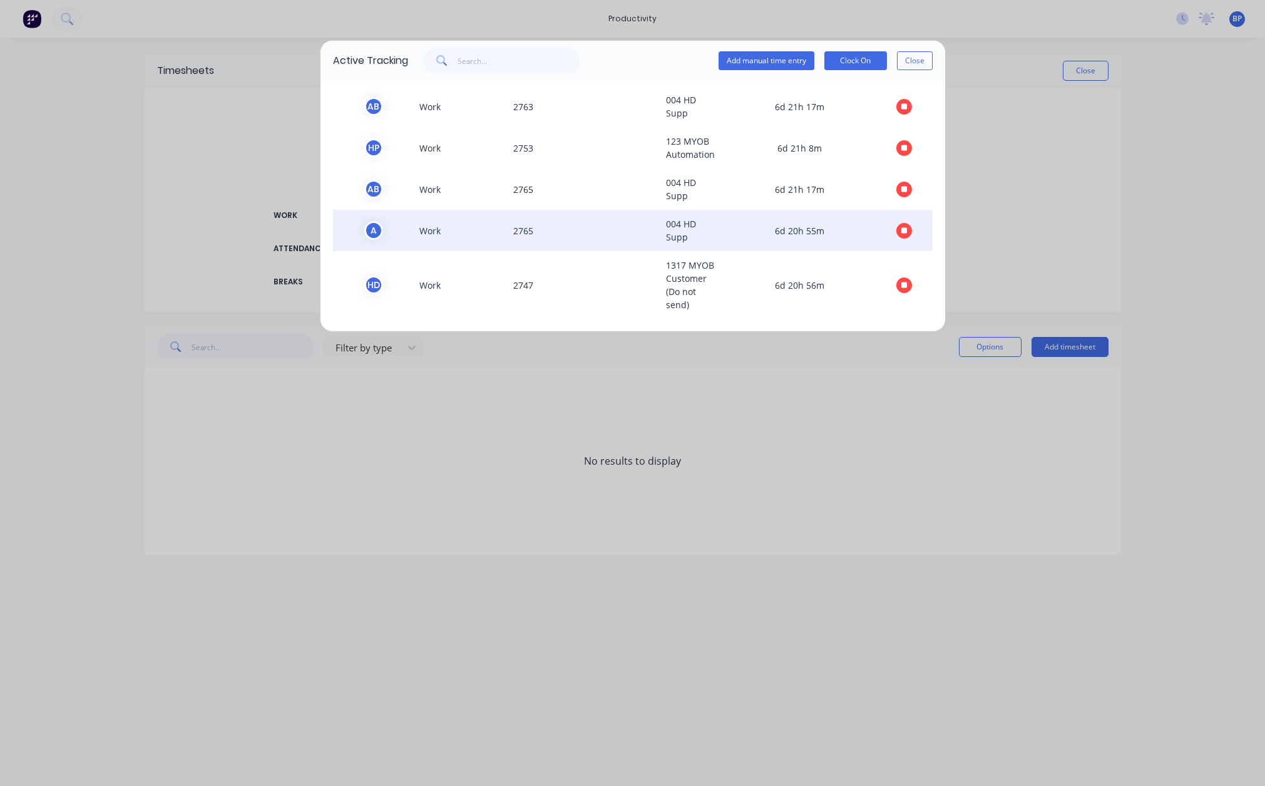
click at [522, 227] on span "2765" at bounding box center [584, 230] width 153 height 26
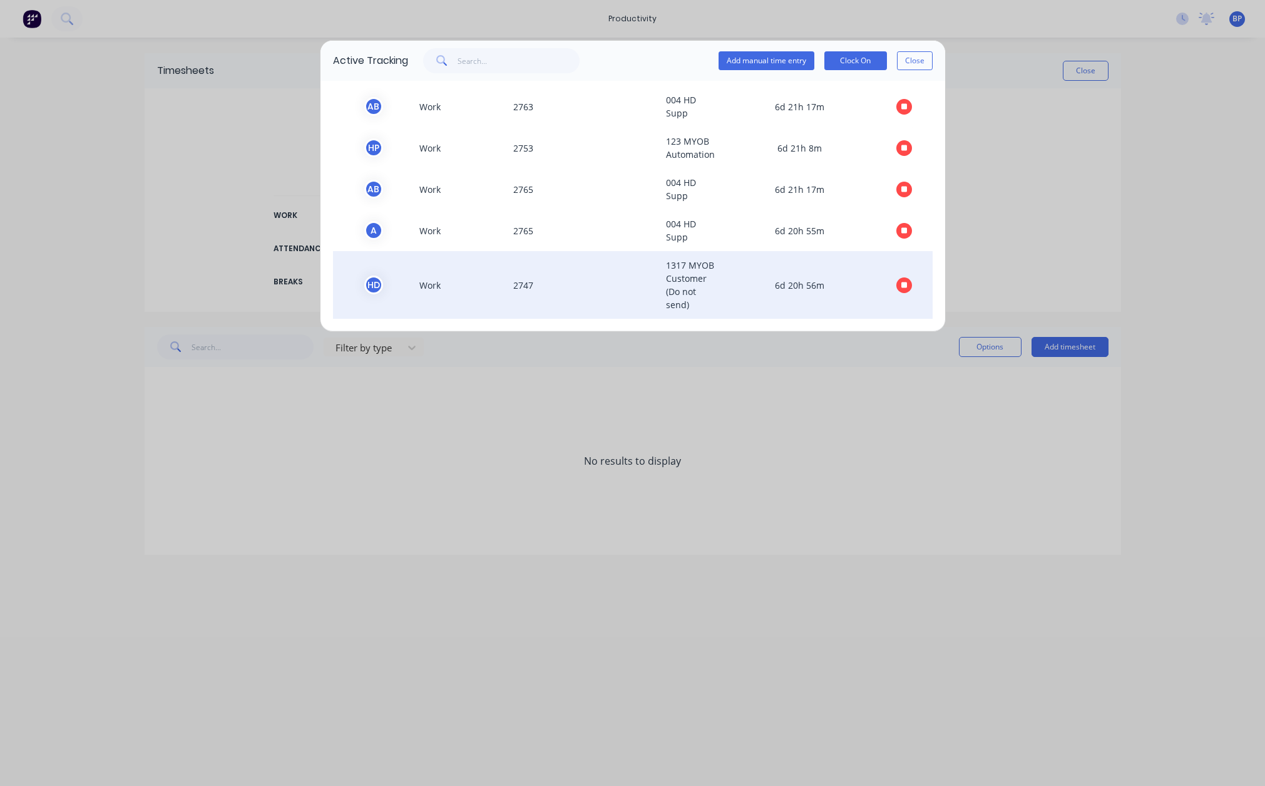
click at [528, 284] on span "2747" at bounding box center [584, 285] width 153 height 53
click at [526, 284] on span "2747" at bounding box center [584, 285] width 153 height 53
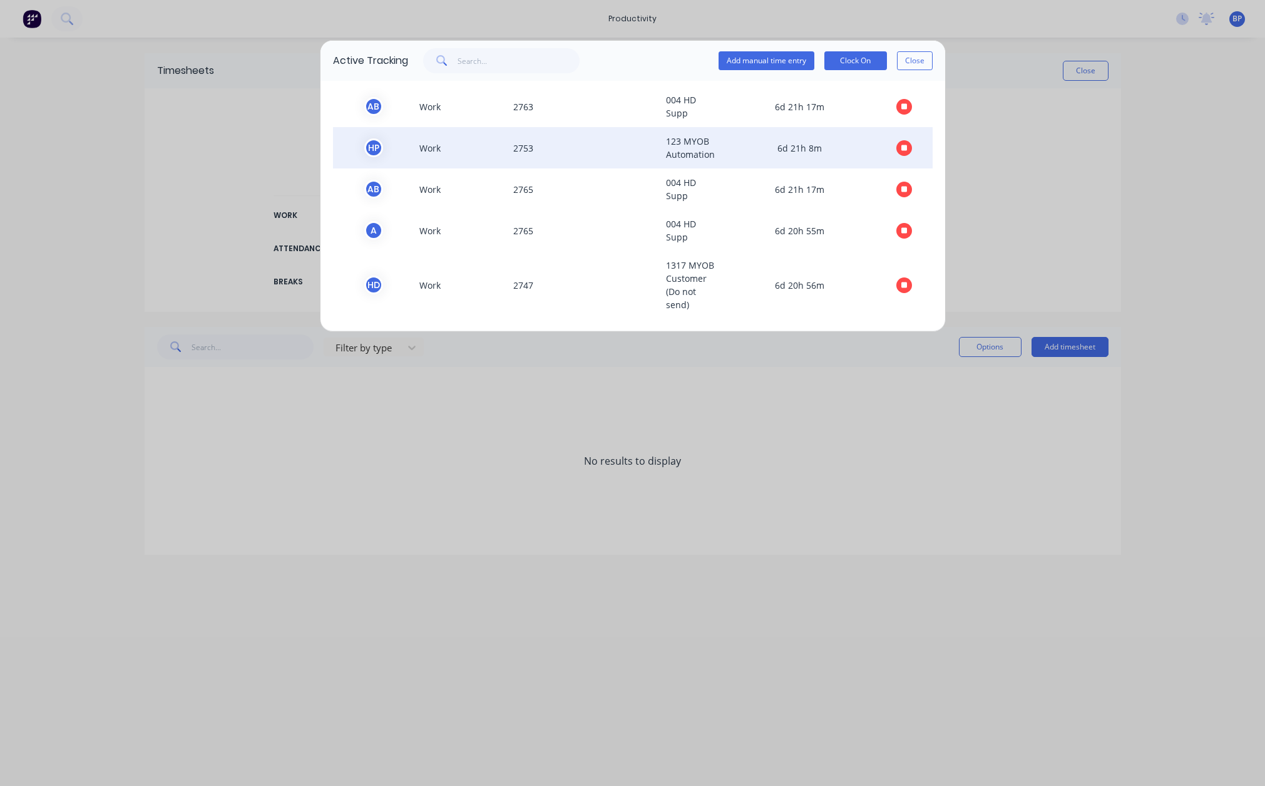
click at [520, 147] on span "2753" at bounding box center [584, 148] width 153 height 26
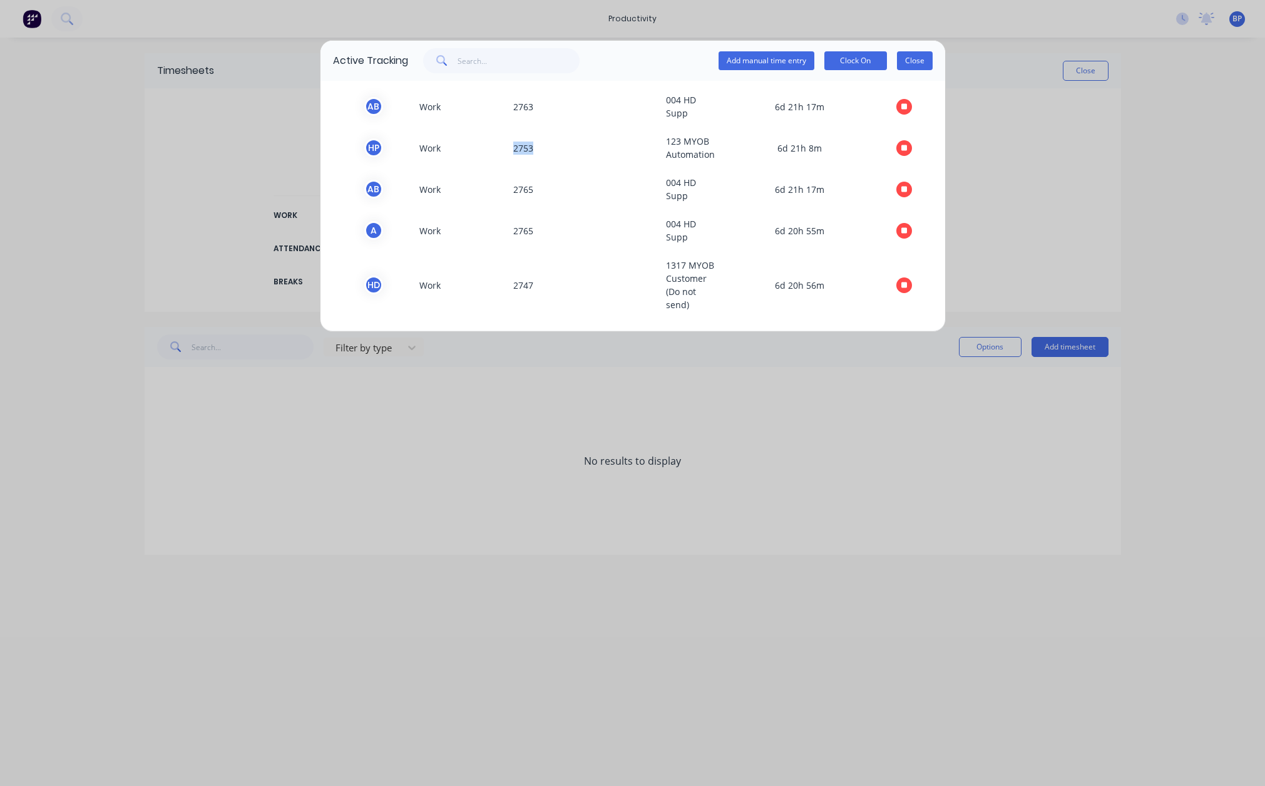
click at [918, 63] on button "Close" at bounding box center [915, 60] width 36 height 19
